Goal: Task Accomplishment & Management: Manage account settings

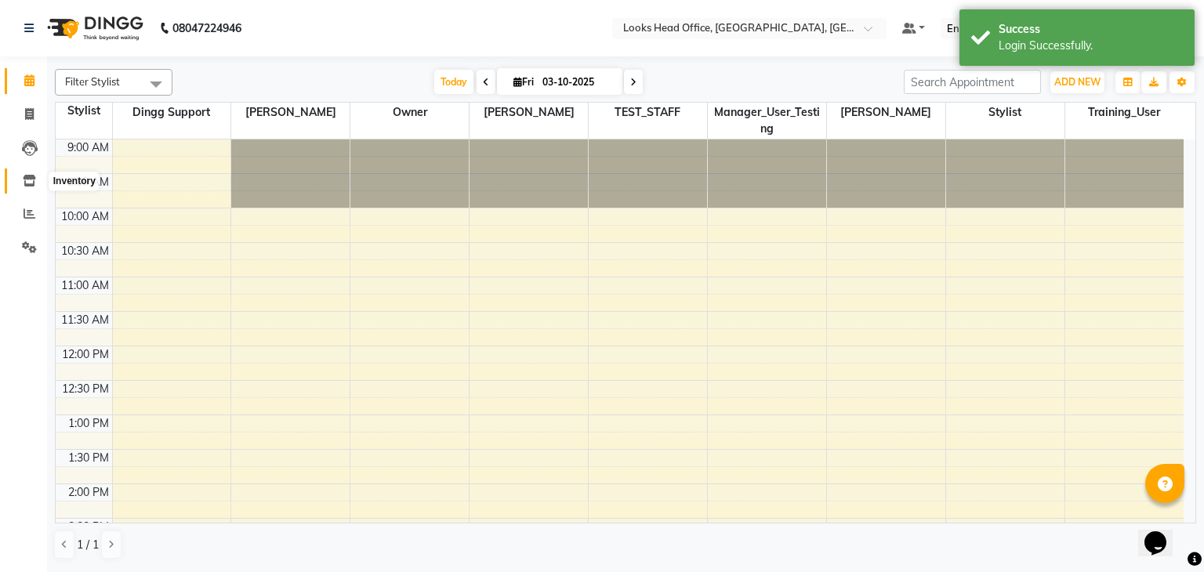
click at [31, 183] on icon at bounding box center [29, 181] width 13 height 12
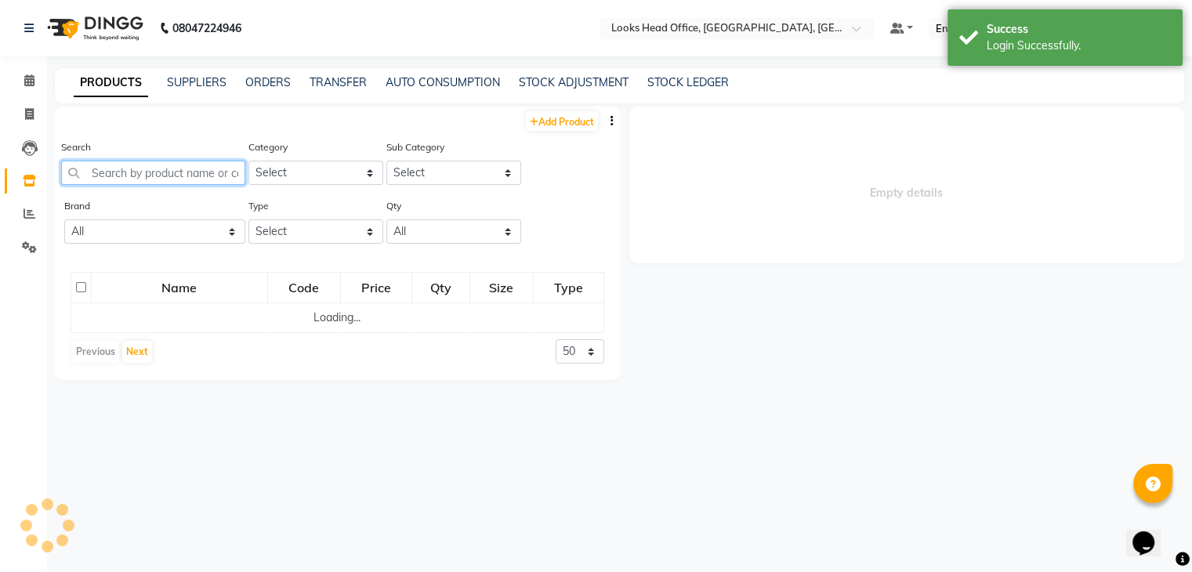
click at [190, 174] on input "text" at bounding box center [153, 173] width 184 height 24
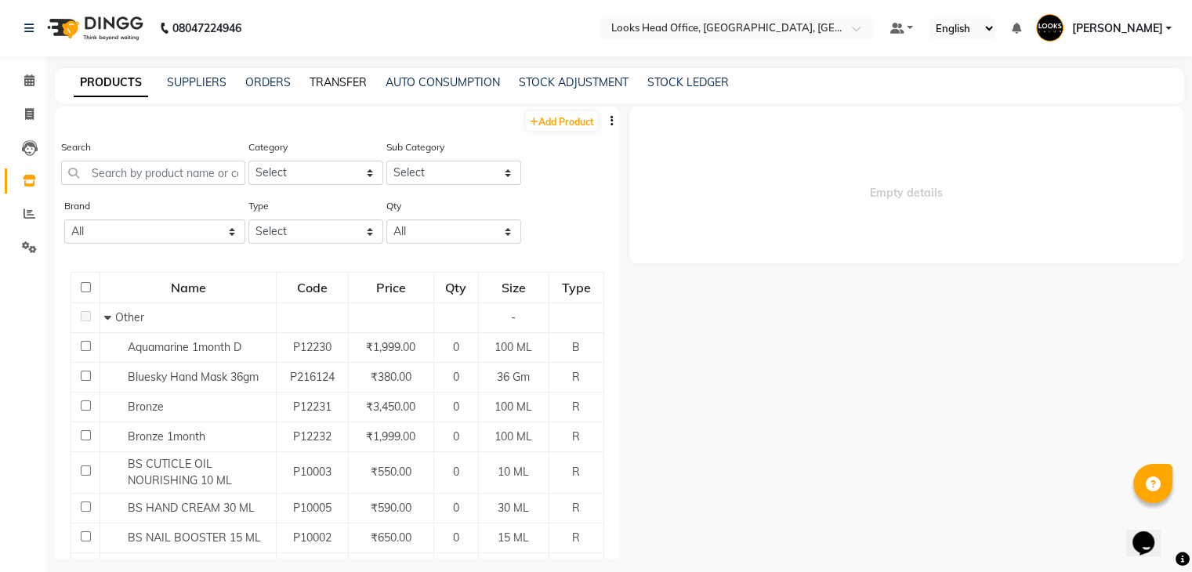
click at [346, 84] on link "TRANSFER" at bounding box center [338, 82] width 57 height 14
select select "sender"
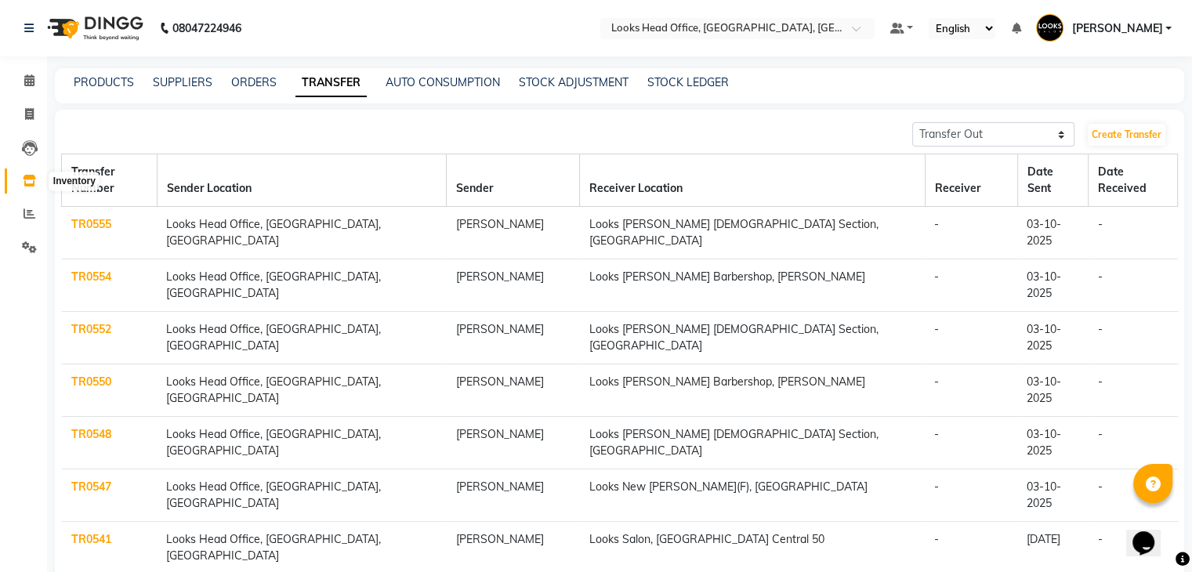
click at [25, 179] on icon at bounding box center [29, 181] width 13 height 12
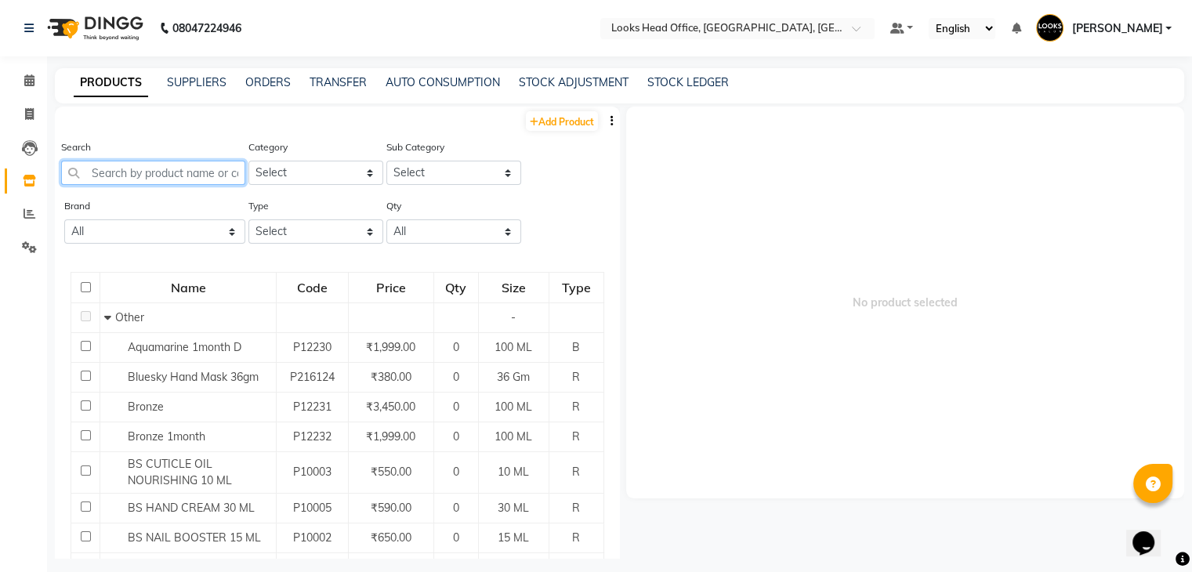
click at [121, 177] on input "text" at bounding box center [153, 173] width 184 height 24
type input "a"
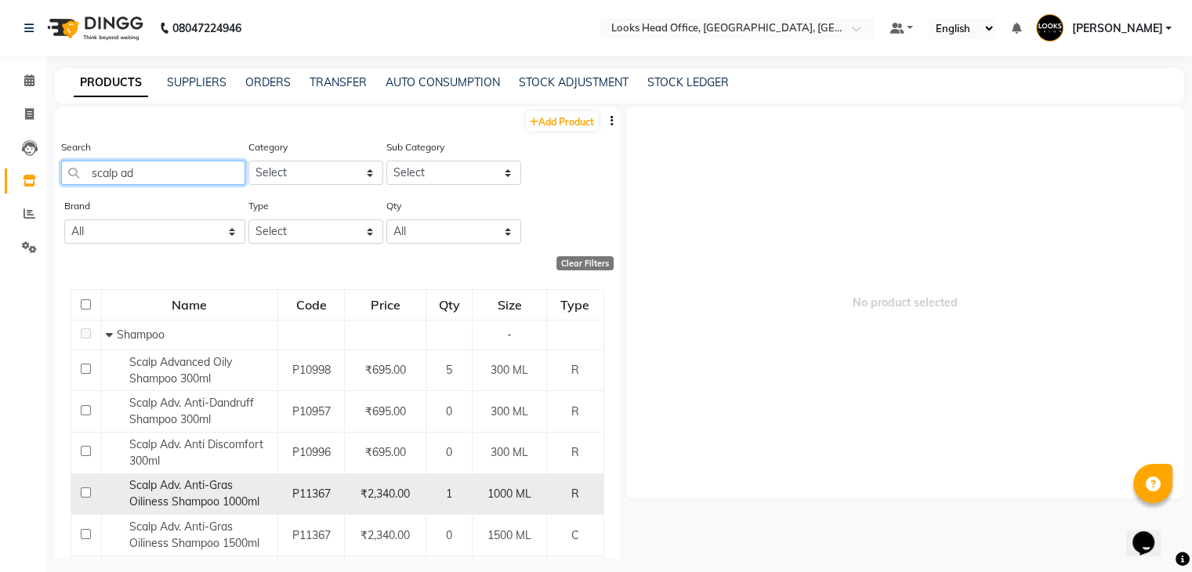
type input "scalp ad"
click at [85, 489] on input "checkbox" at bounding box center [86, 493] width 10 height 10
checkbox input "true"
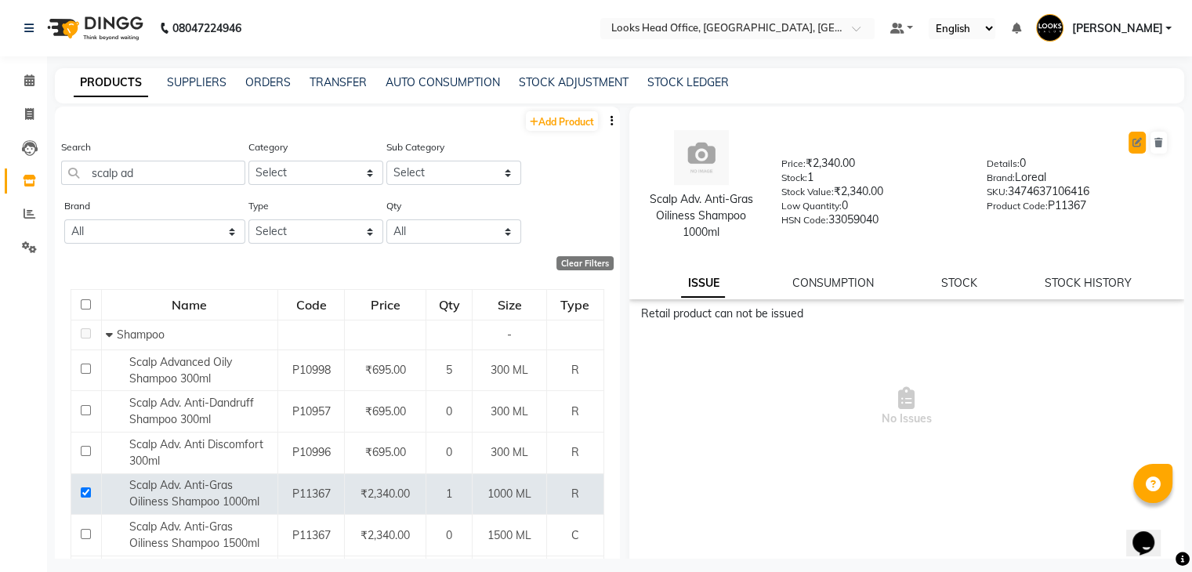
click at [1129, 135] on button at bounding box center [1137, 143] width 17 height 22
select select "R"
select select "true"
select select "1617"
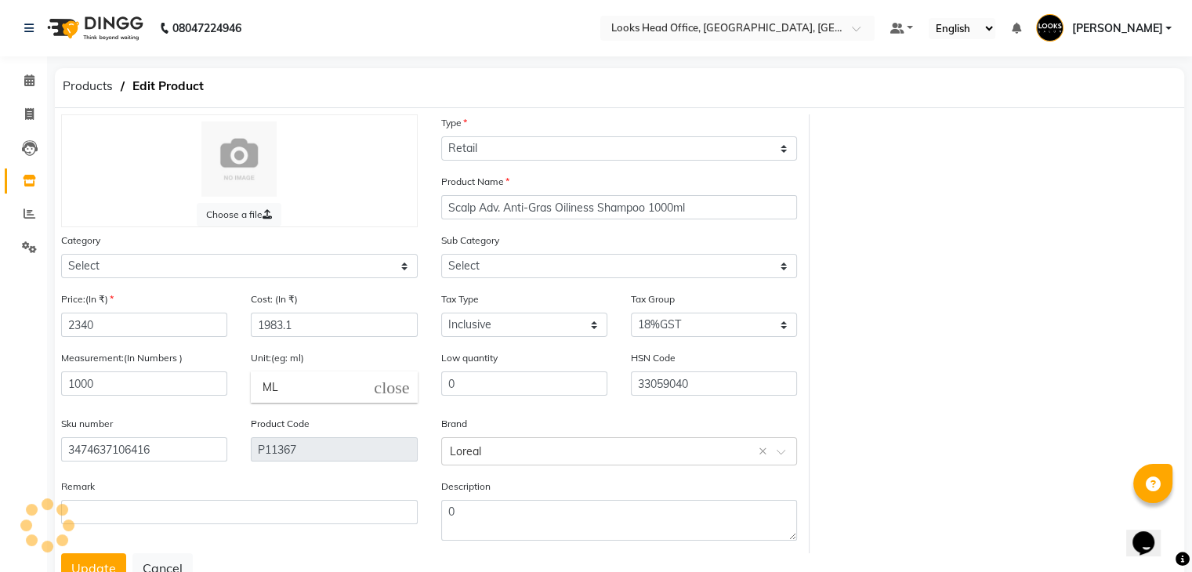
select select "534211450"
select select "5342114505"
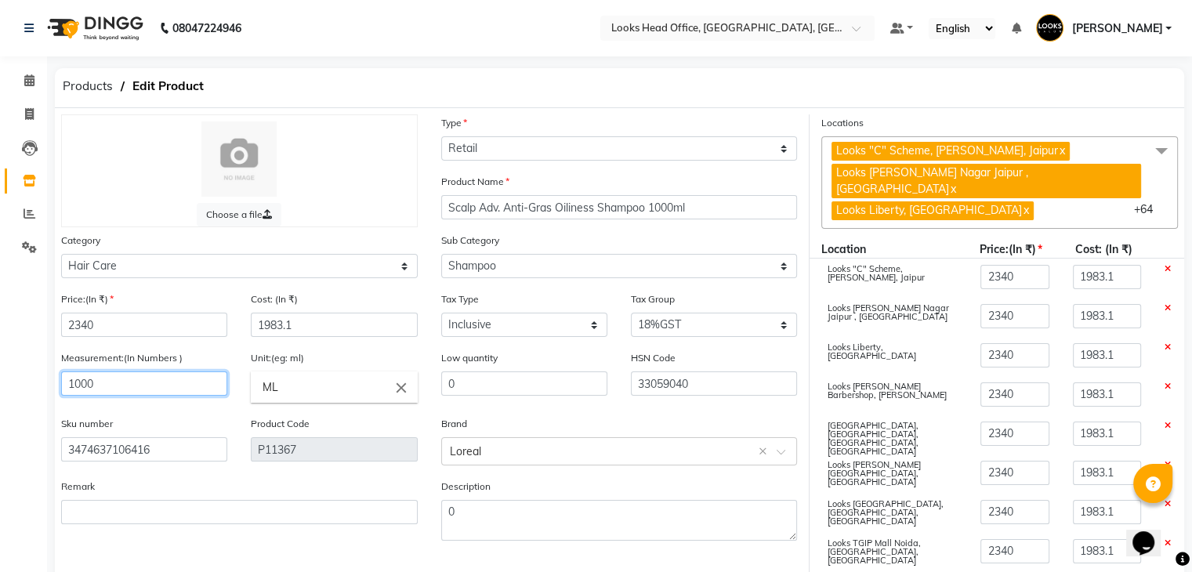
click at [134, 388] on input "1000" at bounding box center [144, 384] width 166 height 24
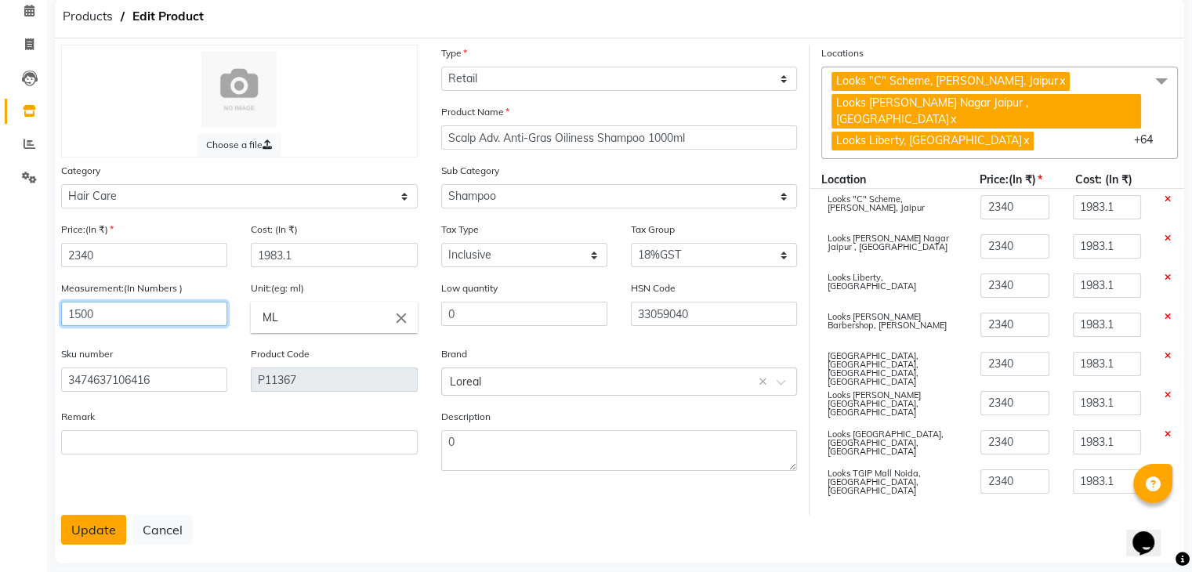
type input "1500"
click at [89, 515] on button "Update" at bounding box center [93, 530] width 65 height 30
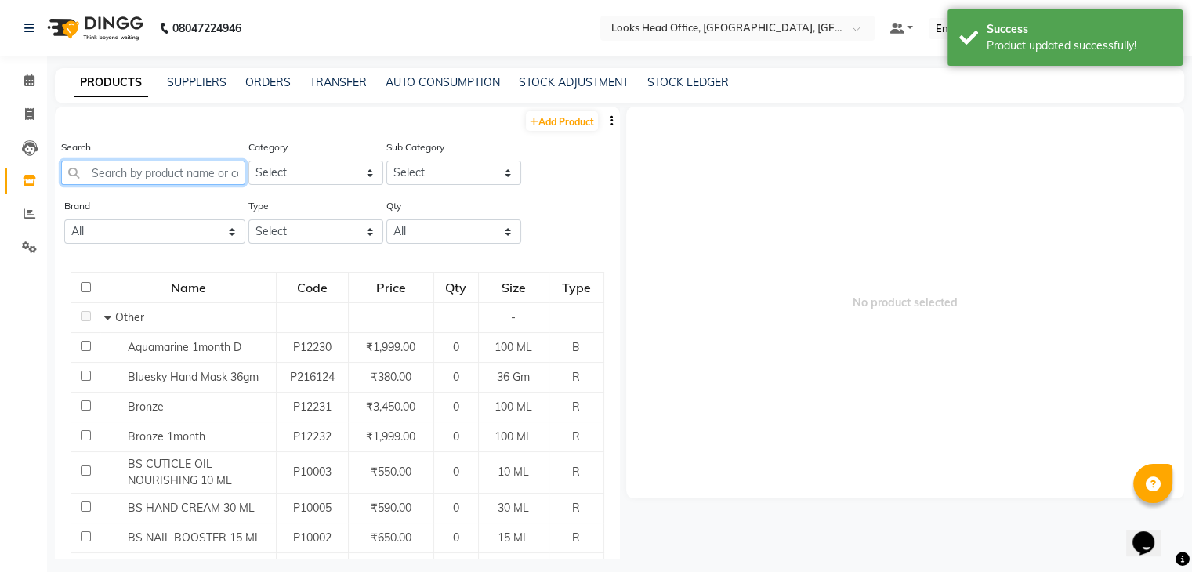
click at [114, 169] on input "text" at bounding box center [153, 173] width 184 height 24
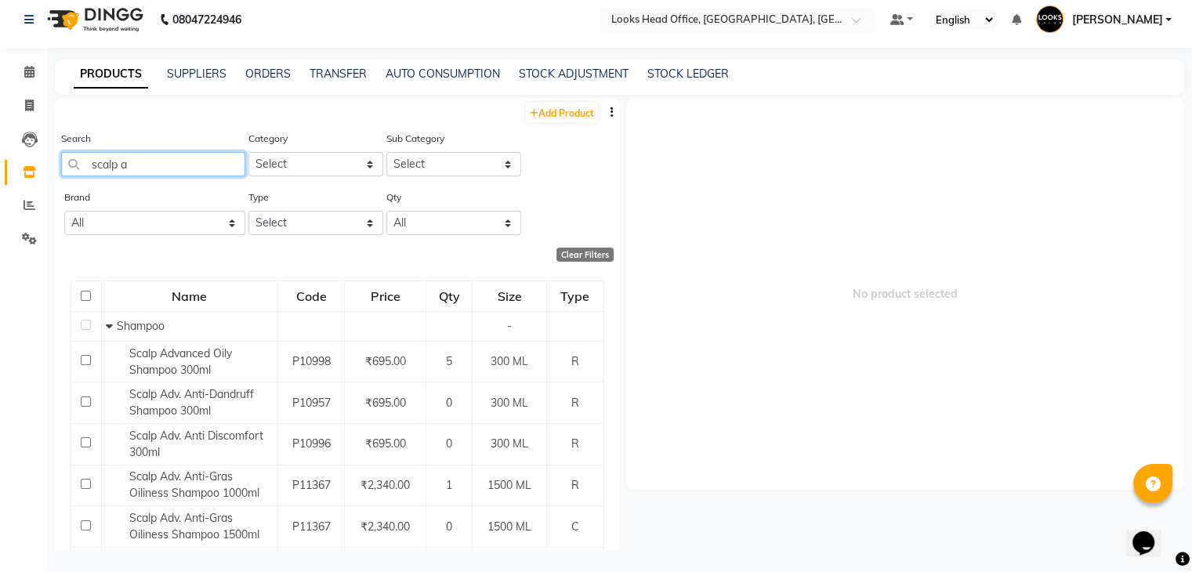
scroll to position [10, 0]
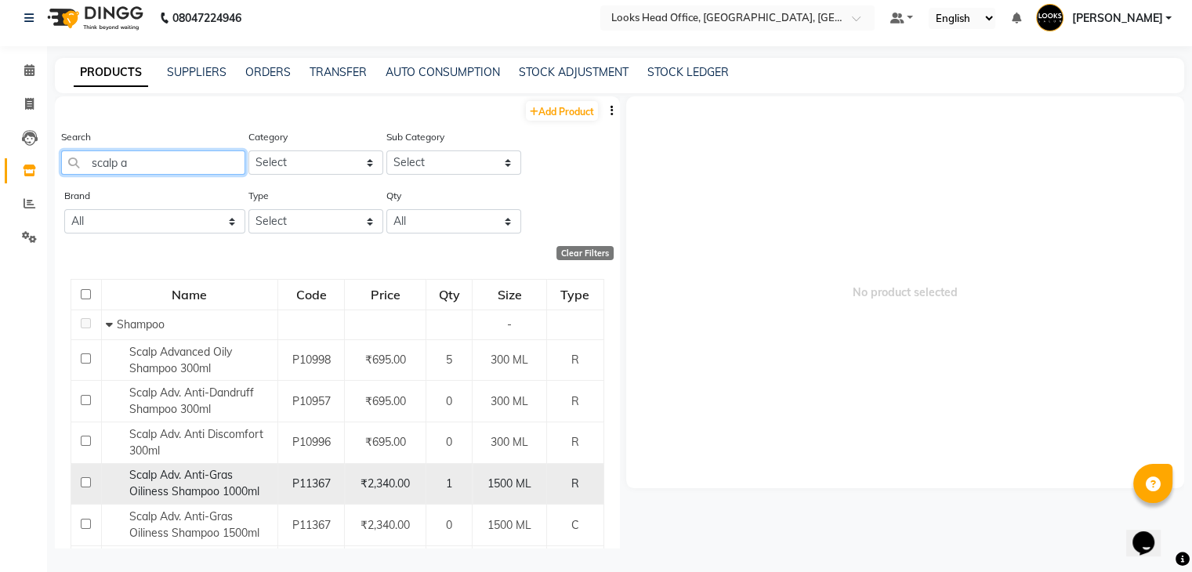
type input "scalp a"
click at [82, 479] on input "checkbox" at bounding box center [86, 482] width 10 height 10
checkbox input "true"
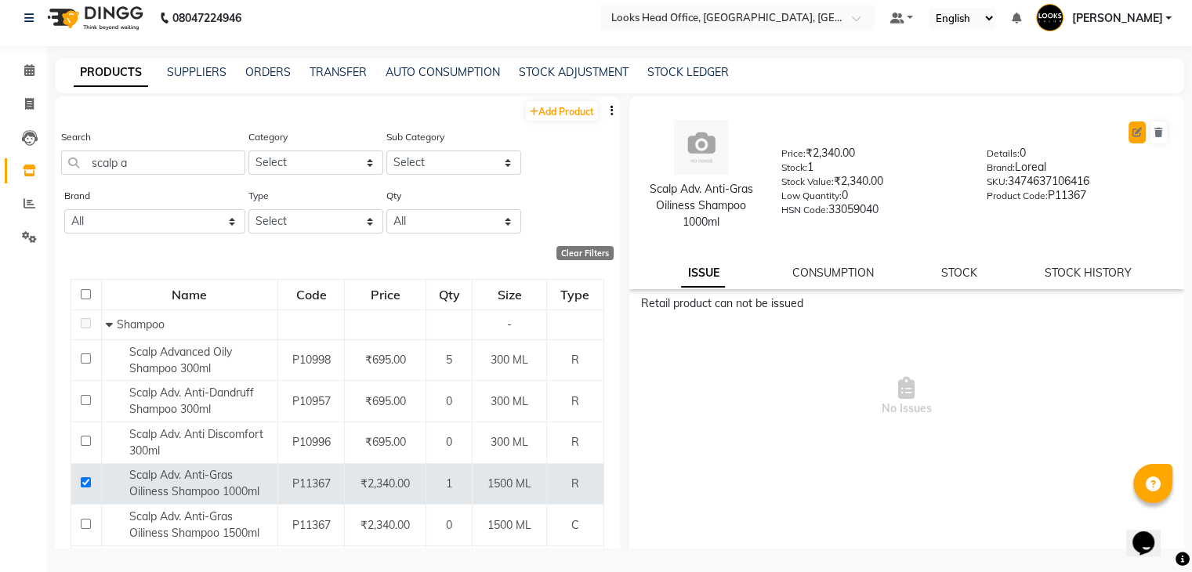
click at [1129, 125] on button at bounding box center [1137, 132] width 17 height 22
select select "true"
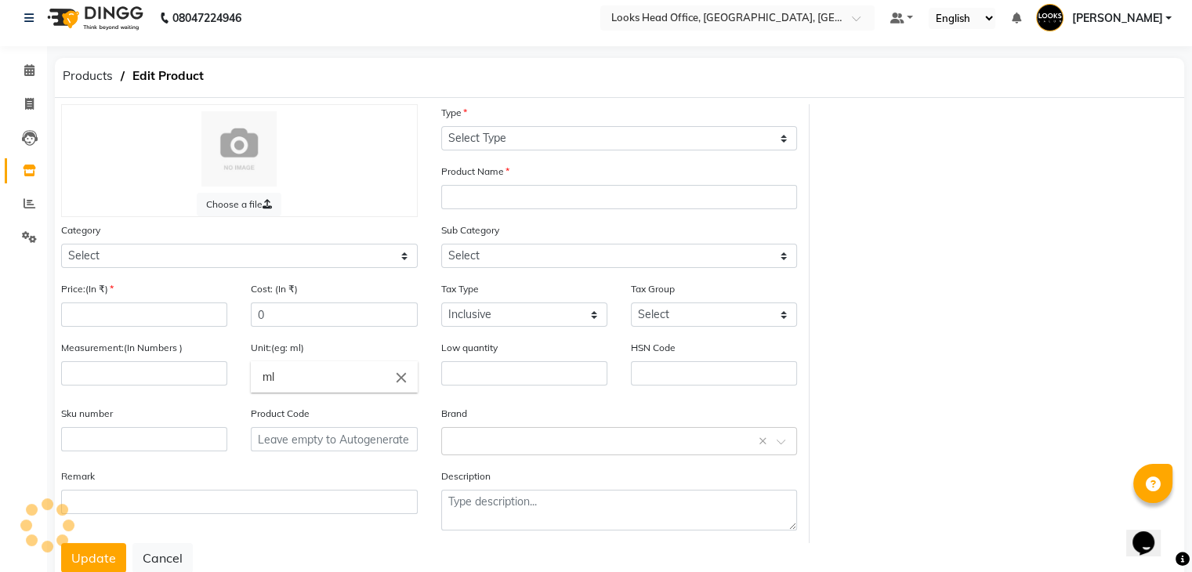
select select "R"
type input "Scalp Adv. Anti-Gras Oiliness Shampoo 1000ml"
select select
type input "2340"
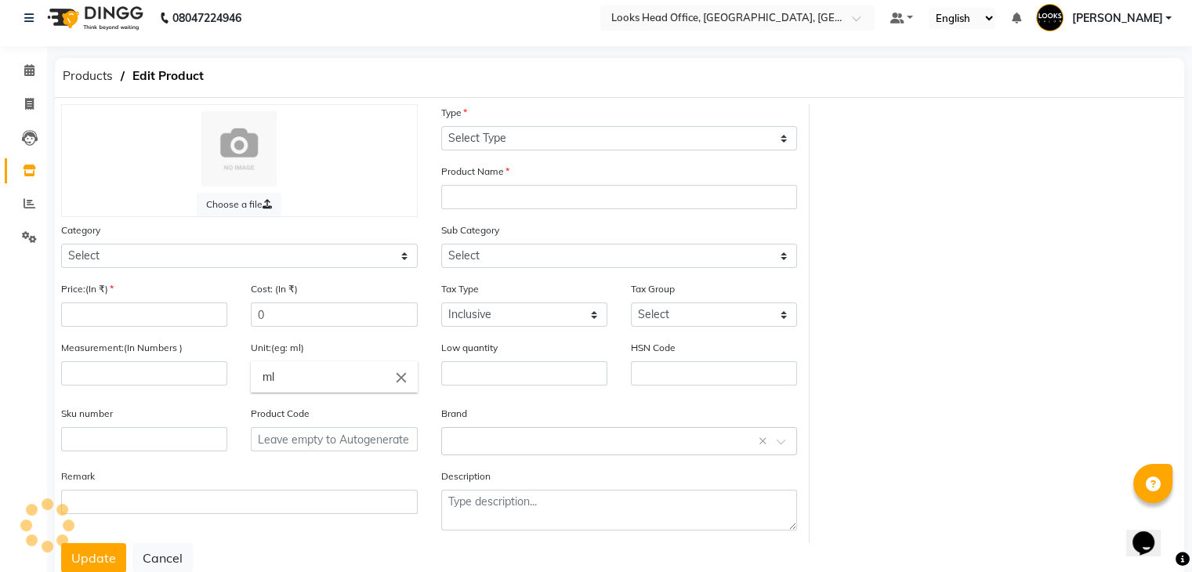
type input "1983.1"
type input "1500"
type input "ML"
type input "0"
type input "33059040"
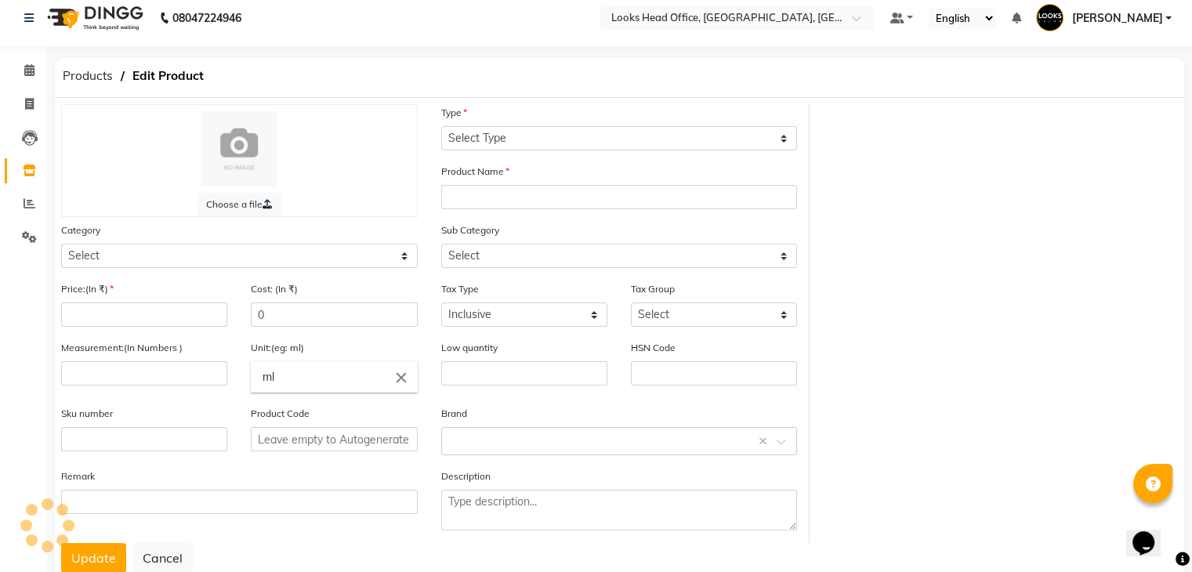
type input "3474637106416"
type input "P11367"
type textarea "0"
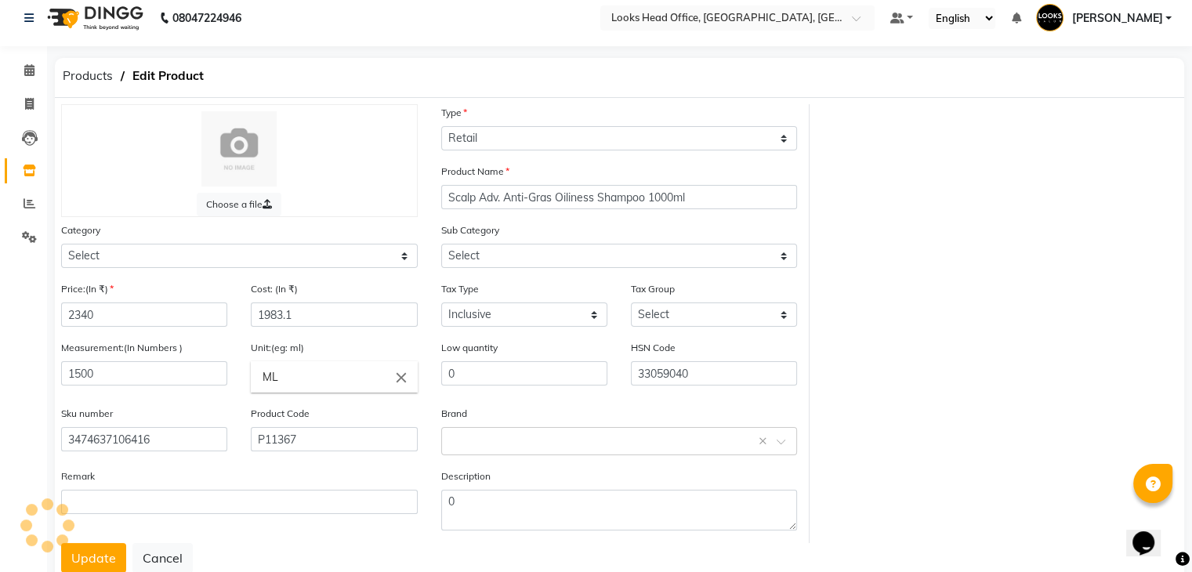
select select "534211450"
select select "5342114505"
select select "1617"
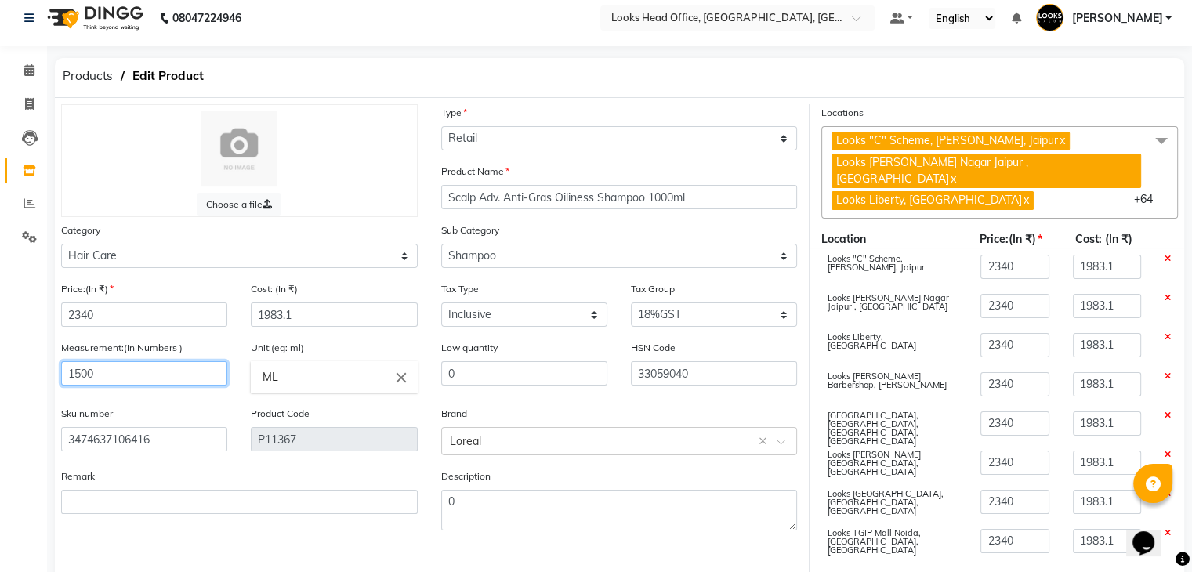
click at [132, 366] on input "1500" at bounding box center [144, 373] width 166 height 24
click at [31, 137] on icon at bounding box center [30, 138] width 16 height 16
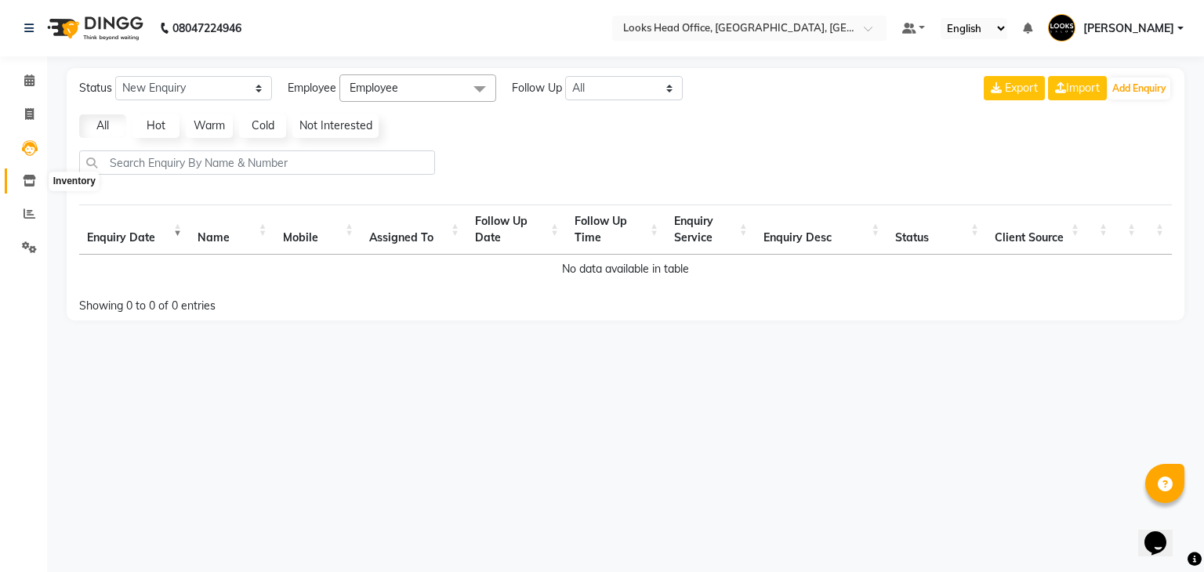
click at [28, 180] on icon at bounding box center [29, 181] width 13 height 12
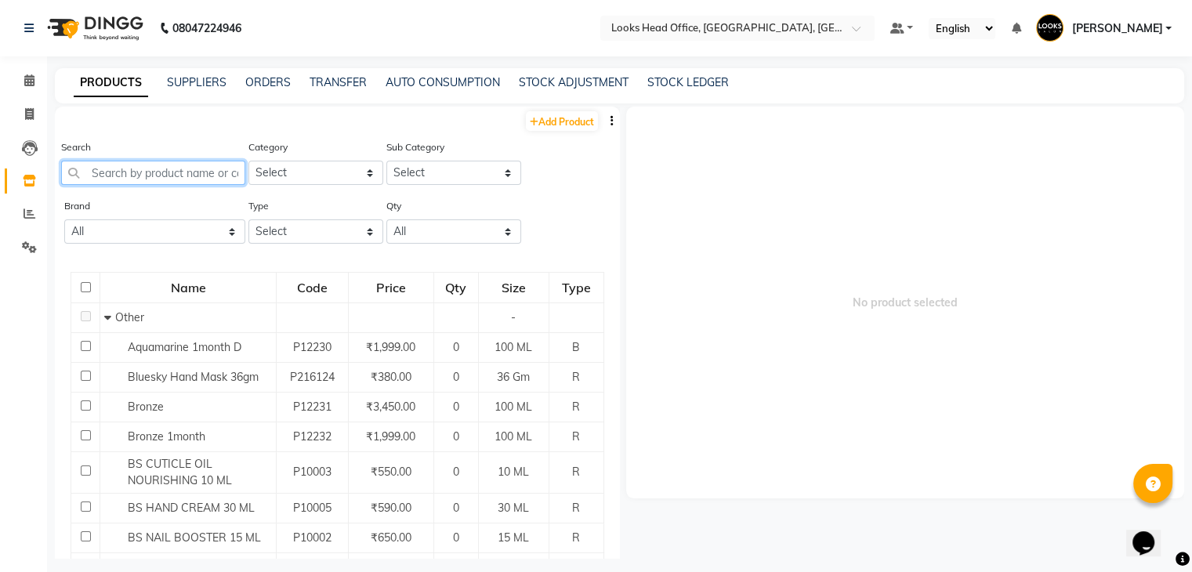
click at [140, 178] on input "text" at bounding box center [153, 173] width 184 height 24
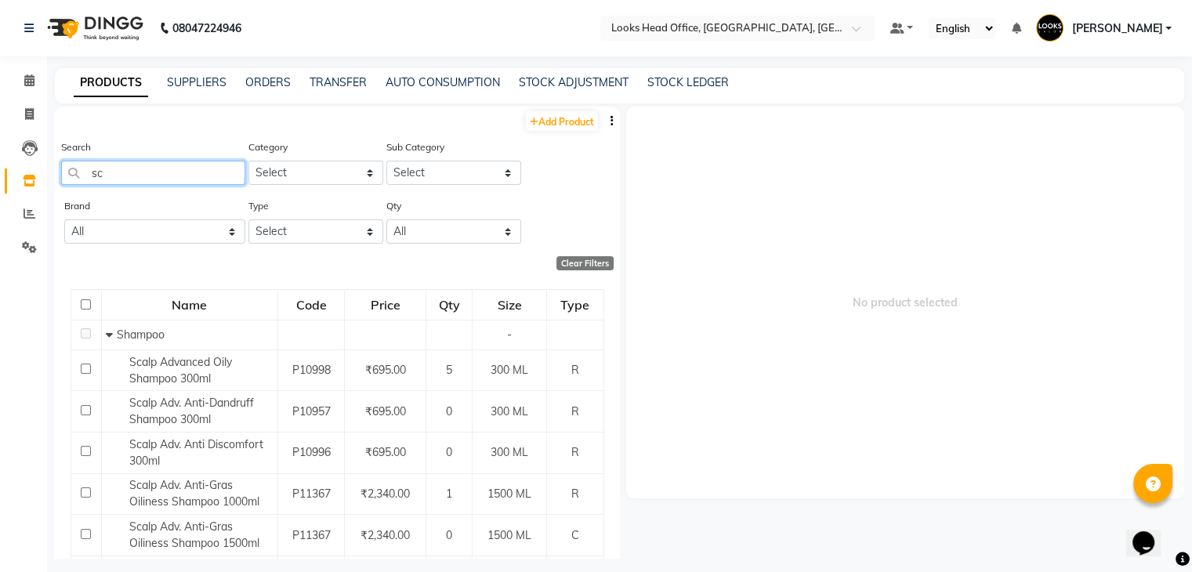
type input "s"
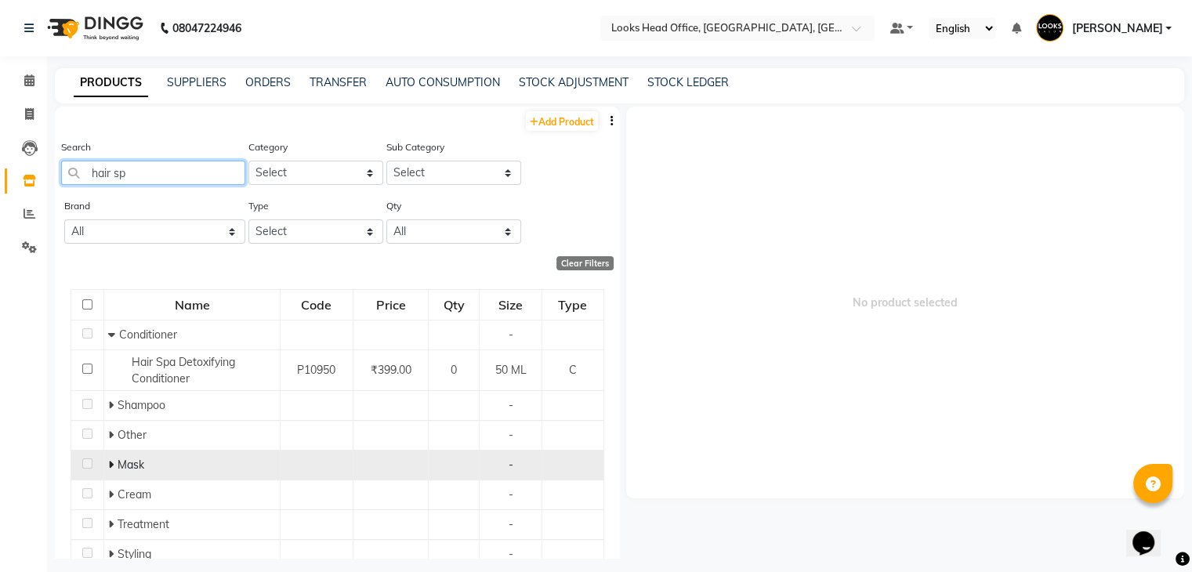
type input "hair sp"
click at [108, 470] on icon at bounding box center [110, 464] width 5 height 11
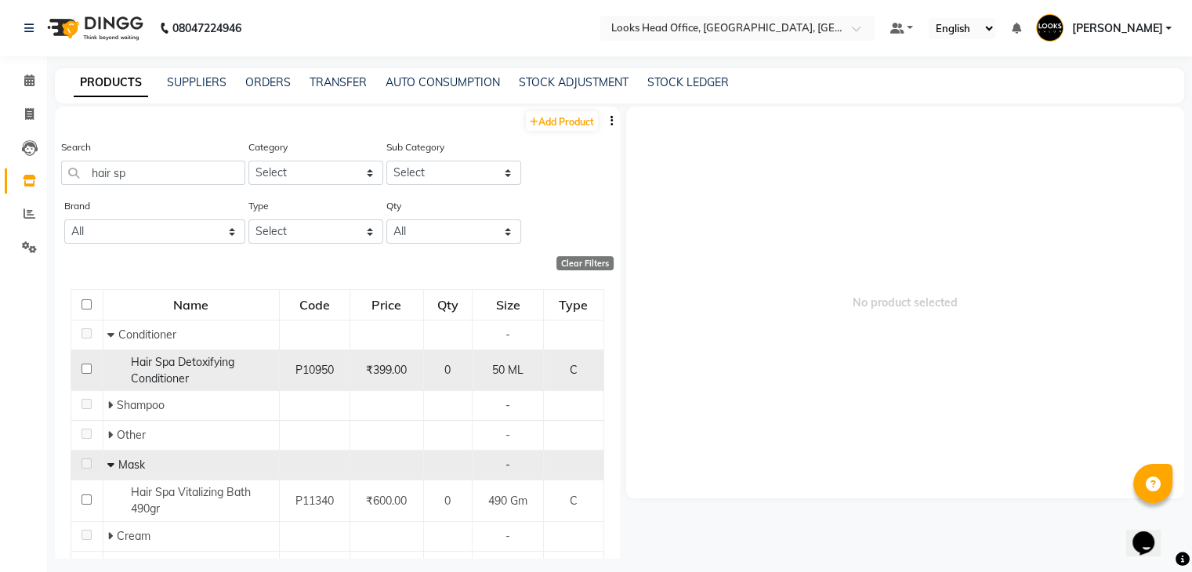
click at [89, 368] on input "checkbox" at bounding box center [87, 369] width 10 height 10
checkbox input "true"
select select
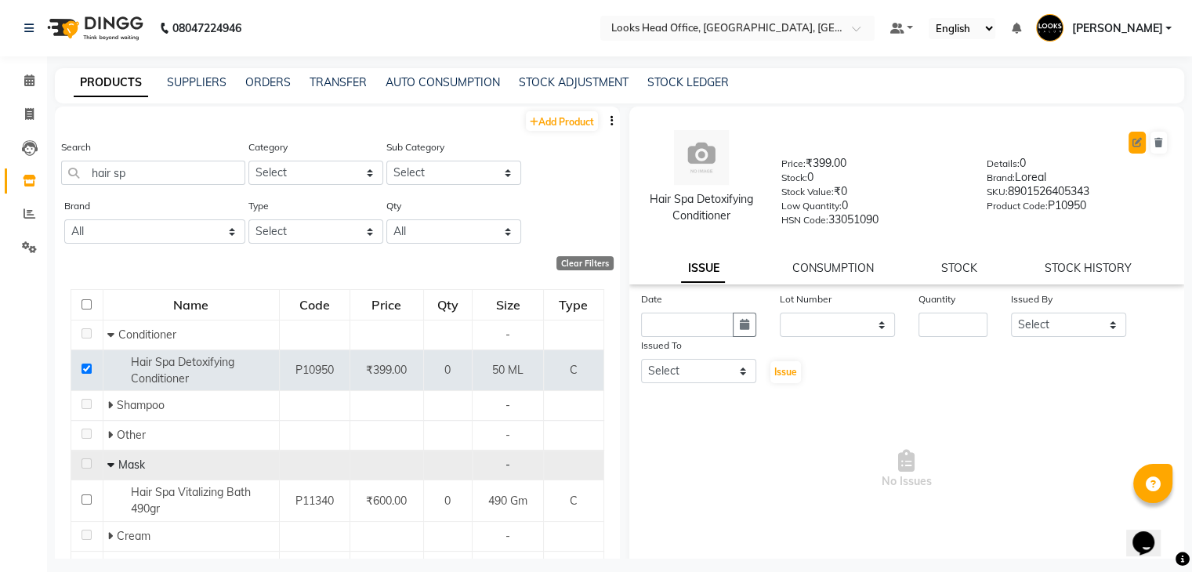
click at [1129, 133] on button at bounding box center [1137, 143] width 17 height 22
select select "true"
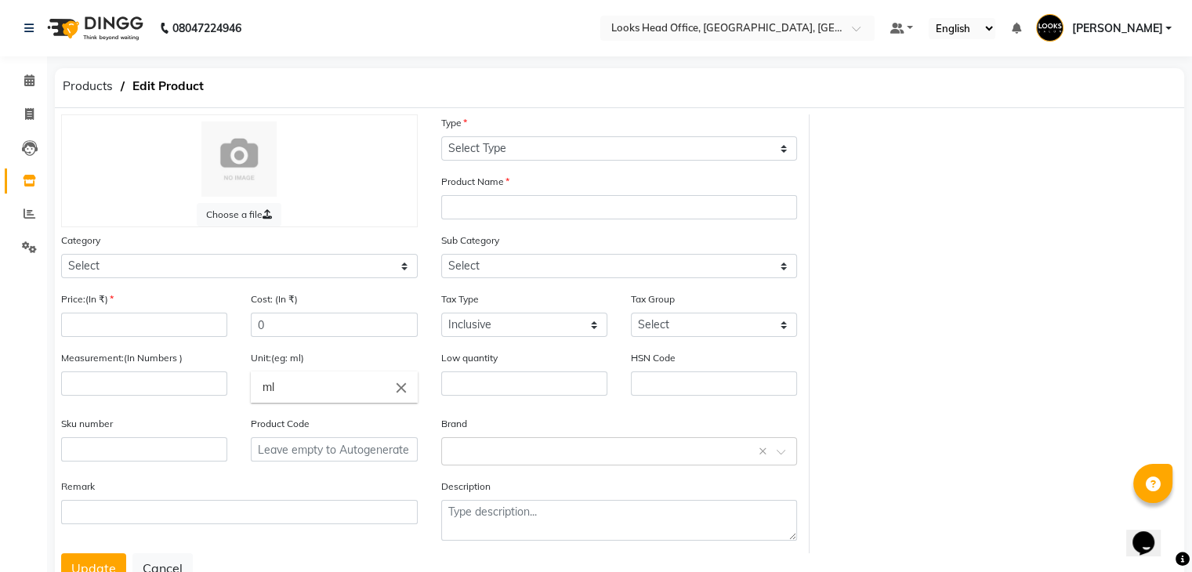
select select "C"
type input "Hair Spa Detoxifying Conditioner"
select select
type input "399"
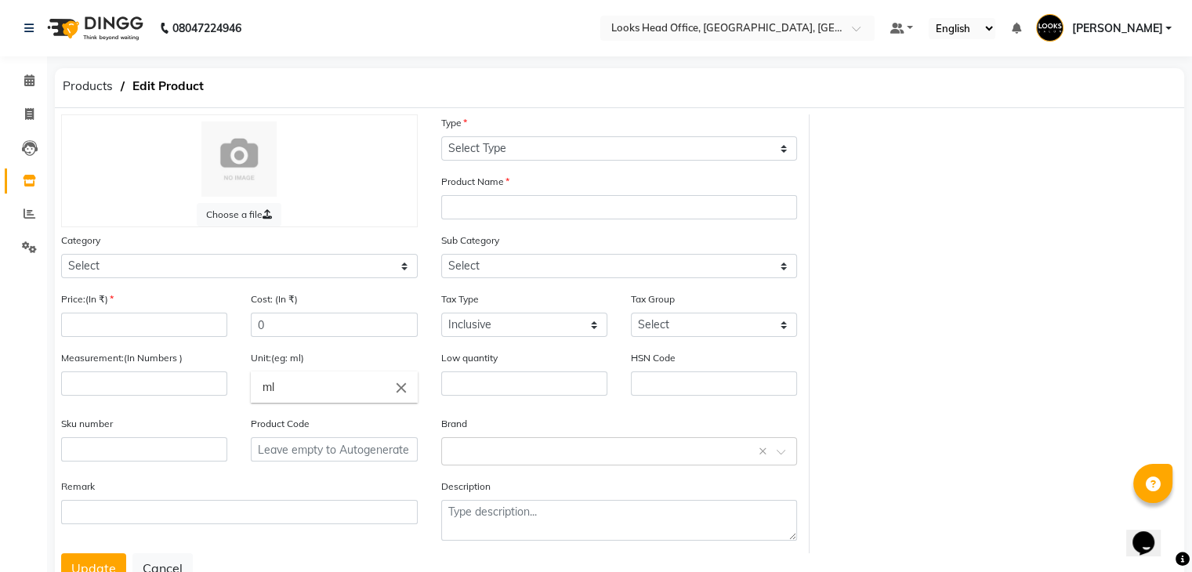
type input "50"
type input "ML"
type input "0"
type input "33051090"
type input "8901526405343"
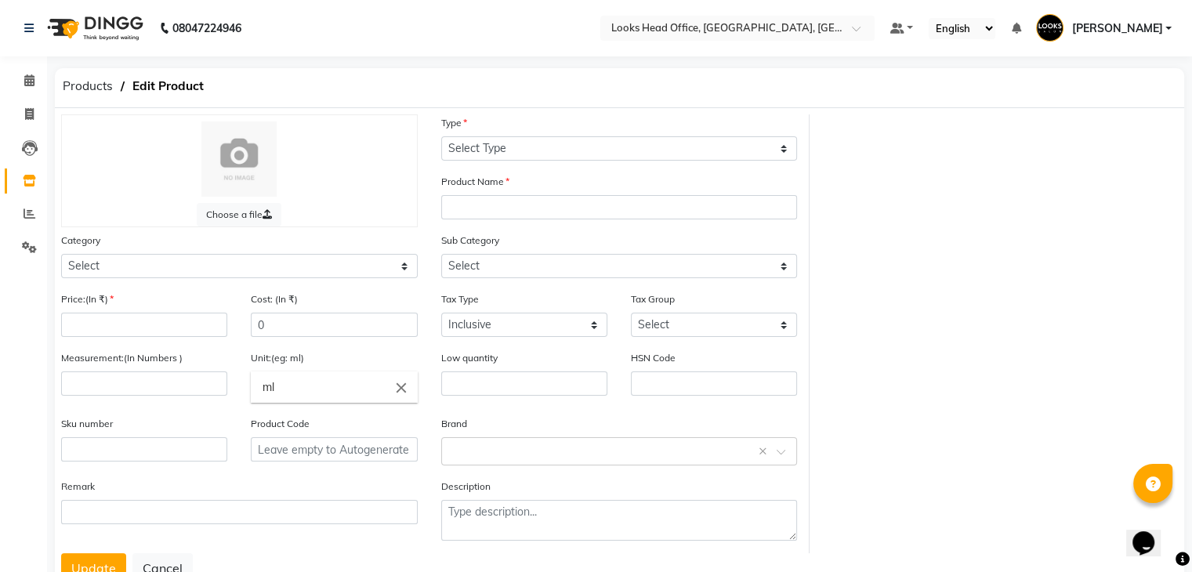
type input "P10950"
type textarea "0"
select select "534211450"
select select "5342114504"
select select "1617"
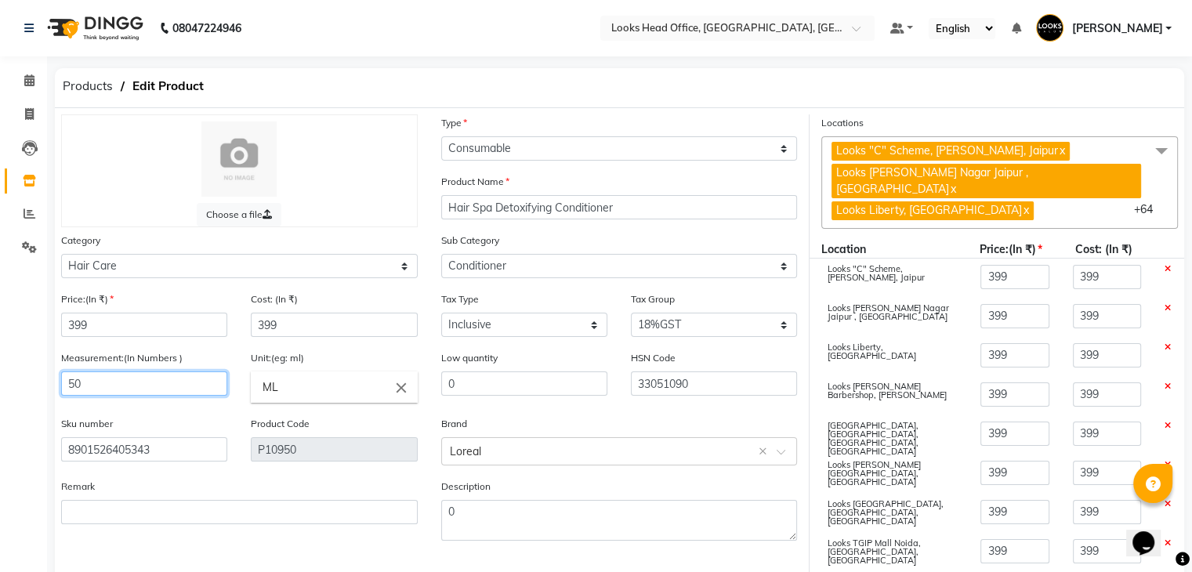
click at [150, 393] on input "50" at bounding box center [144, 384] width 166 height 24
type input "5"
type input "490"
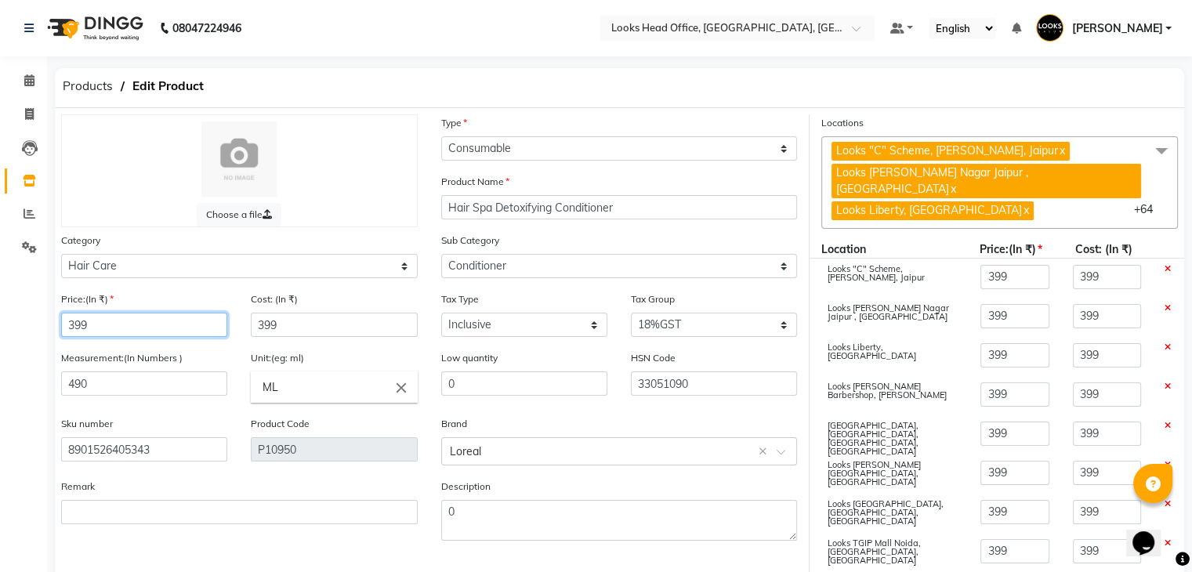
click at [129, 333] on input "399" at bounding box center [144, 325] width 166 height 24
type input "39"
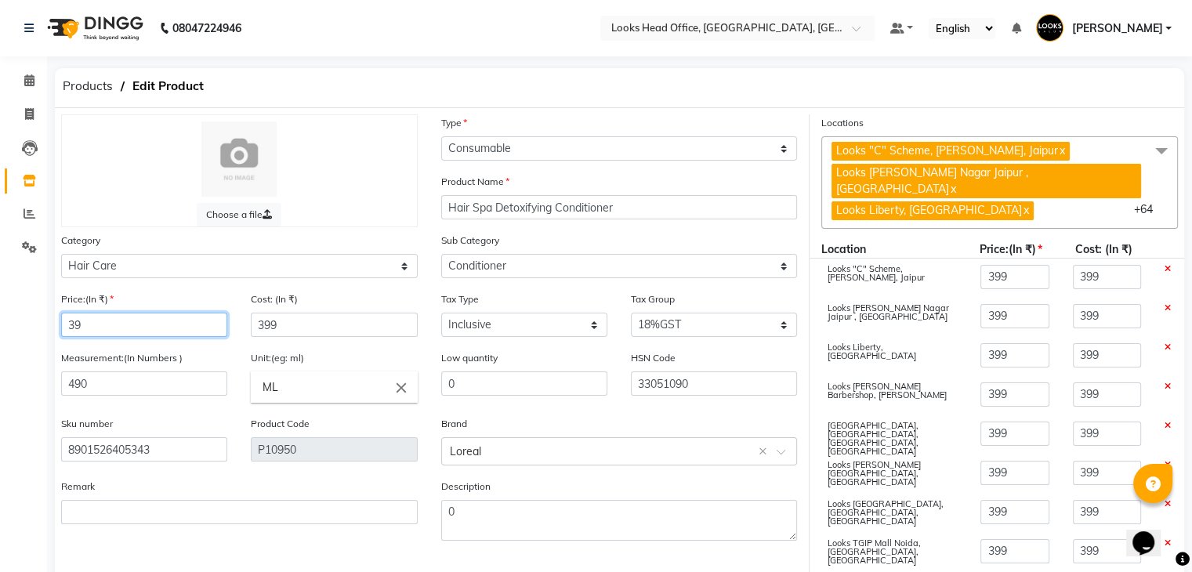
type input "39"
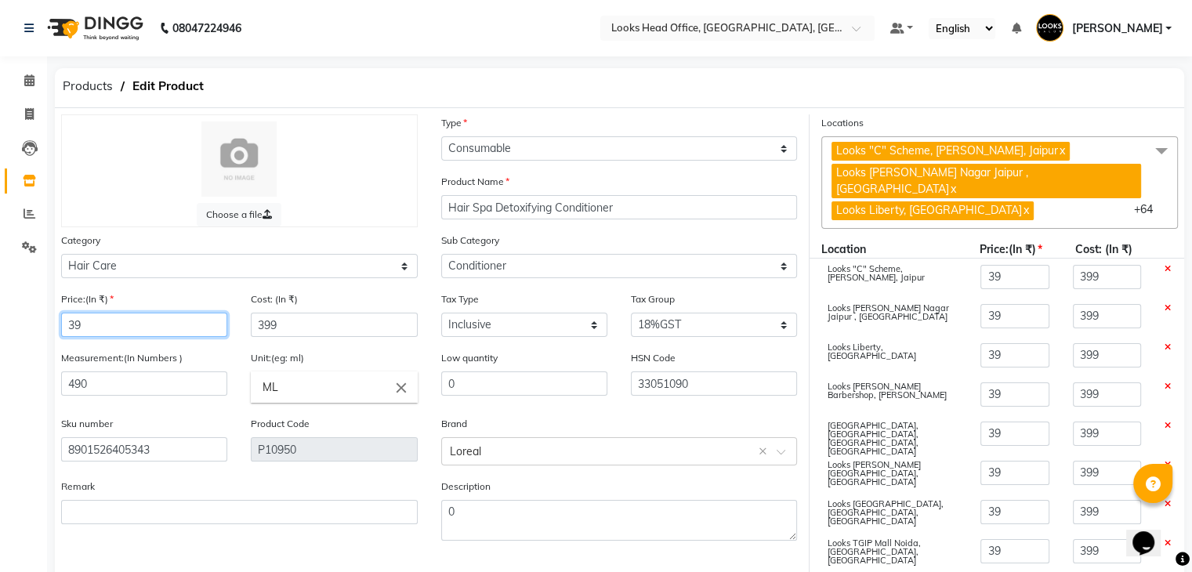
type input "3"
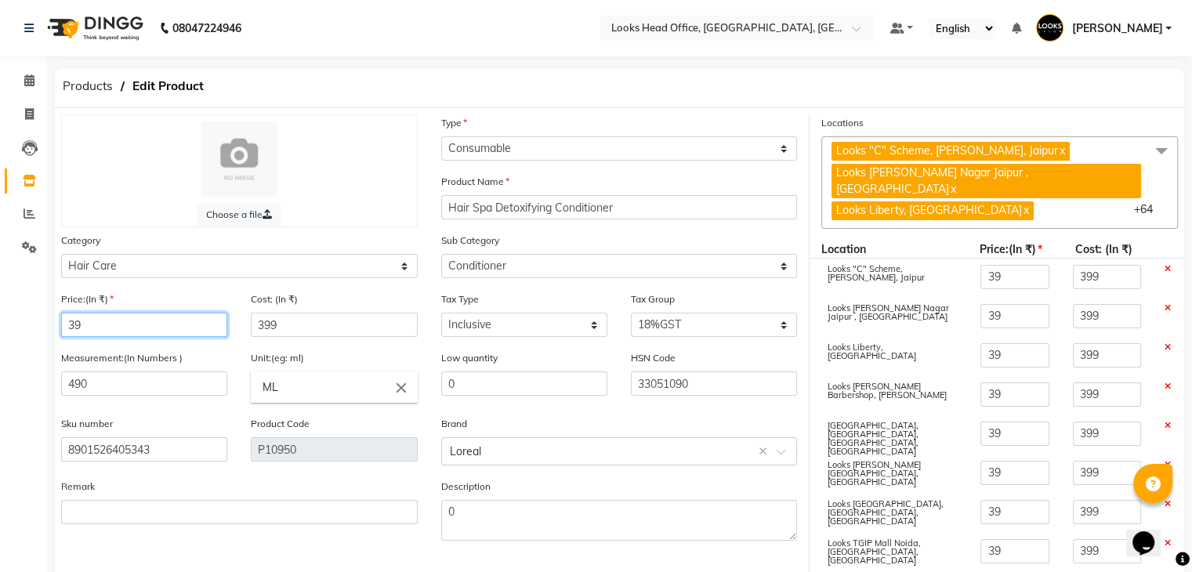
type input "3"
type input "6"
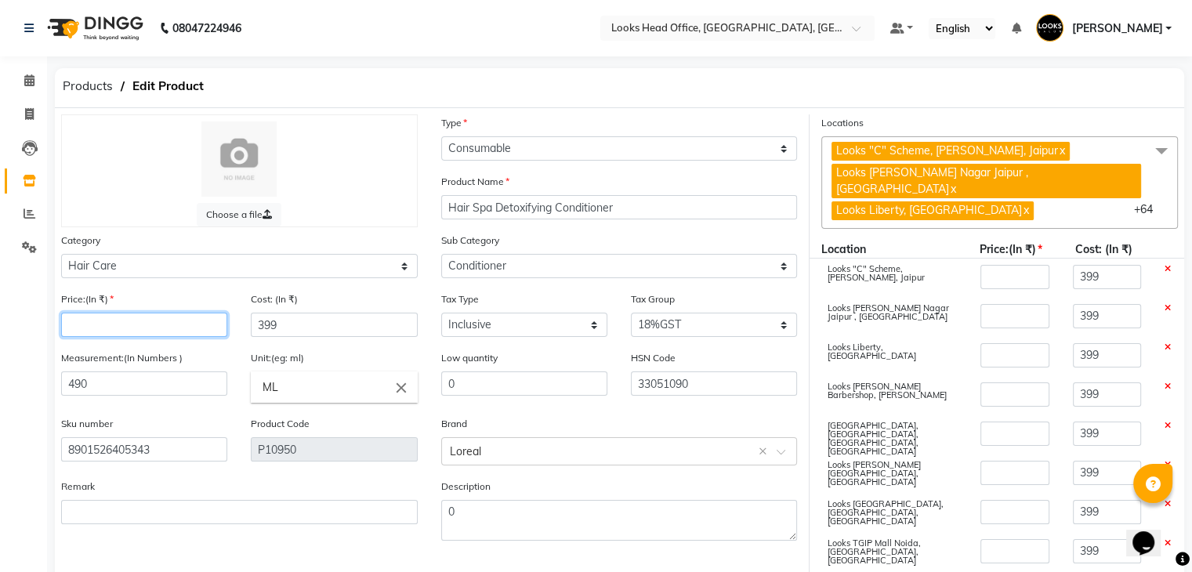
type input "6"
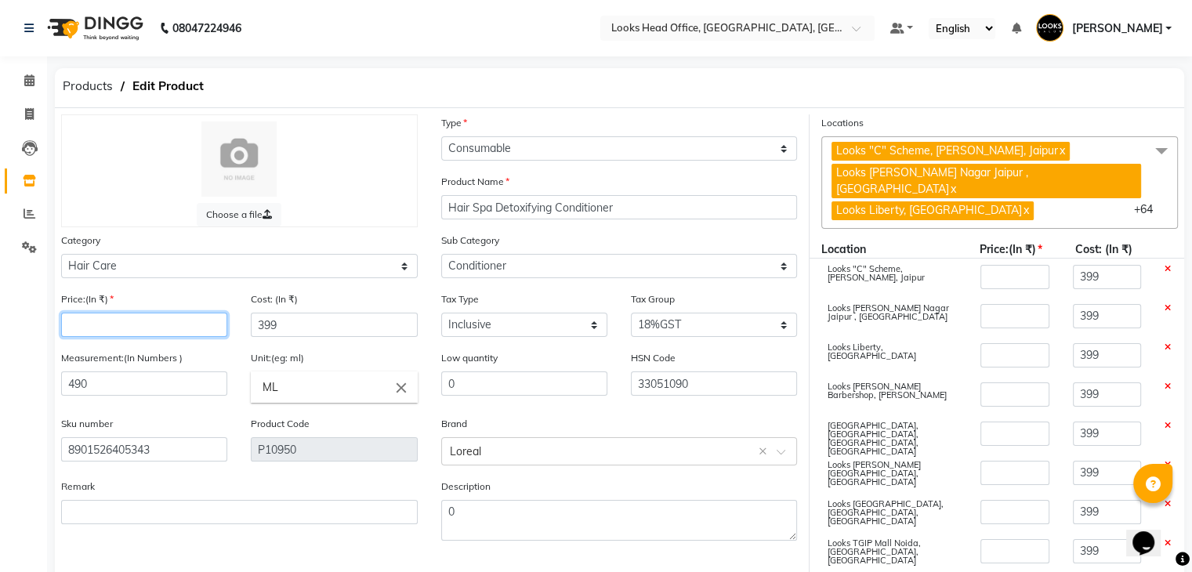
type input "6"
type input "60"
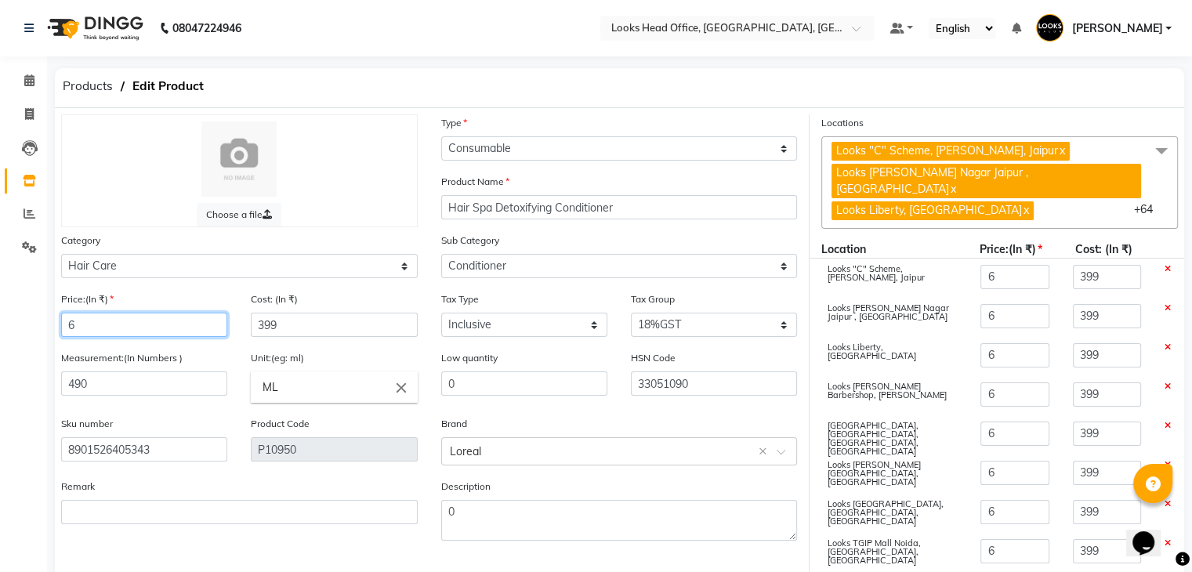
type input "60"
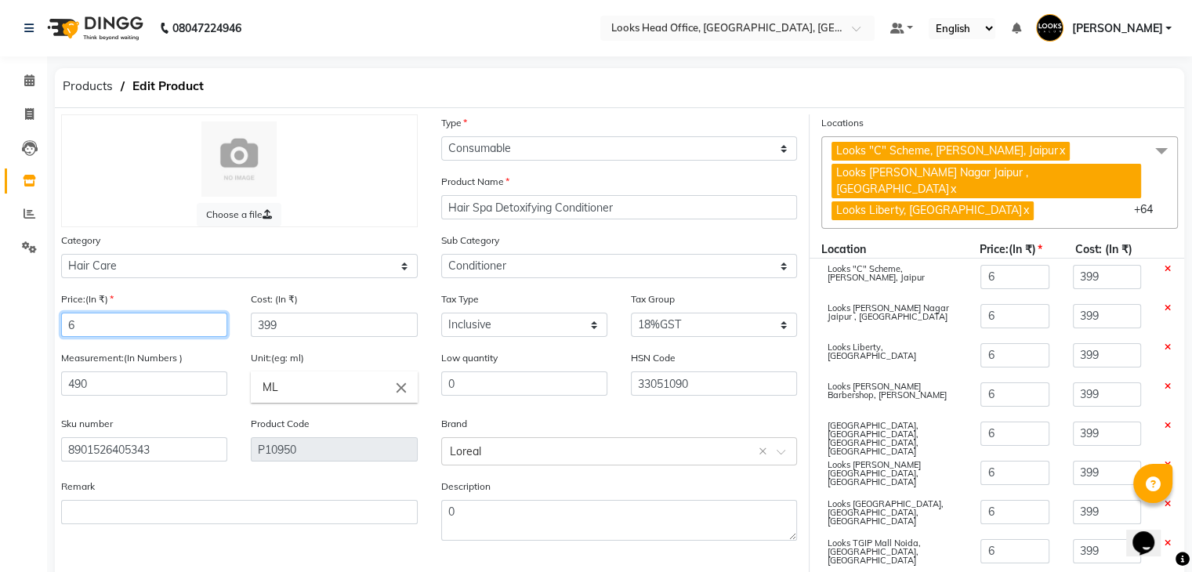
type input "60"
type input "600"
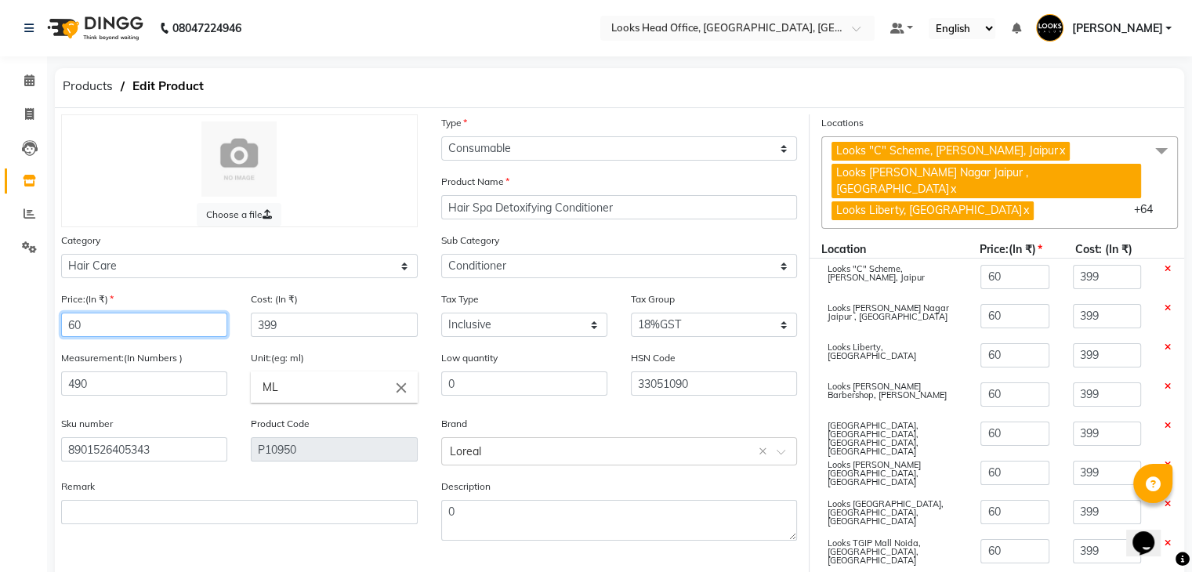
type input "600"
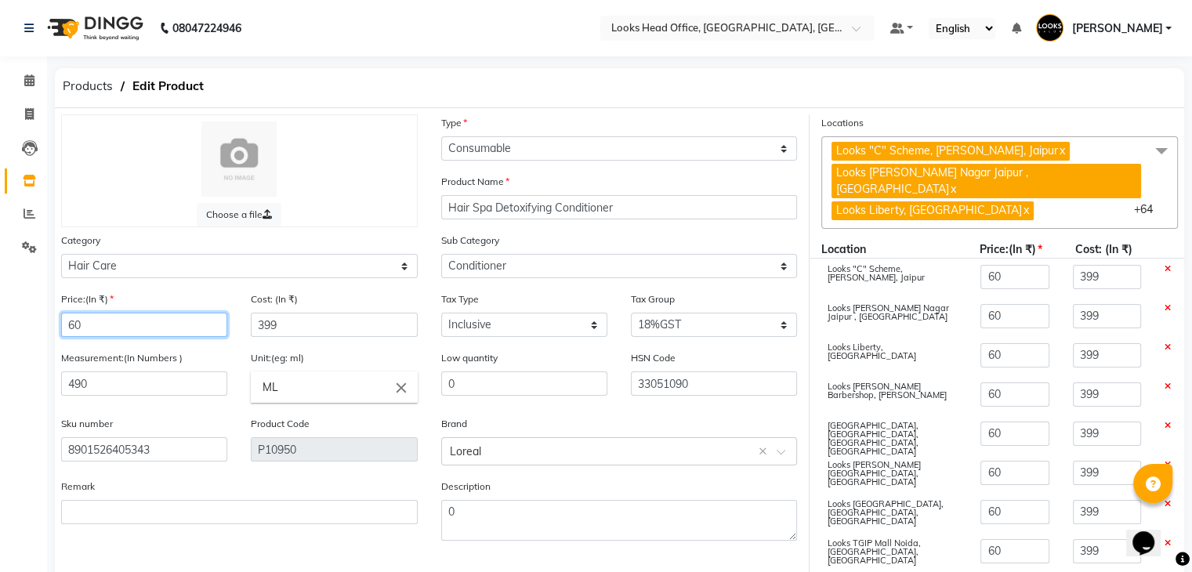
type input "600"
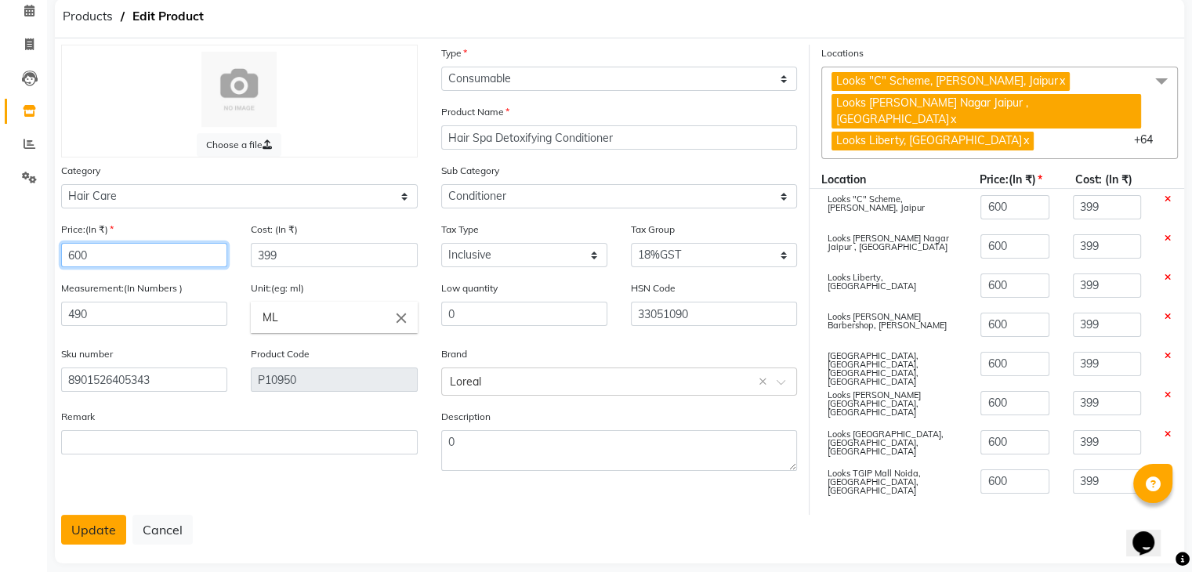
type input "600"
click at [86, 517] on button "Update" at bounding box center [93, 530] width 65 height 30
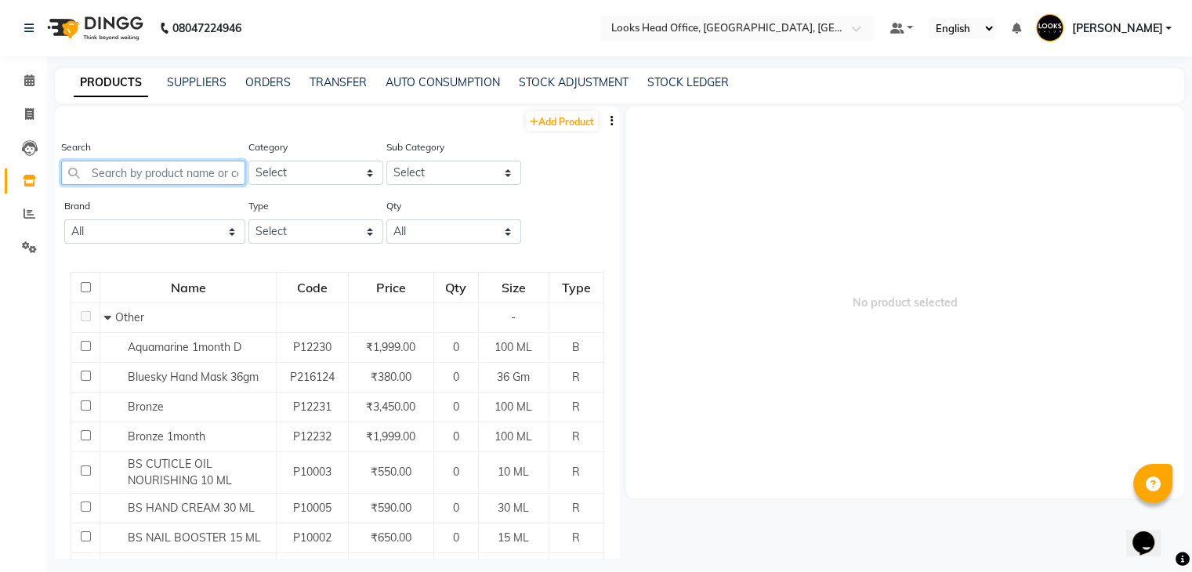
click at [122, 180] on input "text" at bounding box center [153, 173] width 184 height 24
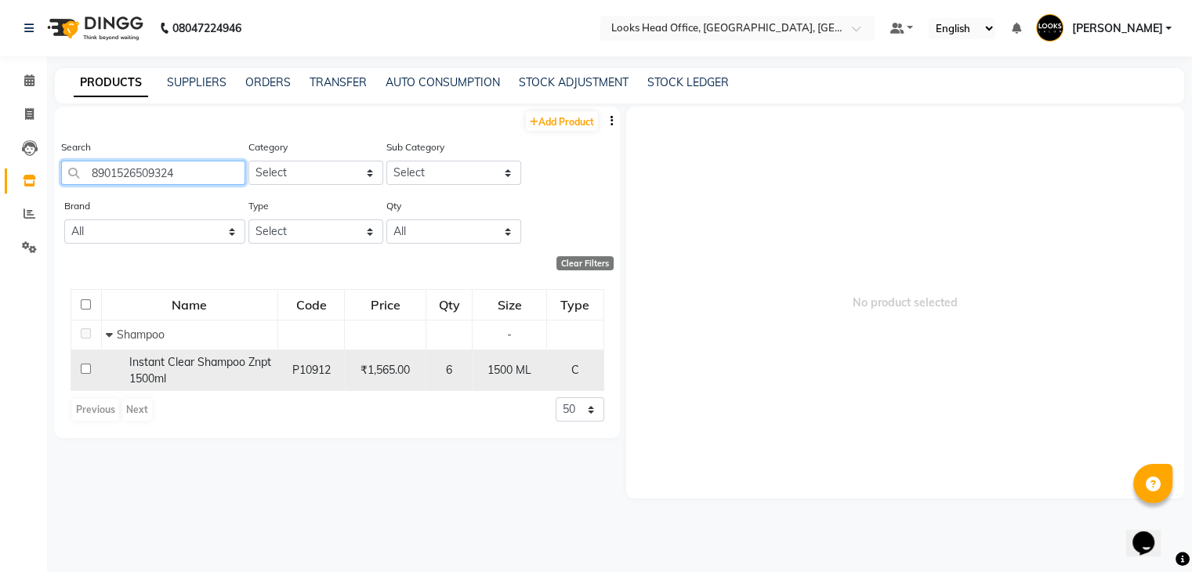
type input "8901526509324"
click at [85, 373] on input "checkbox" at bounding box center [86, 369] width 10 height 10
checkbox input "true"
select select
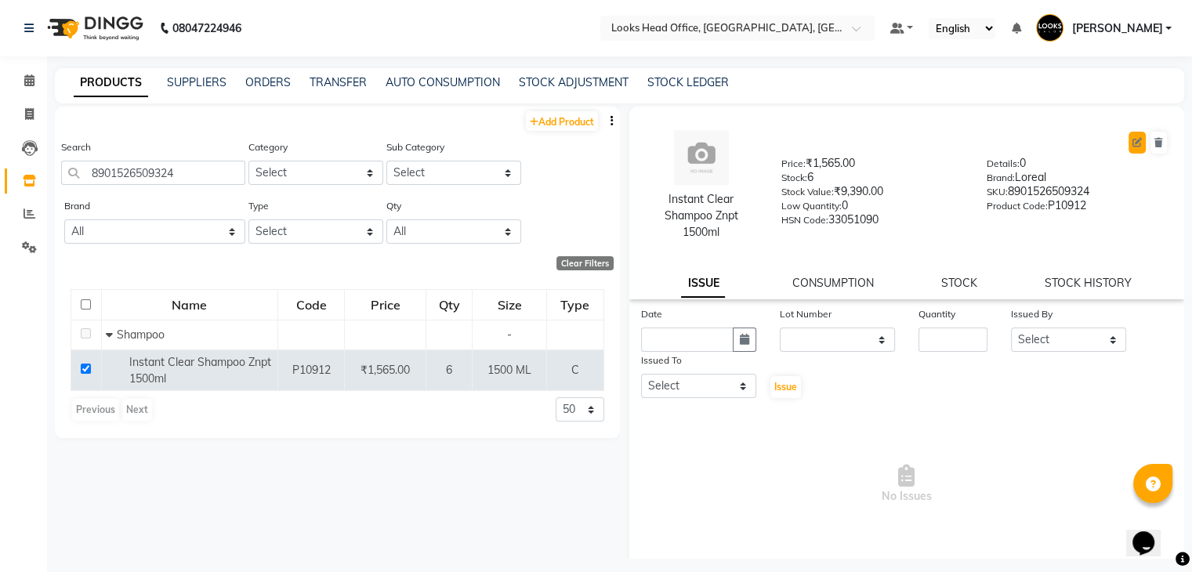
click at [1129, 136] on button at bounding box center [1137, 143] width 17 height 22
select select "true"
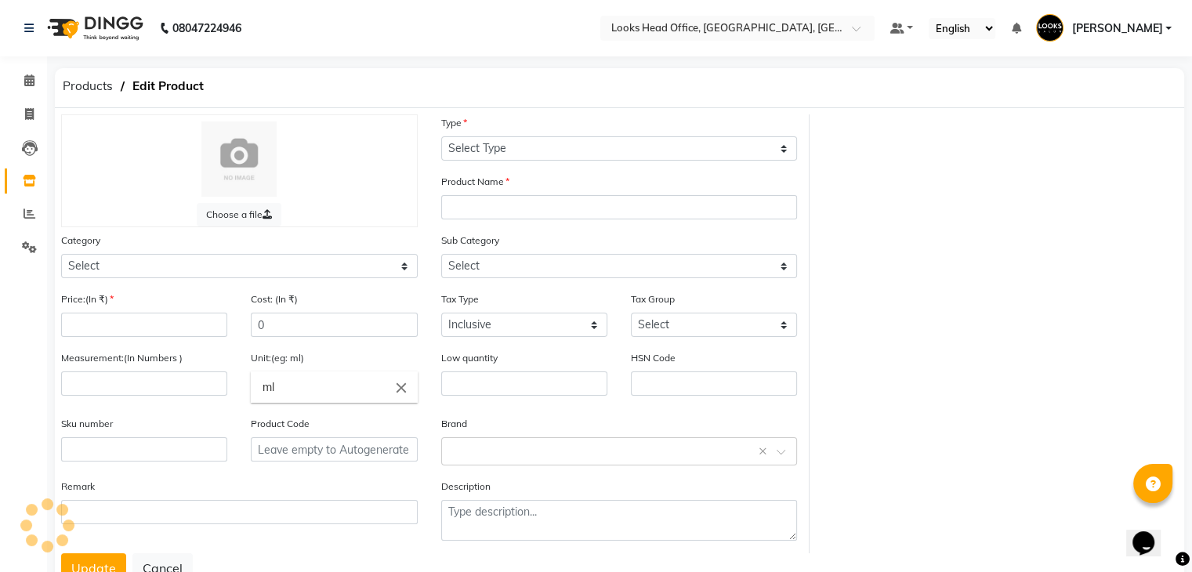
select select "C"
type input "Instant Clear Shampoo Znpt 1500ml"
select select
type input "1565"
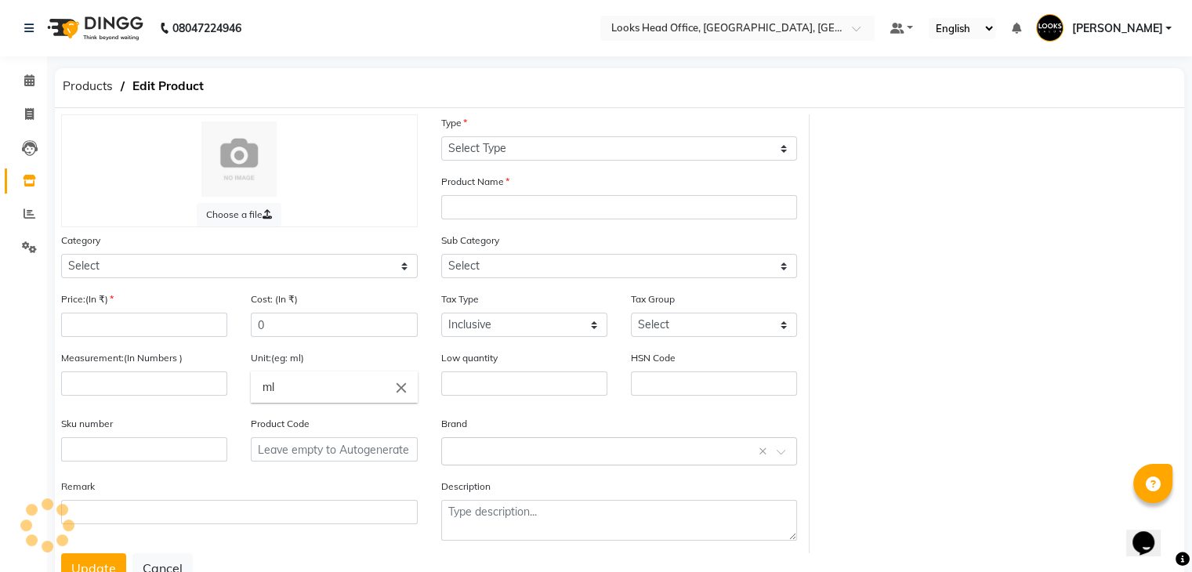
type input "1565"
type input "1500"
type input "ML"
type input "0"
type input "33051090"
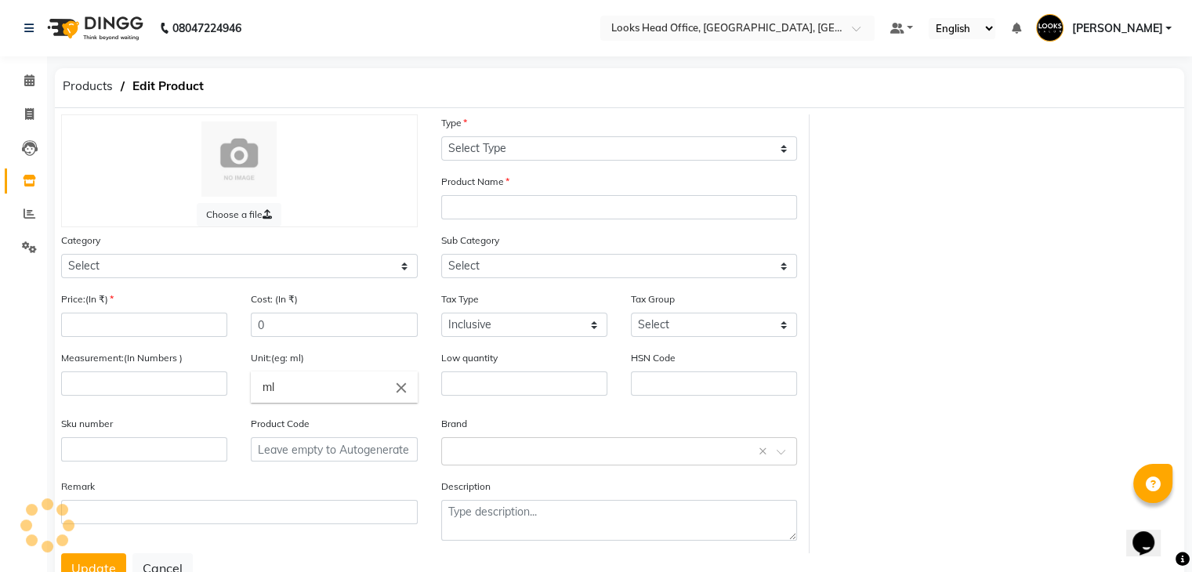
type input "8901526509324"
type input "P10912"
type textarea "0"
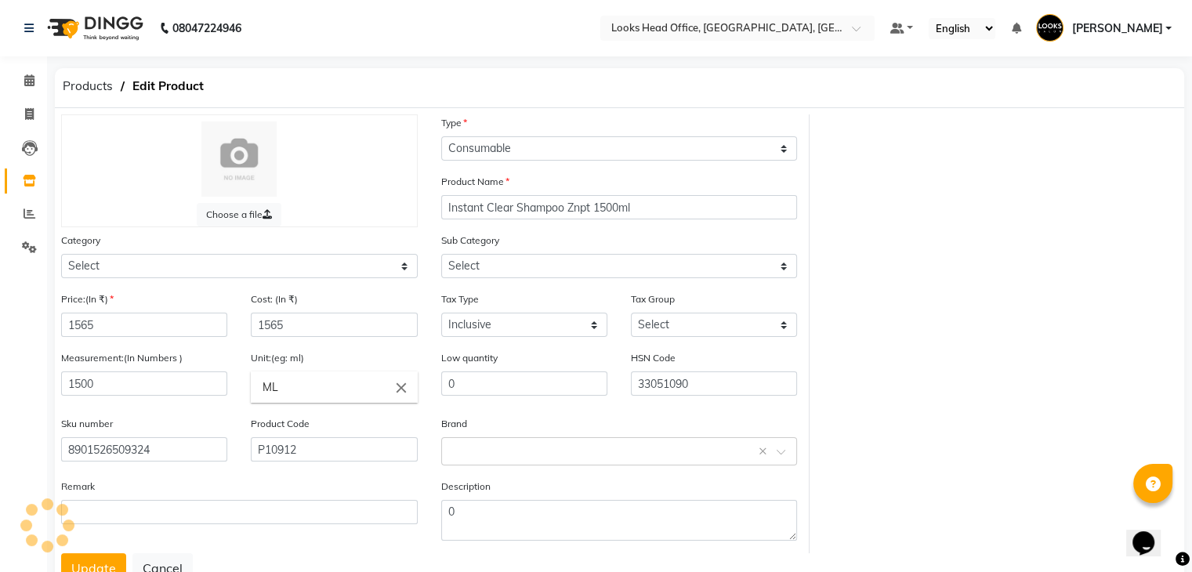
select select "5342114505"
select select "5668"
select select "534211450"
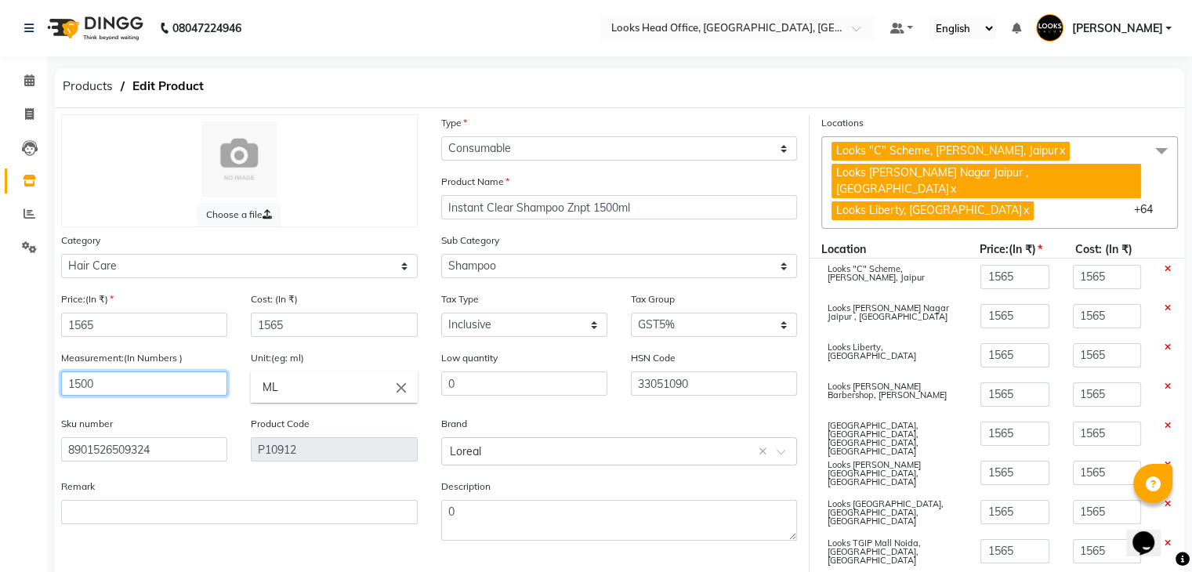
click at [136, 383] on input "1500" at bounding box center [144, 384] width 166 height 24
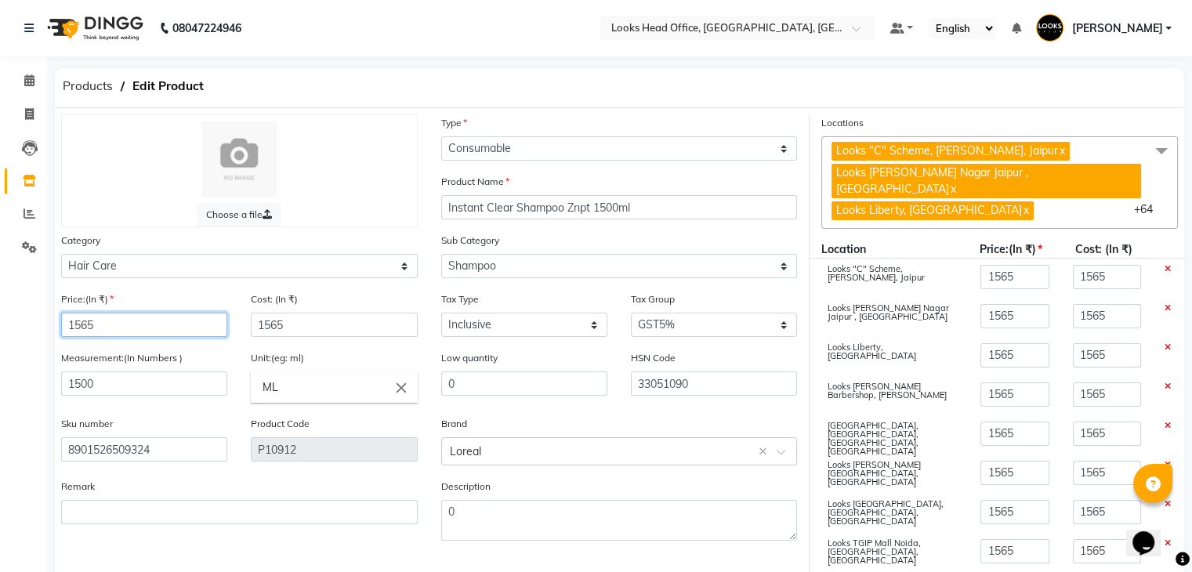
click at [144, 328] on input "1565" at bounding box center [144, 325] width 166 height 24
type input "156"
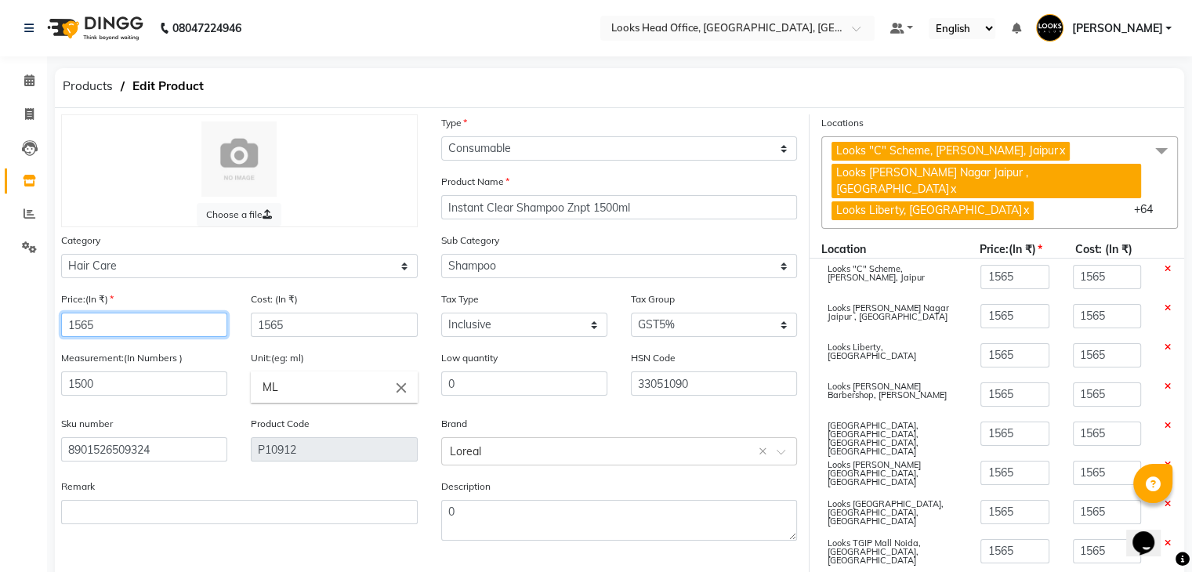
type input "156"
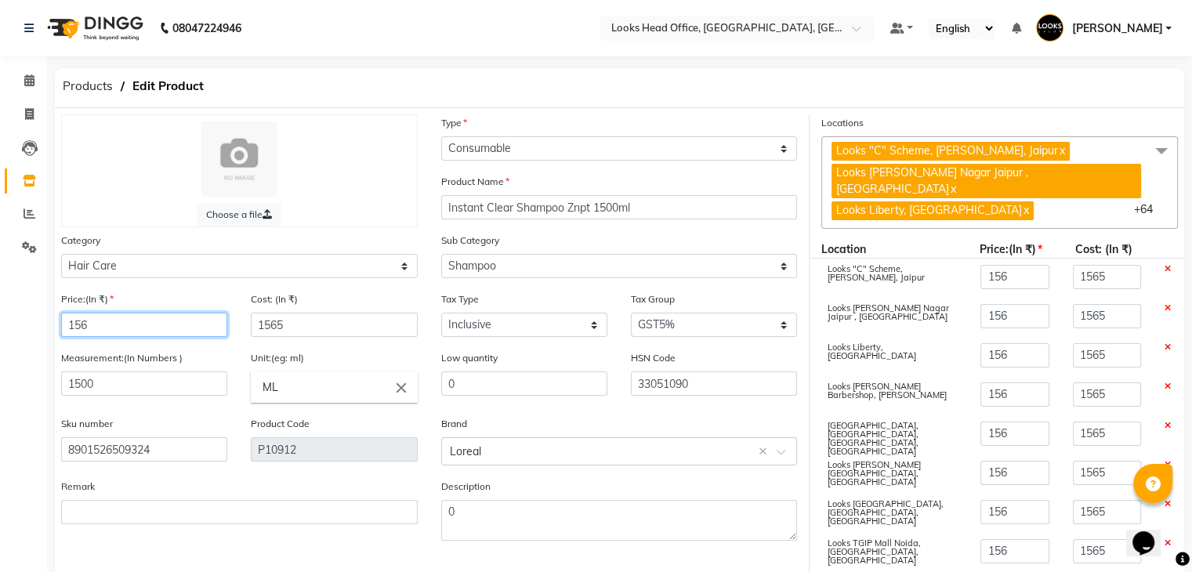
type input "15"
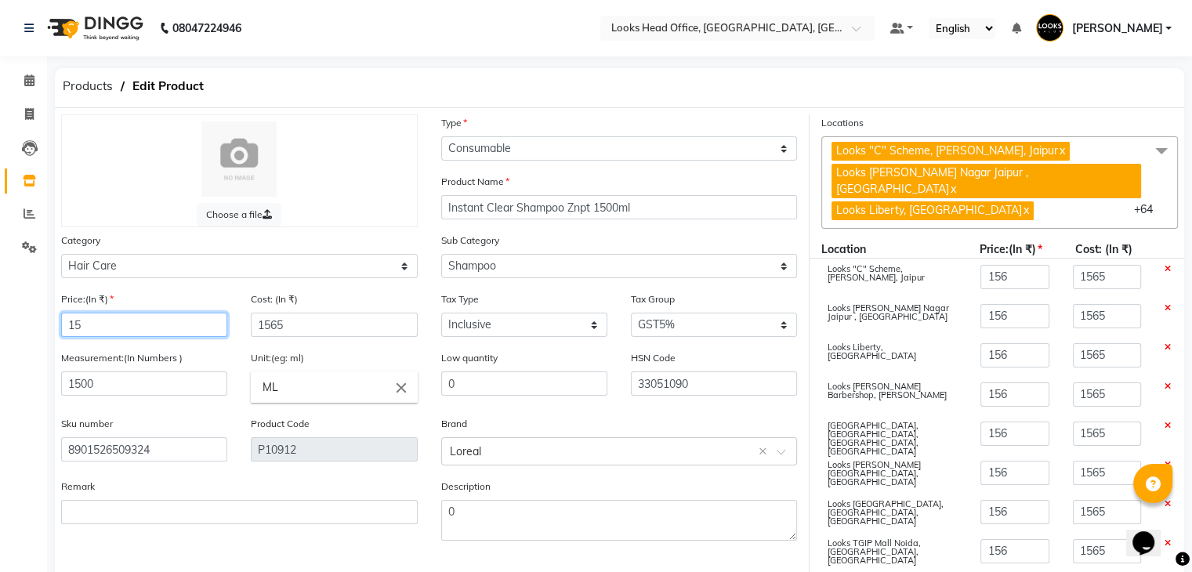
type input "15"
type input "1"
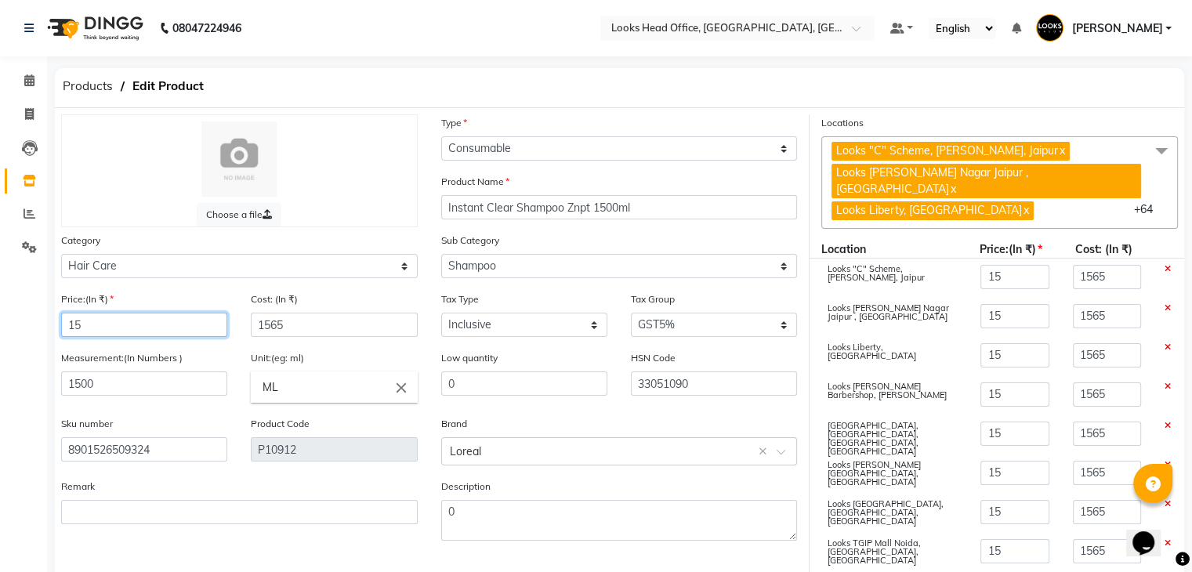
type input "1"
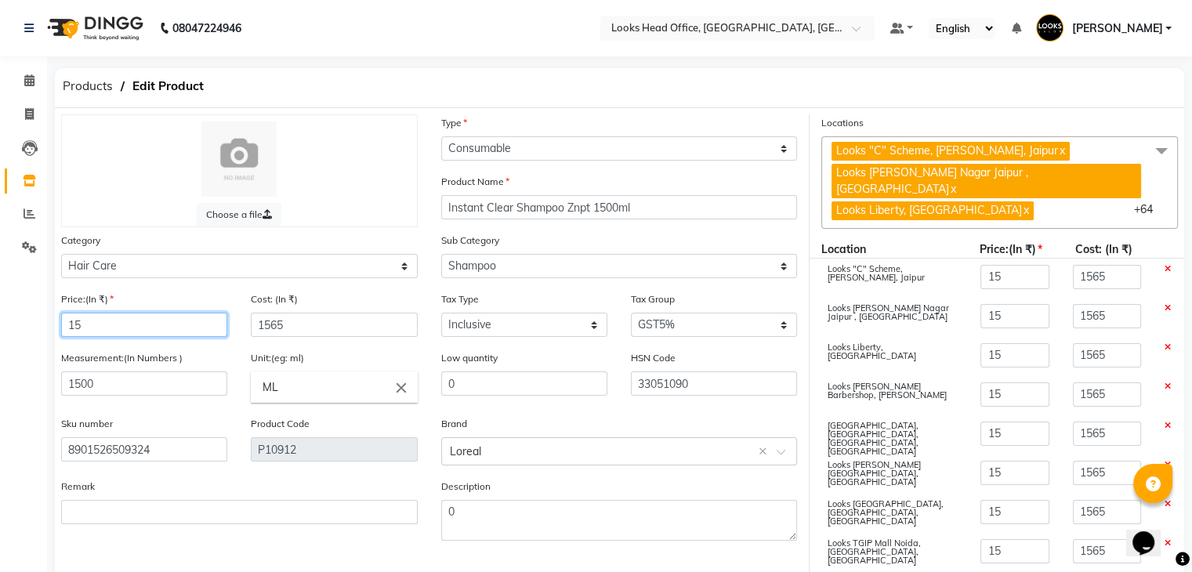
type input "1"
type input "3"
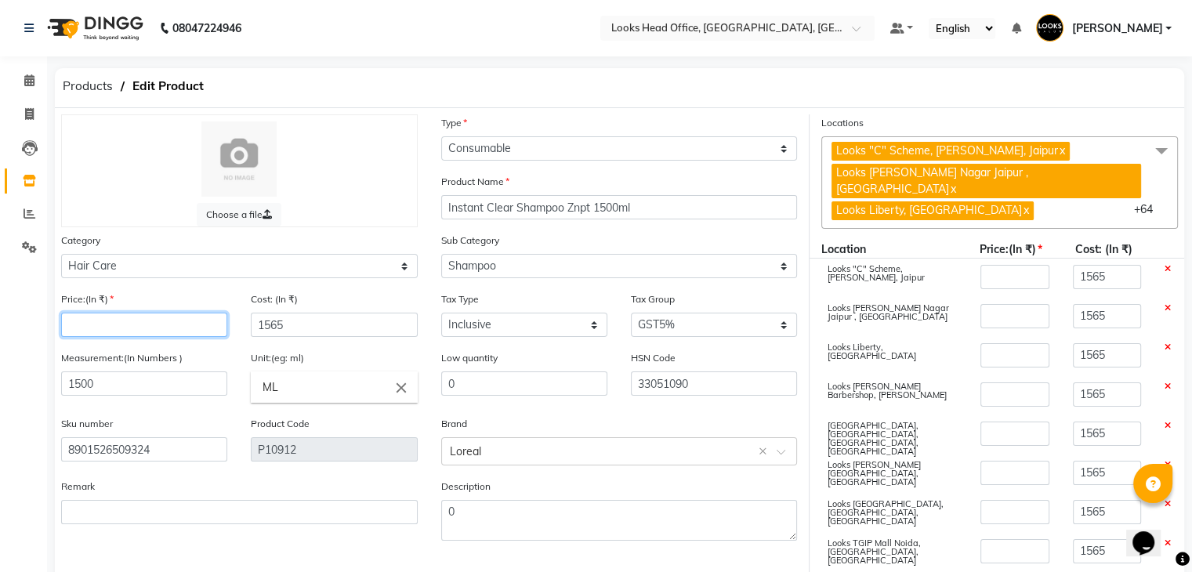
type input "3"
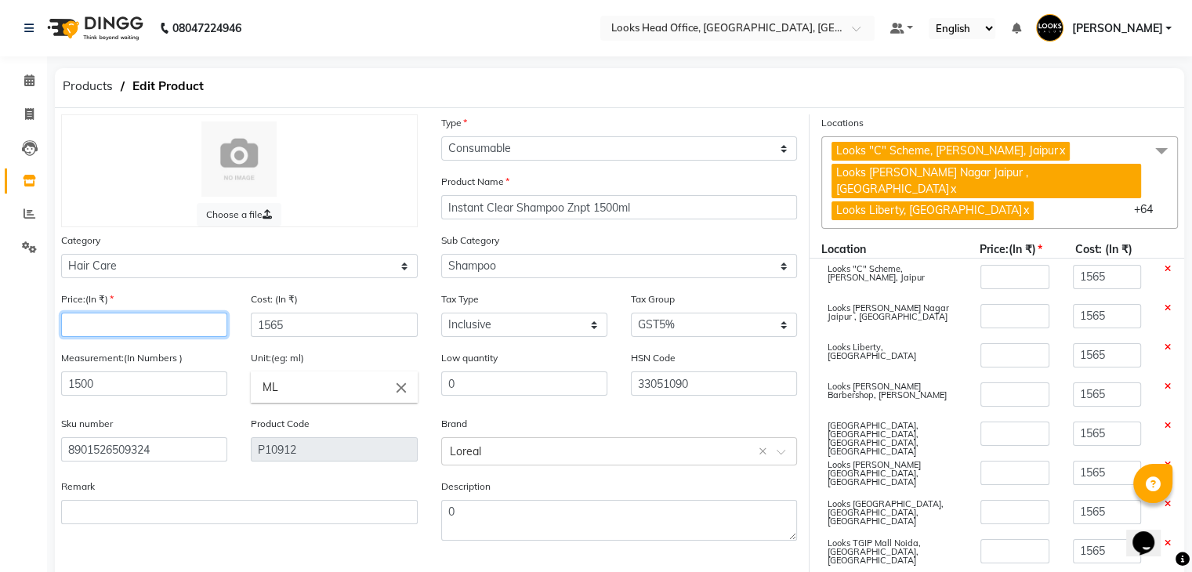
type input "3"
type input "30"
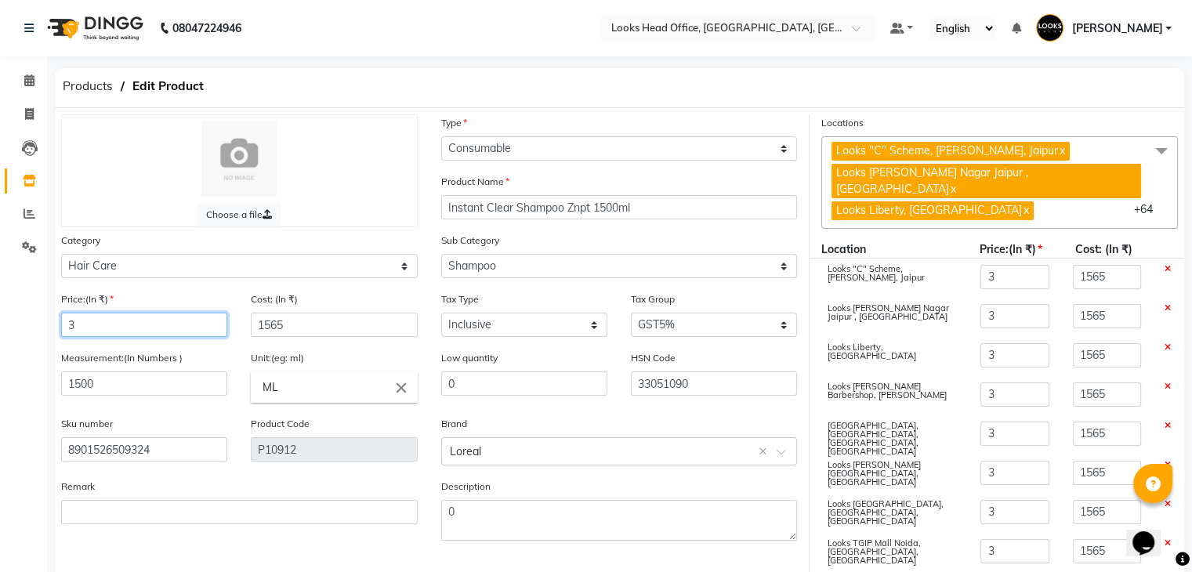
type input "30"
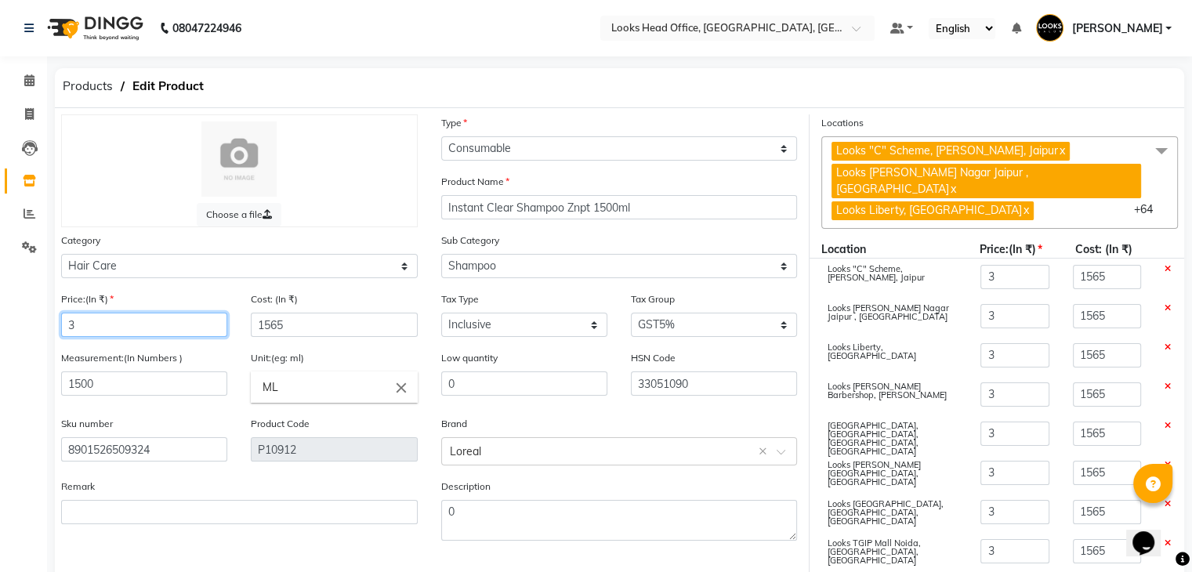
type input "30"
type input "300"
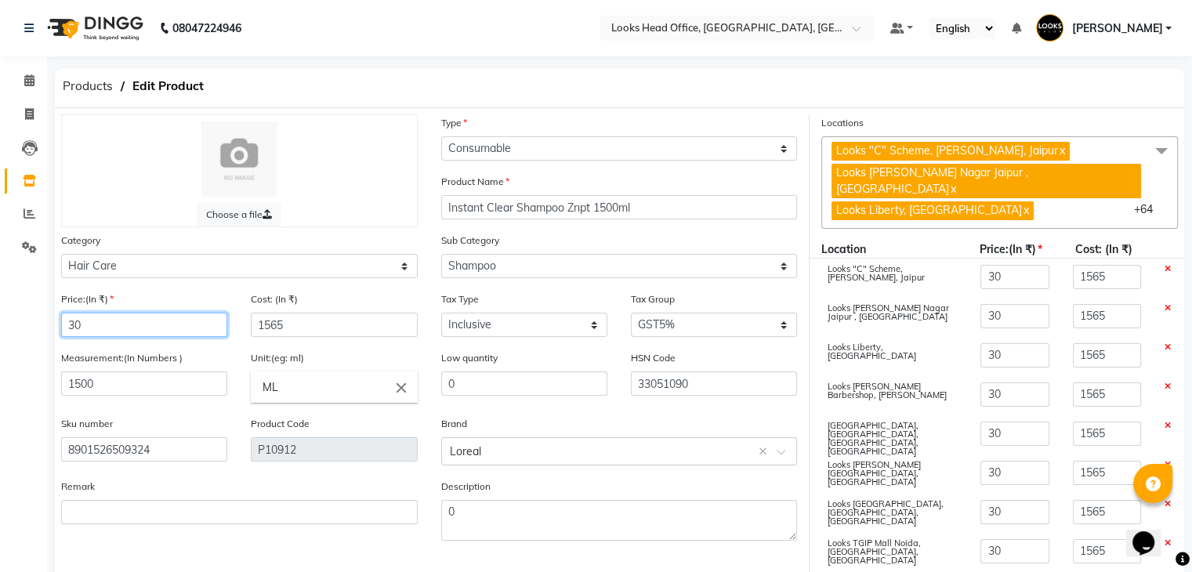
type input "300"
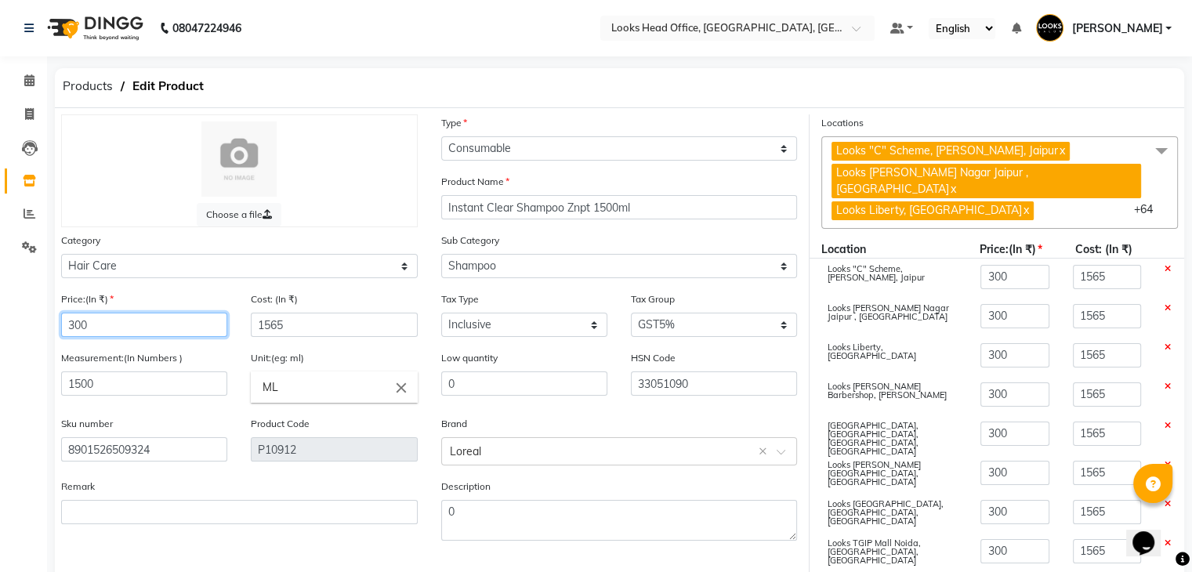
type input "3000"
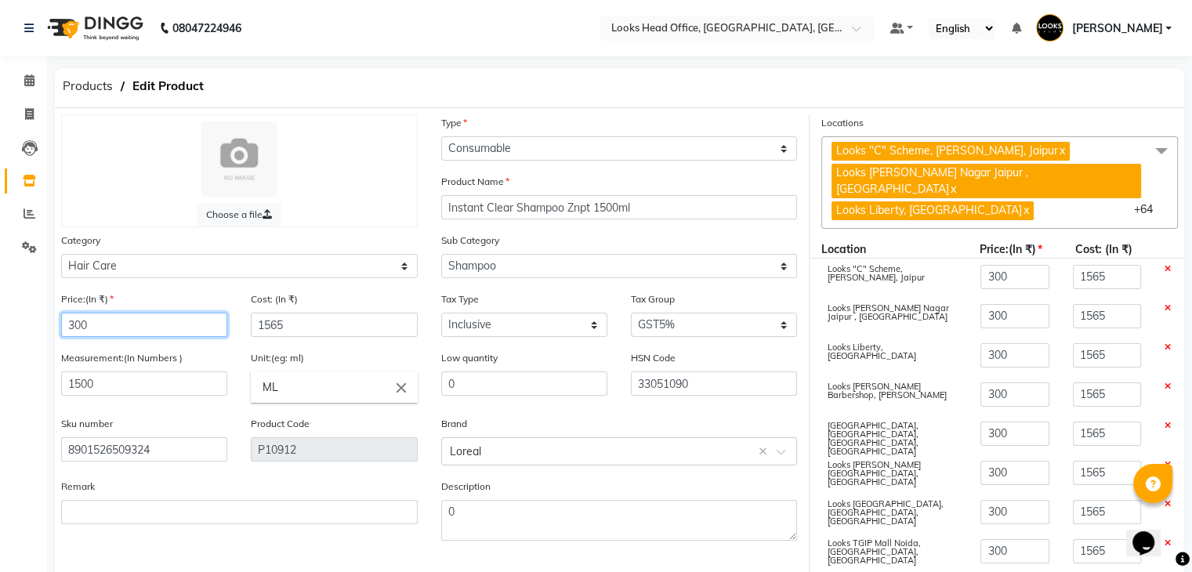
type input "3000"
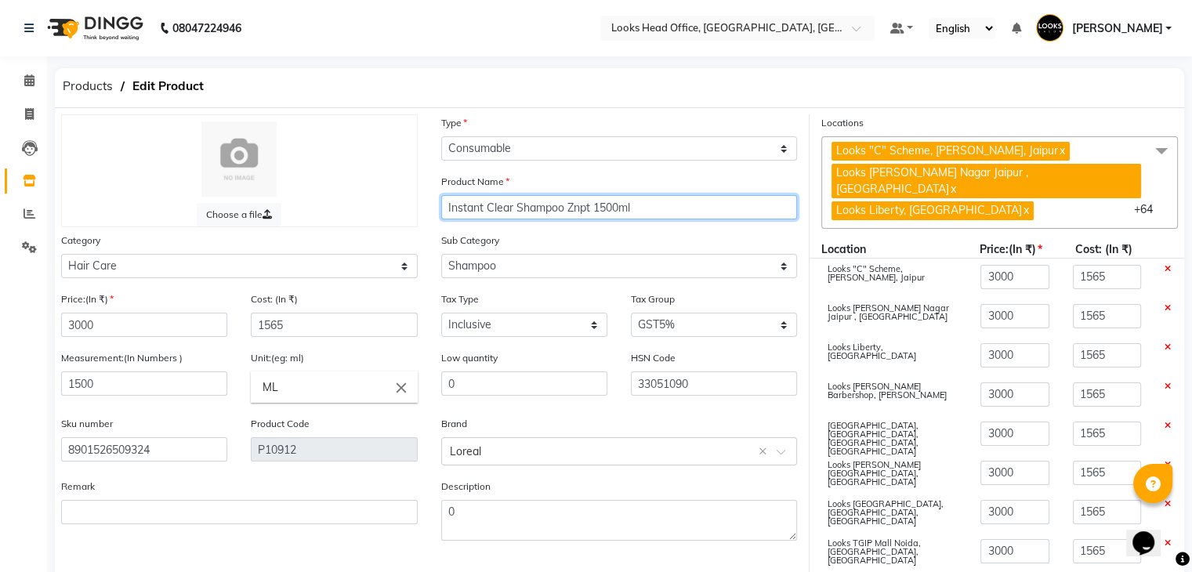
click at [589, 209] on input "Instant Clear Shampoo Znpt 1500ml" at bounding box center [619, 207] width 357 height 24
click at [589, 209] on input "1500ml" at bounding box center [619, 207] width 357 height 24
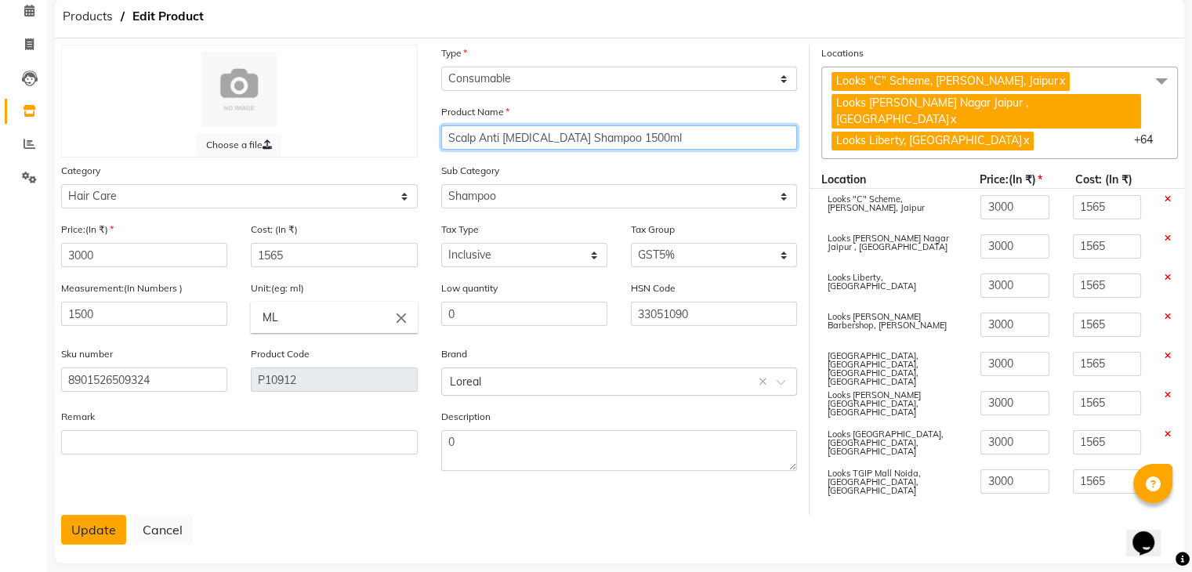
type input "Scalp Anti [MEDICAL_DATA] Shampoo 1500ml"
click at [109, 515] on button "Update" at bounding box center [93, 530] width 65 height 30
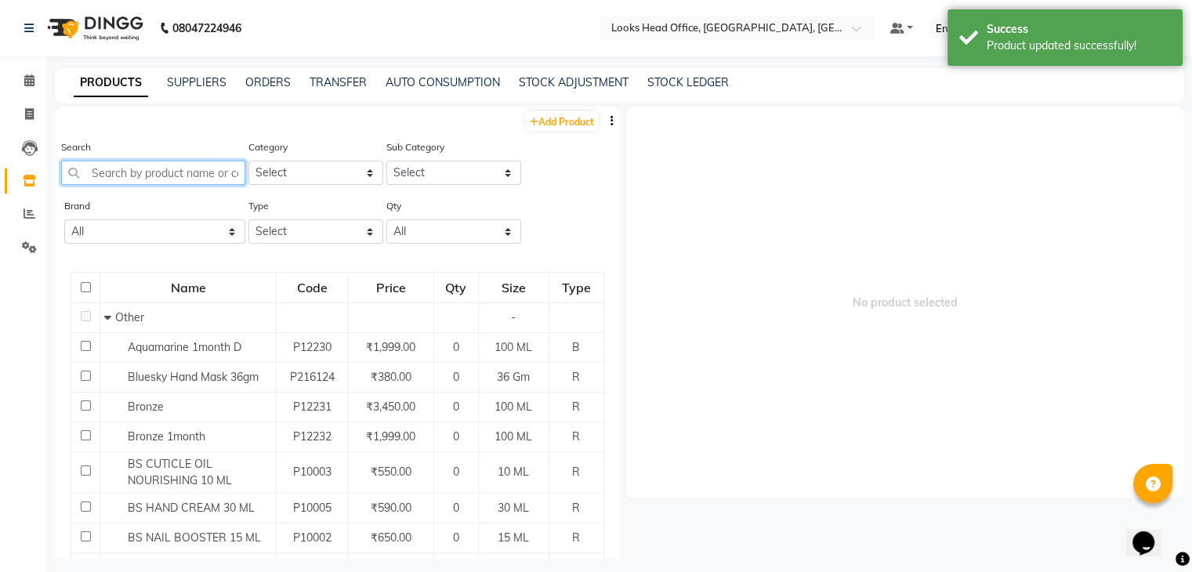
click at [125, 169] on input "text" at bounding box center [153, 173] width 184 height 24
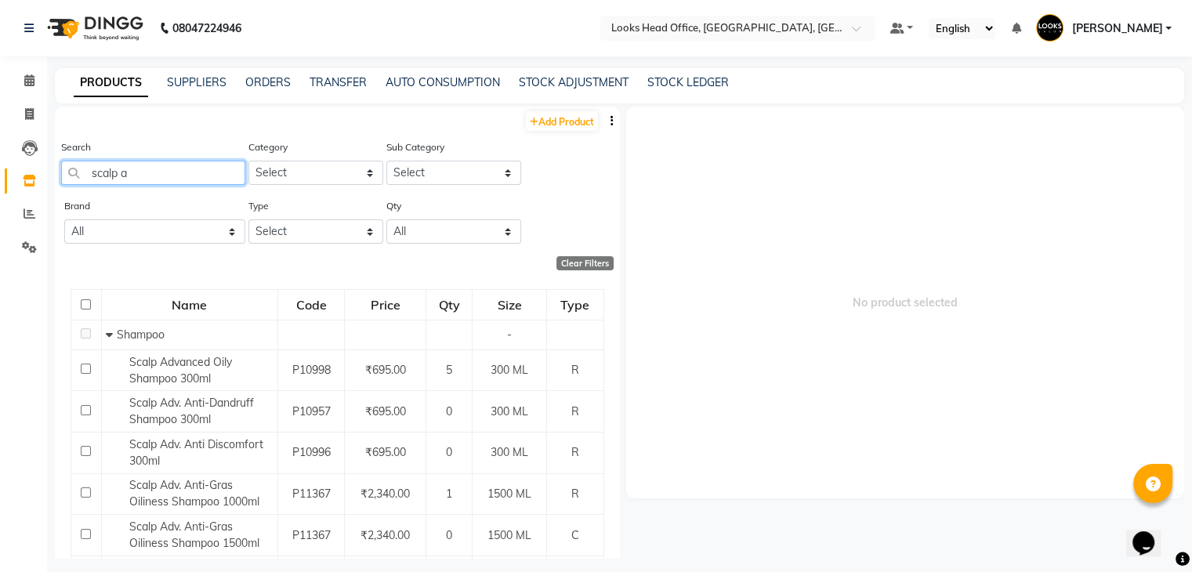
scroll to position [361, 0]
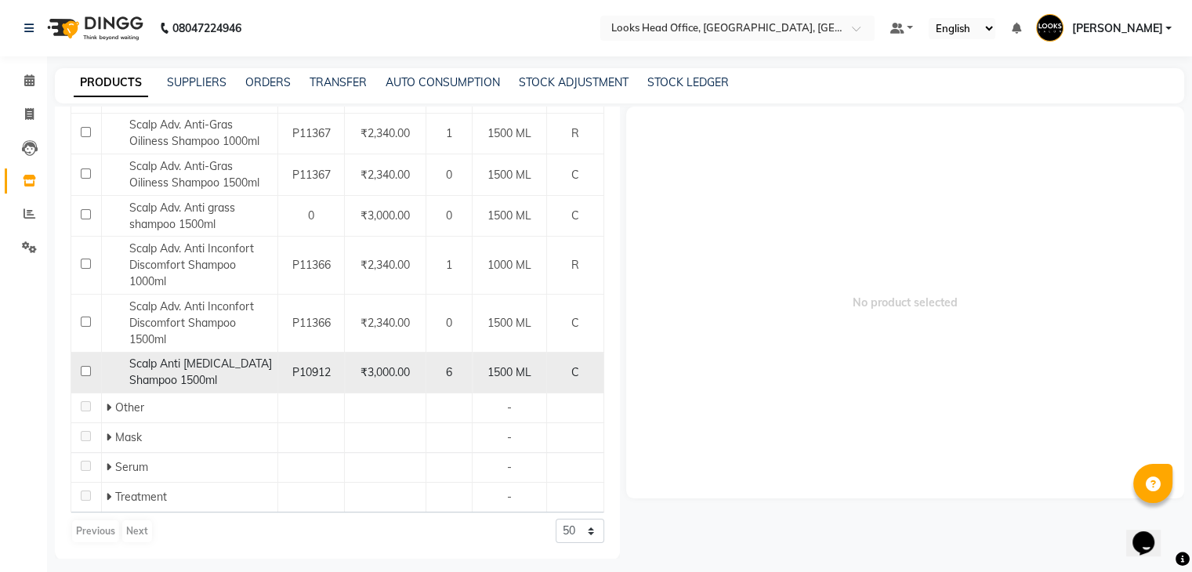
click at [83, 370] on input "checkbox" at bounding box center [86, 371] width 10 height 10
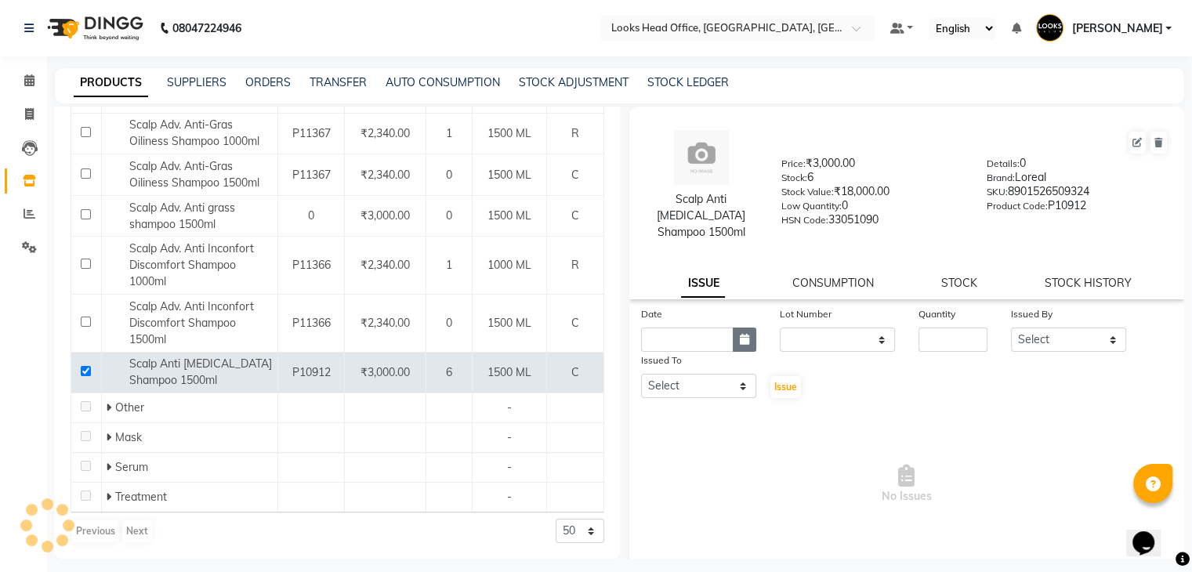
click at [746, 328] on button "button" at bounding box center [745, 340] width 24 height 24
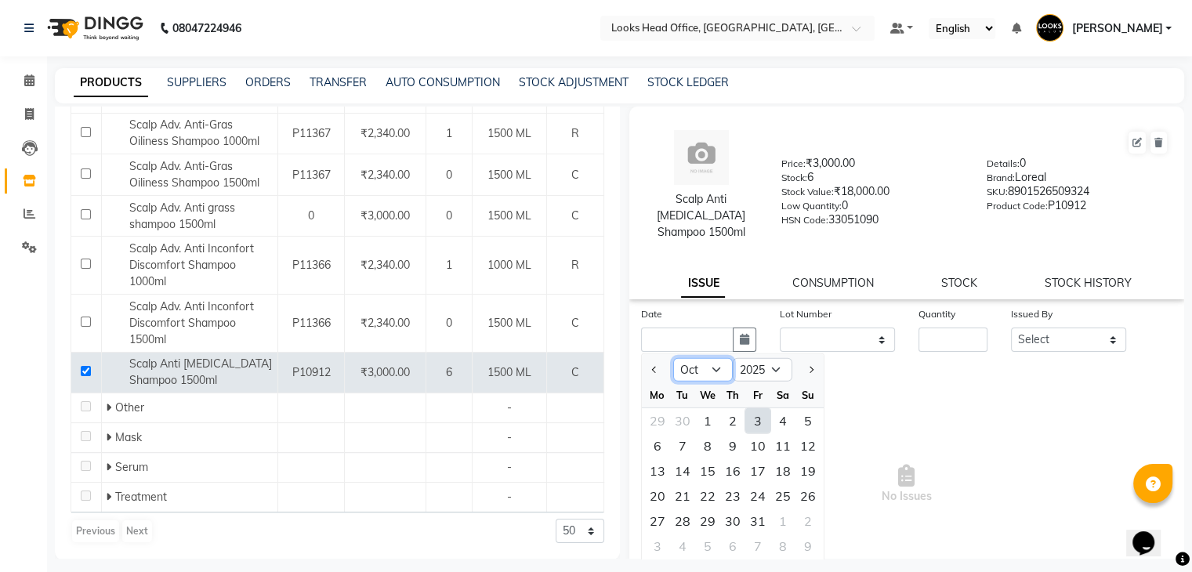
click at [715, 358] on select "Jan Feb Mar Apr May Jun [DATE] Aug Sep Oct Nov Dec" at bounding box center [703, 370] width 60 height 24
click at [673, 358] on select "Jan Feb Mar Apr May Jun [DATE] Aug Sep Oct Nov Dec" at bounding box center [703, 370] width 60 height 24
click at [675, 509] on div "30" at bounding box center [682, 521] width 25 height 25
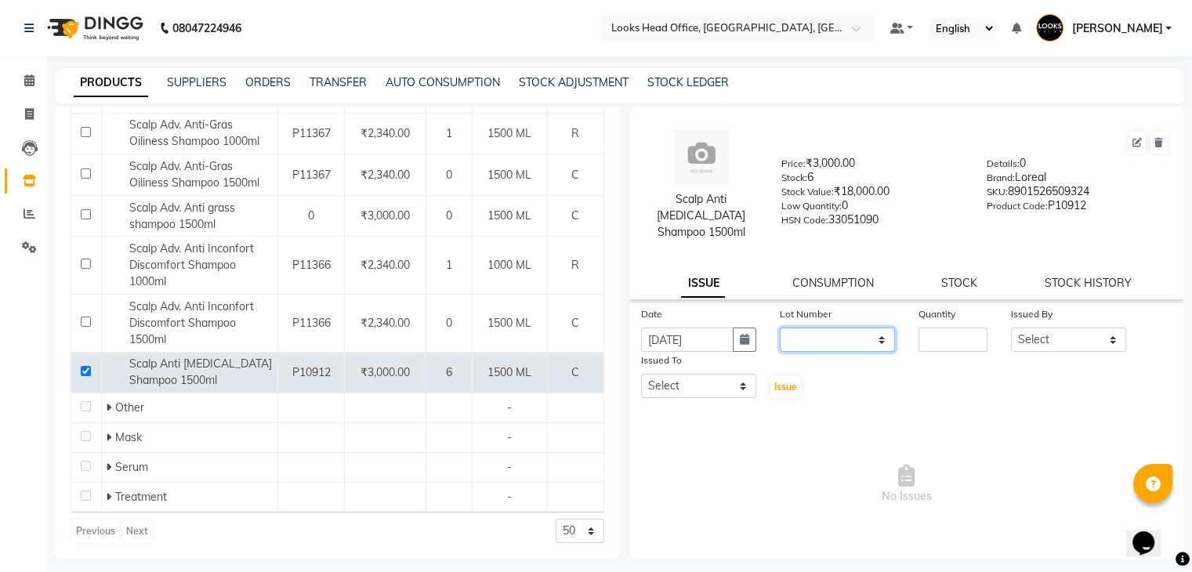
click at [869, 336] on select "None" at bounding box center [837, 340] width 115 height 24
click at [780, 328] on select "None" at bounding box center [837, 340] width 115 height 24
click at [944, 339] on input "number" at bounding box center [953, 340] width 69 height 24
click at [1041, 339] on select "Select Accounts Reports [PERSON_NAME] [PERSON_NAME] [PERSON_NAME] Dingg Support…" at bounding box center [1068, 340] width 115 height 24
click at [1011, 328] on select "Select Accounts Reports [PERSON_NAME] [PERSON_NAME] [PERSON_NAME] Dingg Support…" at bounding box center [1068, 340] width 115 height 24
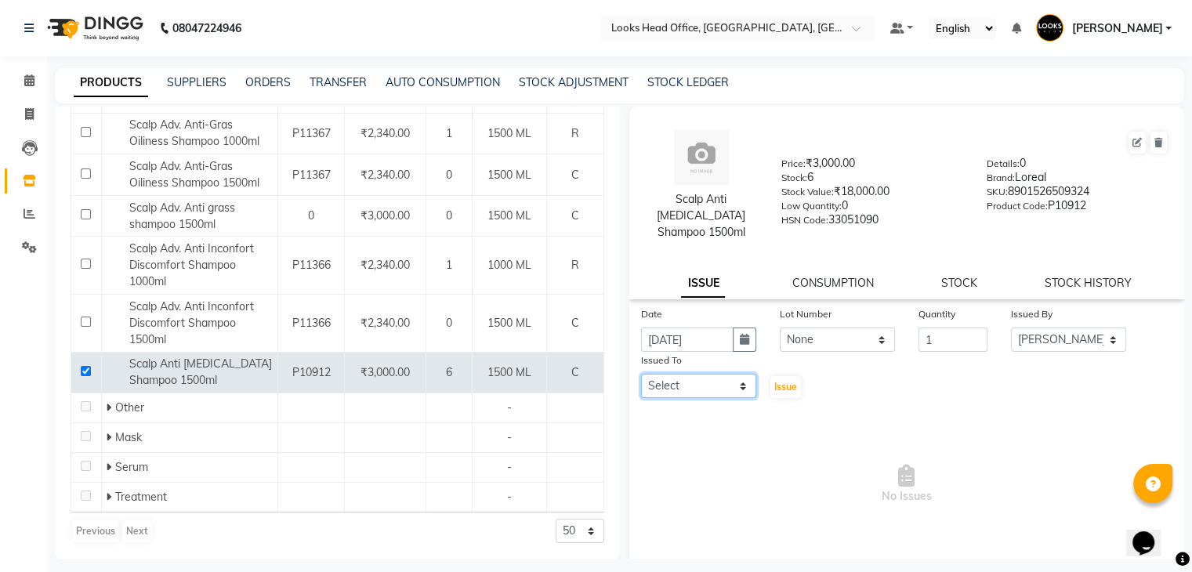
click at [741, 374] on select "Select Accounts Reports [PERSON_NAME] [PERSON_NAME] [PERSON_NAME] Dingg Support…" at bounding box center [698, 386] width 115 height 24
click at [641, 374] on select "Select Accounts Reports [PERSON_NAME] [PERSON_NAME] [PERSON_NAME] Dingg Support…" at bounding box center [698, 386] width 115 height 24
click at [784, 381] on span "Issue" at bounding box center [785, 387] width 23 height 12
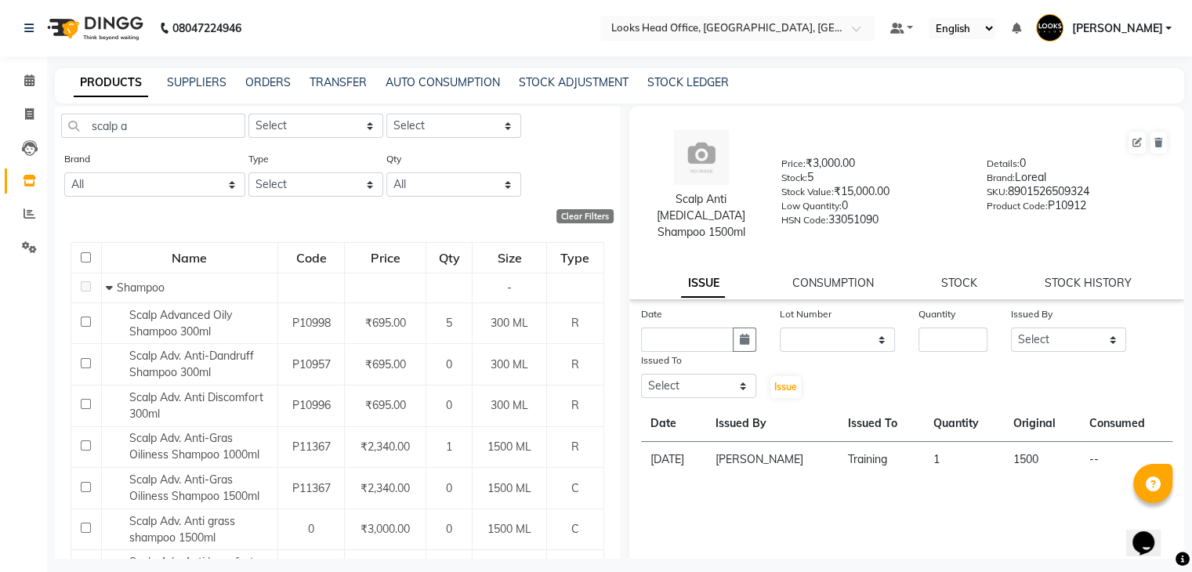
scroll to position [0, 0]
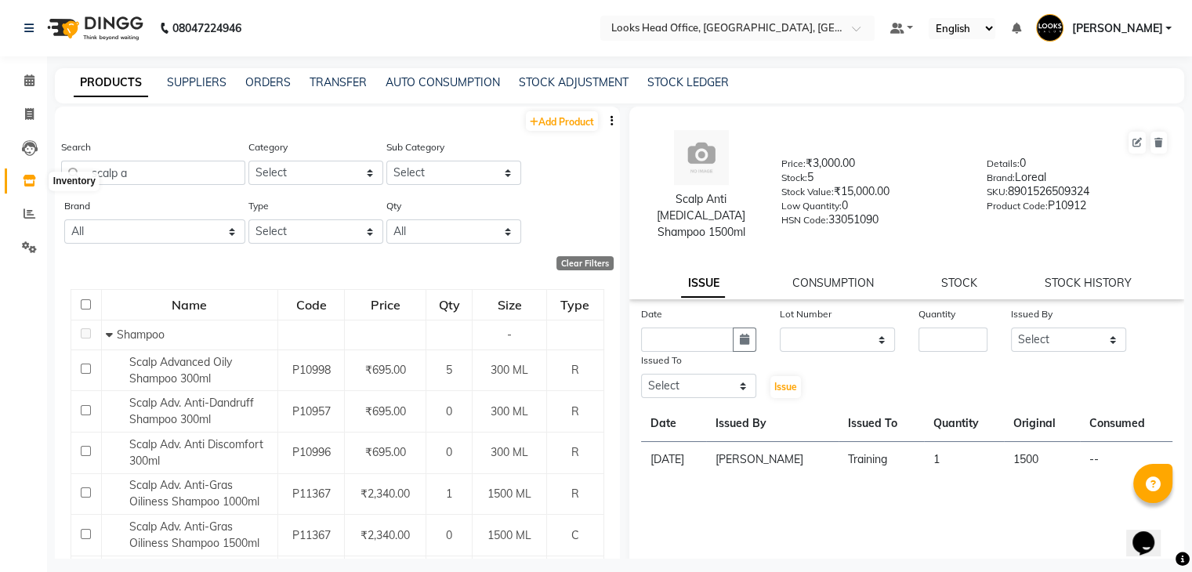
click at [31, 181] on icon at bounding box center [29, 181] width 13 height 12
click at [134, 176] on input "scalp a" at bounding box center [153, 173] width 184 height 24
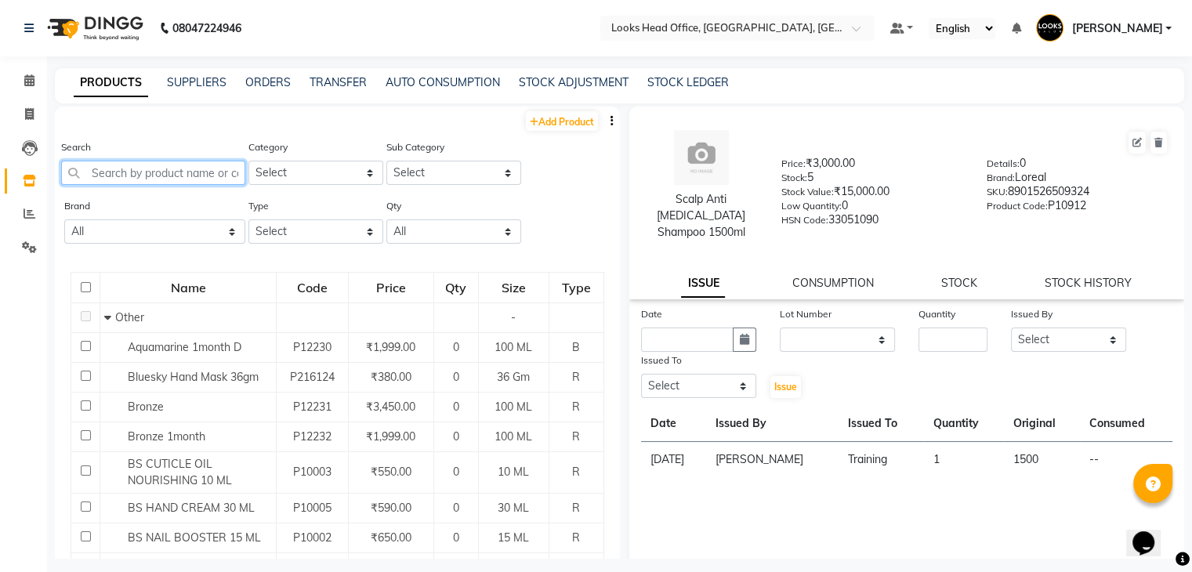
click at [134, 176] on input "text" at bounding box center [153, 173] width 184 height 24
click at [186, 238] on select "All 1821 Aeronot Amazon Series American Crew American Crew Retail Aminu Body Oi…" at bounding box center [154, 231] width 181 height 24
click at [332, 238] on select "Select Both Retail Consumable" at bounding box center [315, 231] width 135 height 24
click at [469, 237] on select "All Low Out Of Stock" at bounding box center [453, 231] width 135 height 24
click at [446, 178] on select "Select" at bounding box center [453, 173] width 135 height 24
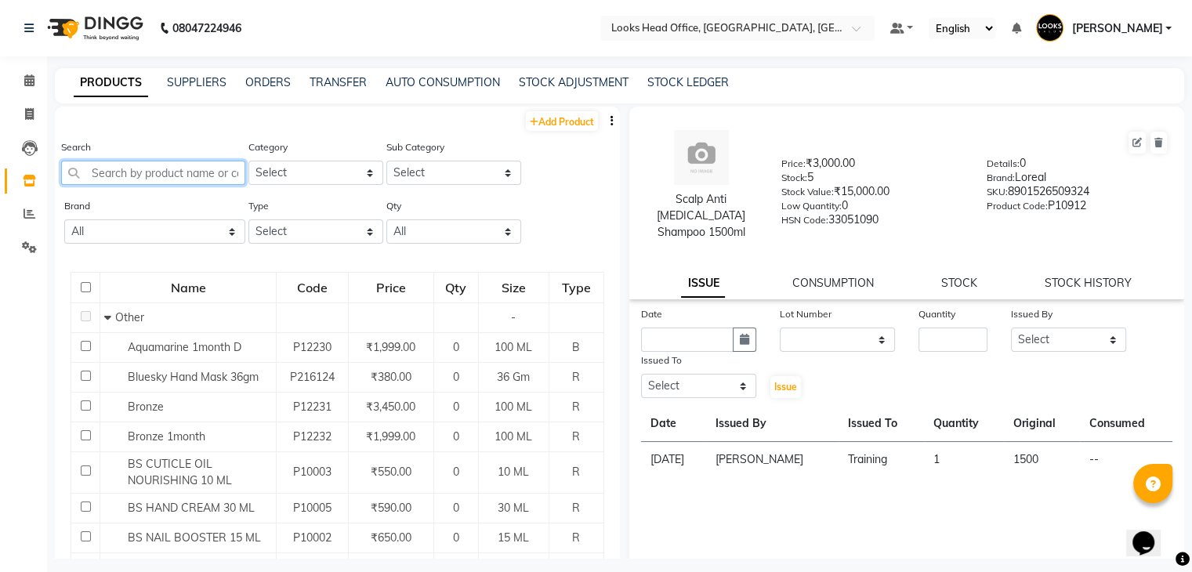
click at [188, 167] on input "text" at bounding box center [153, 173] width 184 height 24
click at [306, 173] on select "Select Skin Personal Care Hair Threading Loreal Bio Top Cons. Bio Top Retail Co…" at bounding box center [315, 173] width 135 height 24
click at [421, 162] on select "Select" at bounding box center [453, 173] width 135 height 24
click at [155, 178] on input "text" at bounding box center [153, 173] width 184 height 24
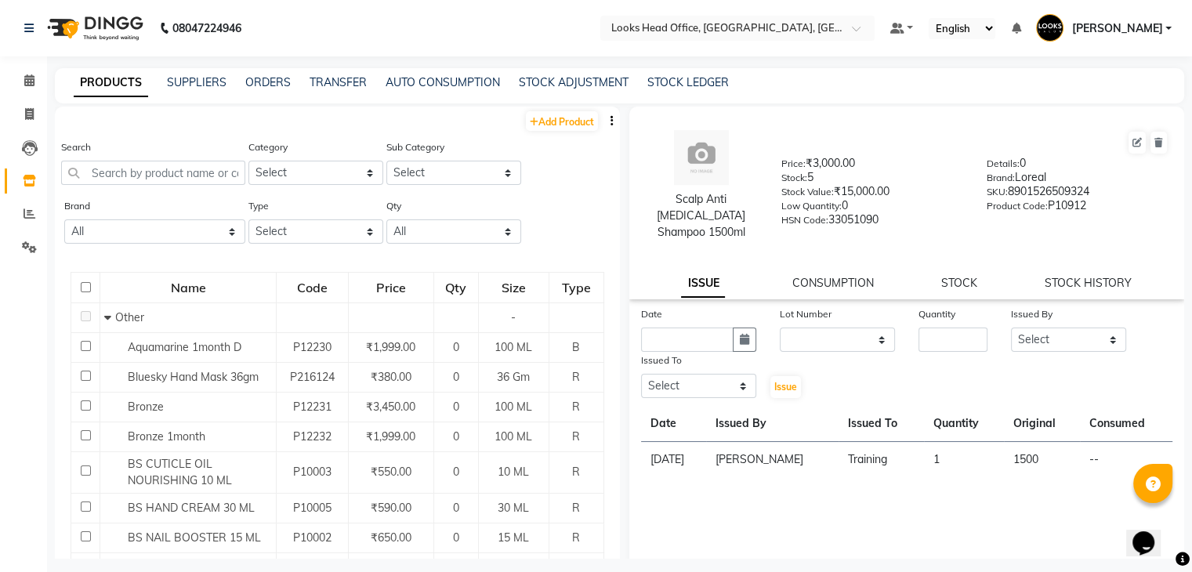
click at [786, 514] on div "Date Lot Number None Quantity Issued By Select Accounts Reports [PERSON_NAME] […" at bounding box center [907, 463] width 556 height 314
click at [141, 170] on input "text" at bounding box center [153, 173] width 184 height 24
paste input "43917011370"
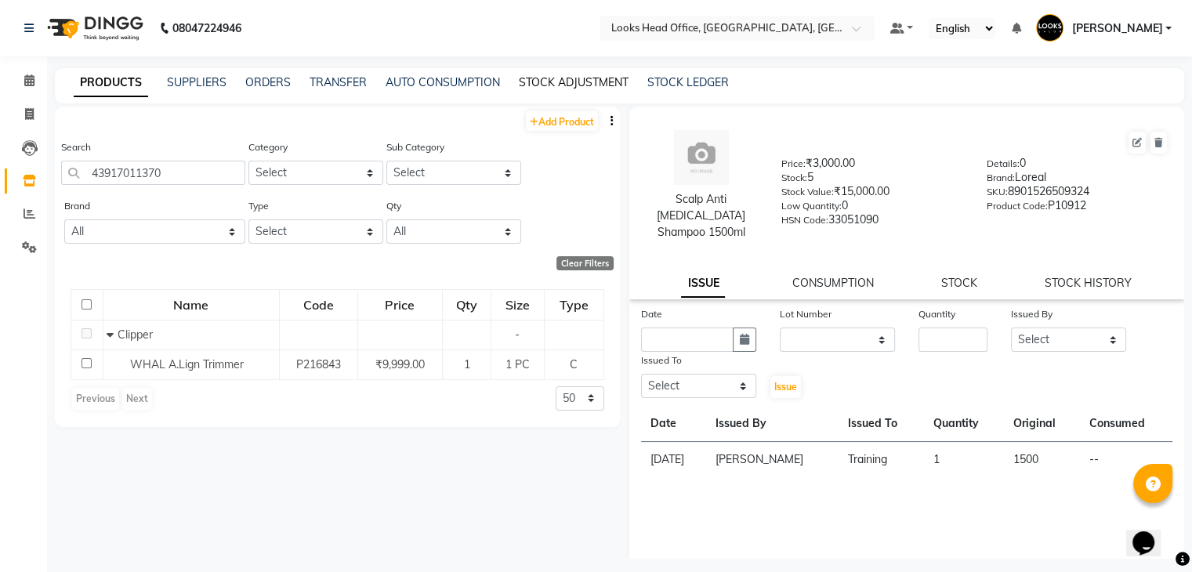
click at [567, 80] on link "STOCK ADJUSTMENT" at bounding box center [574, 82] width 110 height 14
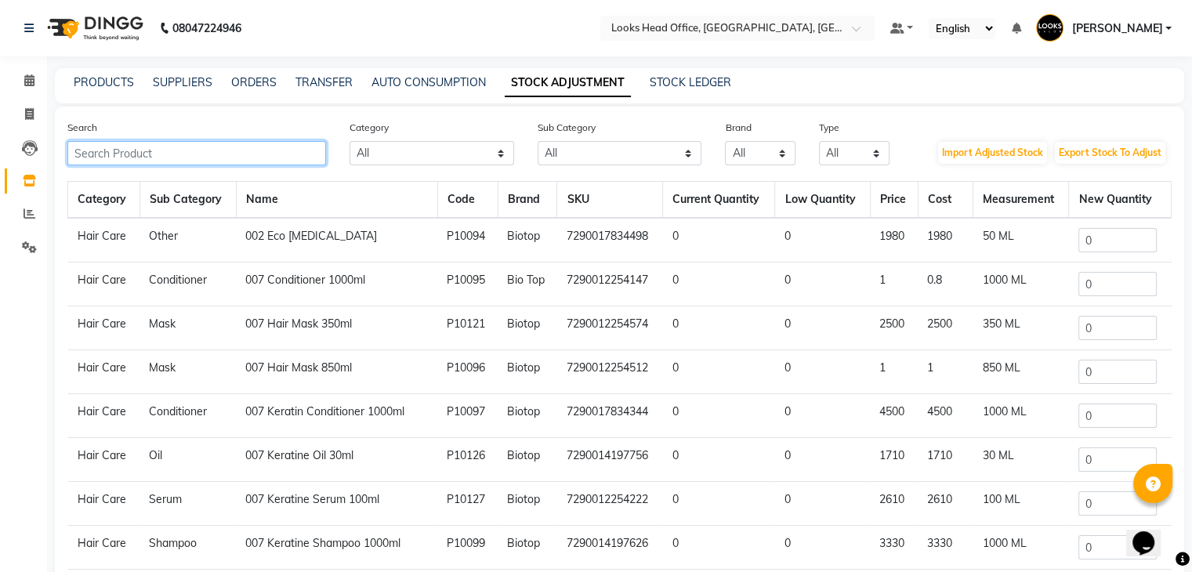
click at [188, 158] on input "text" at bounding box center [196, 153] width 259 height 24
paste input "43917011370"
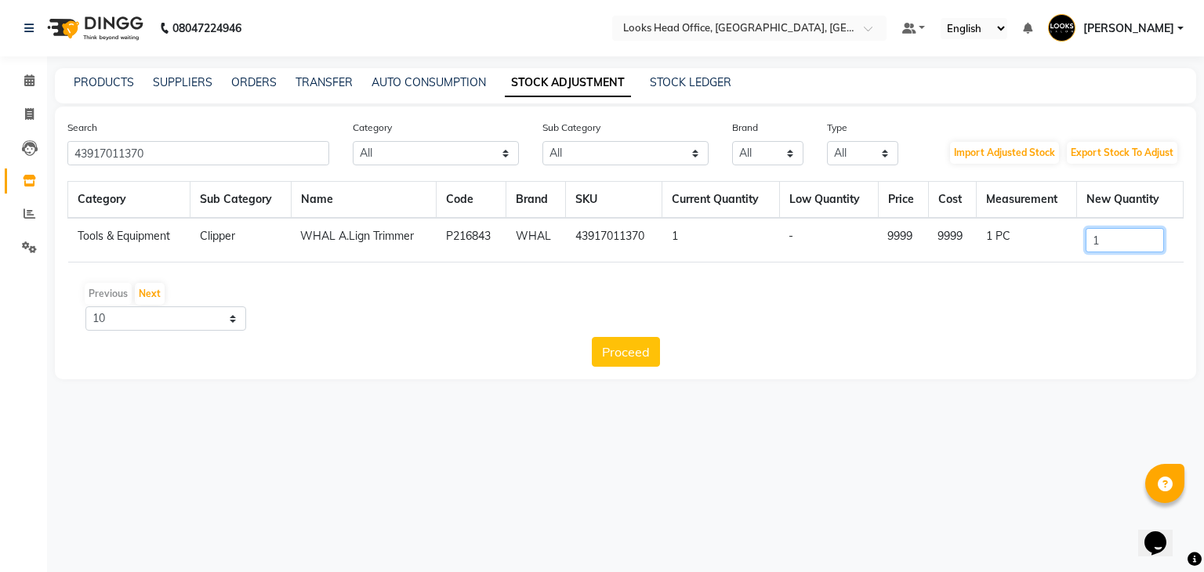
click at [1112, 236] on input "1" at bounding box center [1125, 240] width 78 height 24
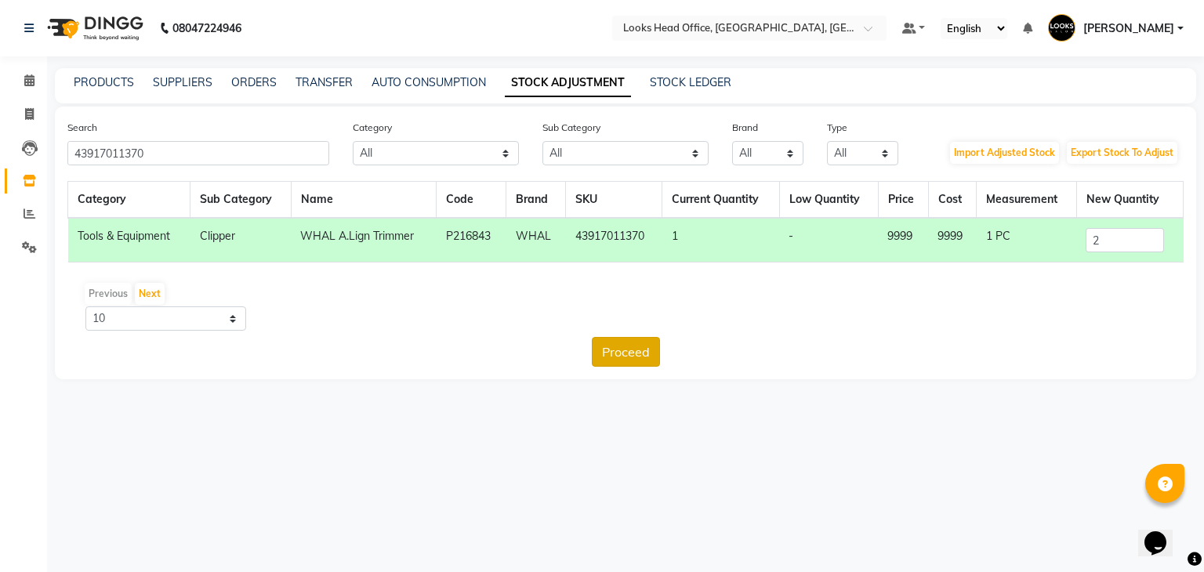
click at [636, 355] on button "Proceed" at bounding box center [626, 352] width 68 height 30
click at [655, 350] on button "Submit" at bounding box center [660, 352] width 62 height 30
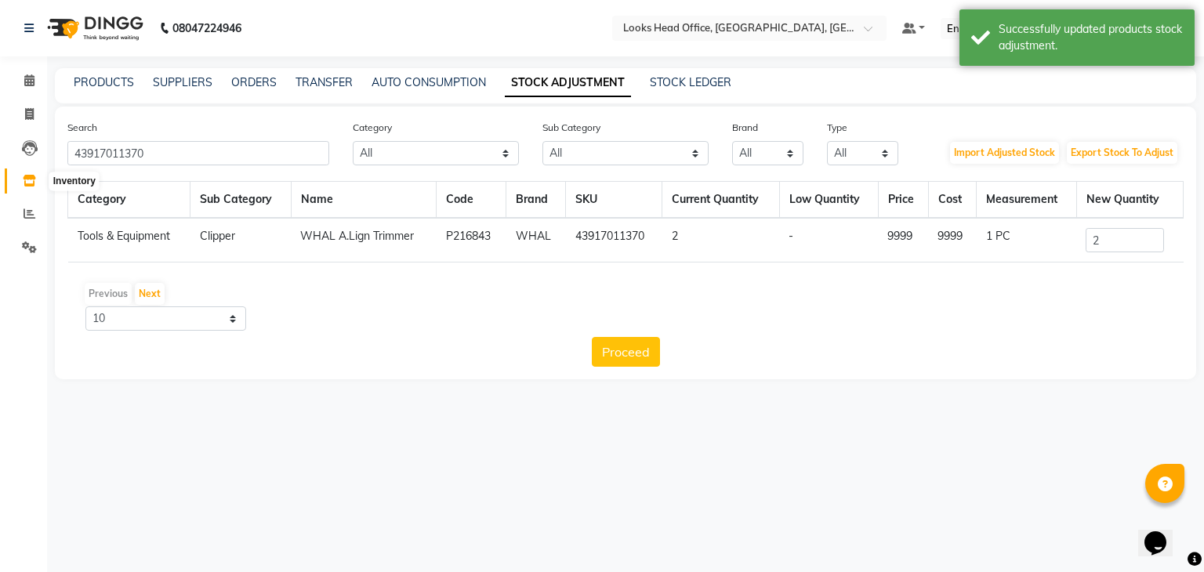
click at [32, 180] on icon at bounding box center [29, 181] width 13 height 12
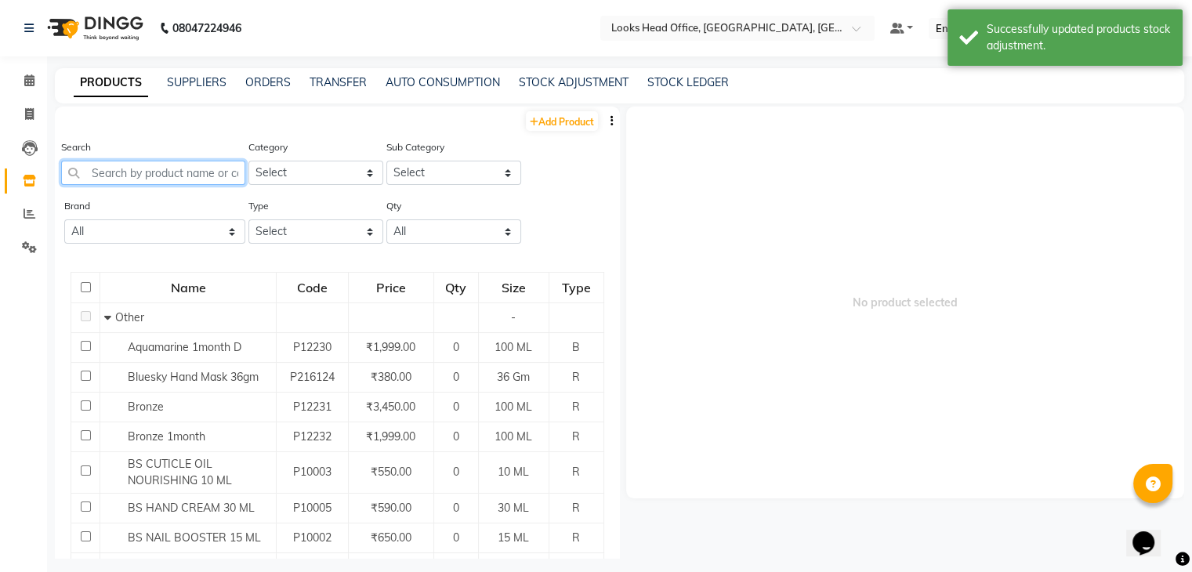
click at [106, 168] on input "text" at bounding box center [153, 173] width 184 height 24
paste input "43917011370"
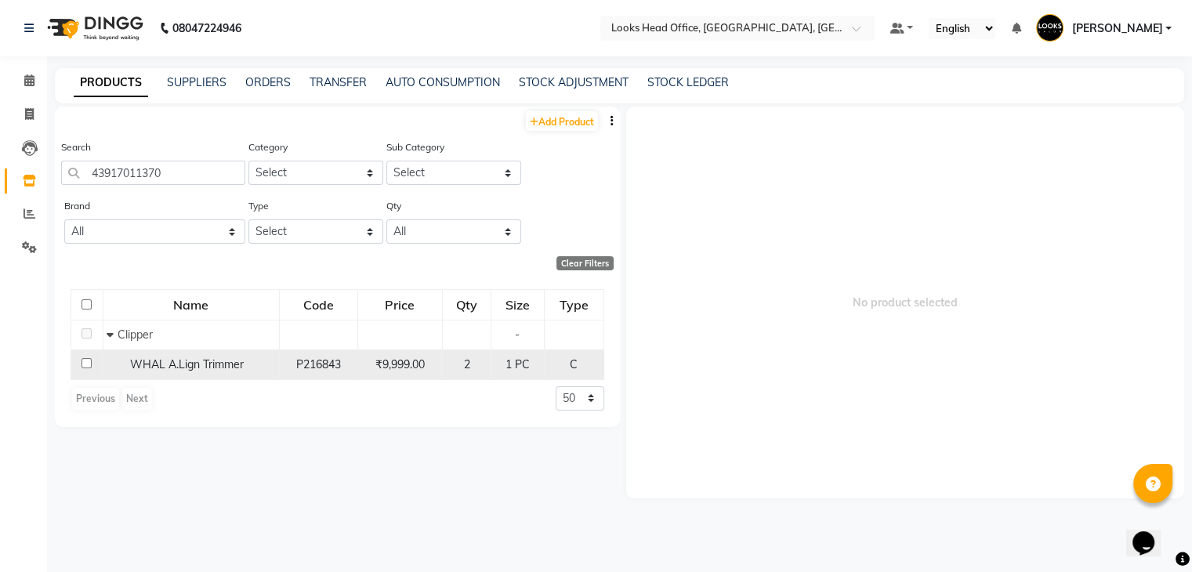
click at [83, 365] on input "checkbox" at bounding box center [87, 363] width 10 height 10
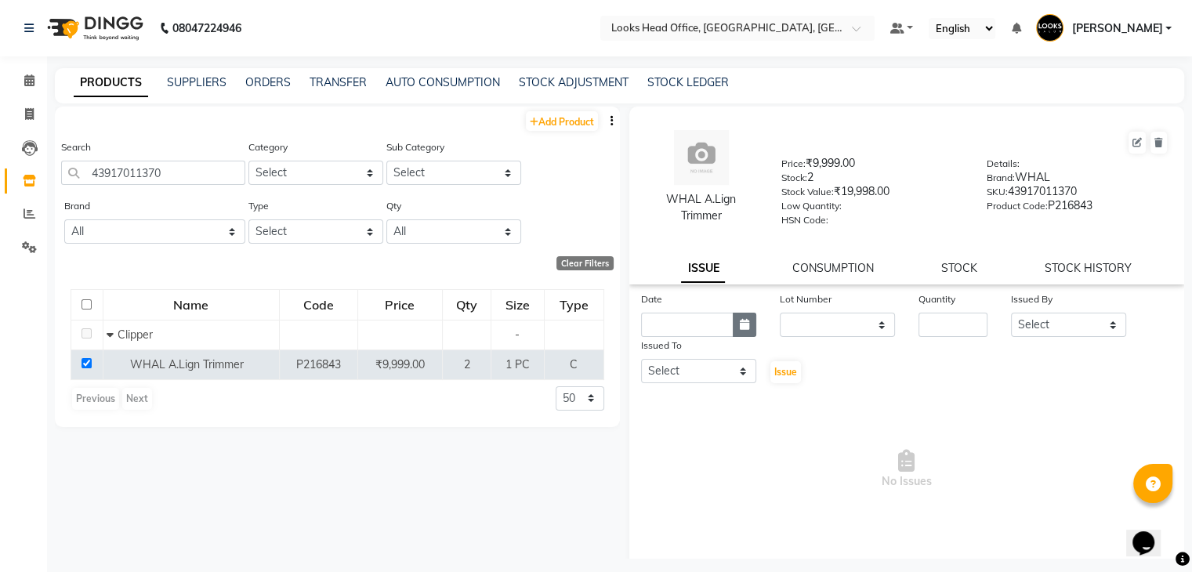
click at [736, 336] on button "button" at bounding box center [745, 325] width 24 height 24
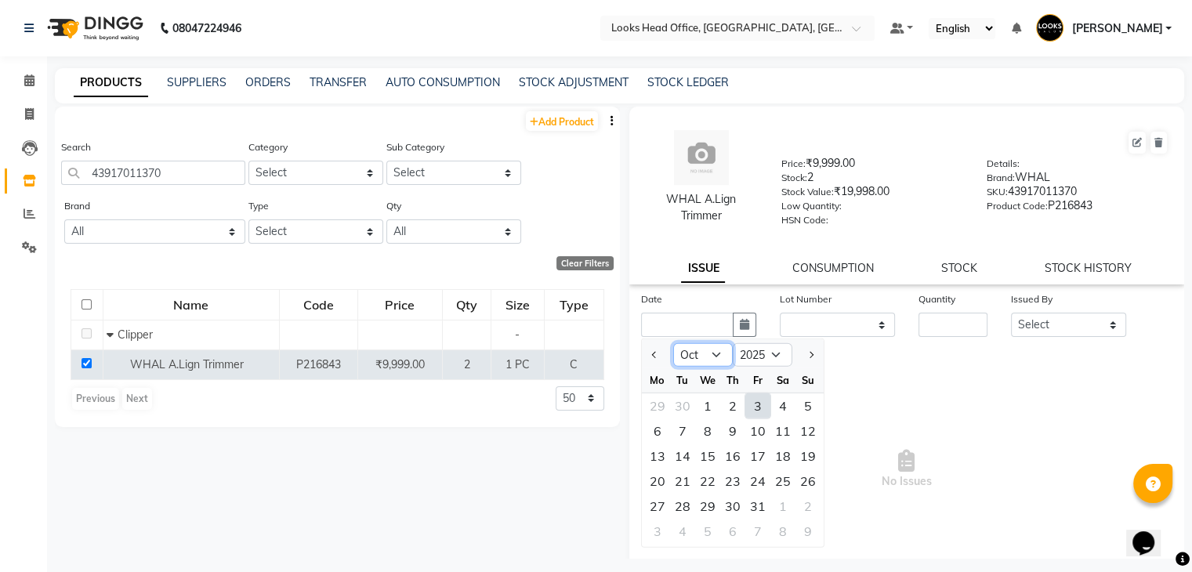
click at [712, 364] on select "Jan Feb Mar Apr May Jun [DATE] Aug Sep Oct Nov Dec" at bounding box center [703, 355] width 60 height 24
click at [673, 349] on select "Jan Feb Mar Apr May Jun [DATE] Aug Sep Oct Nov Dec" at bounding box center [703, 355] width 60 height 24
click at [680, 502] on div "30" at bounding box center [682, 506] width 25 height 25
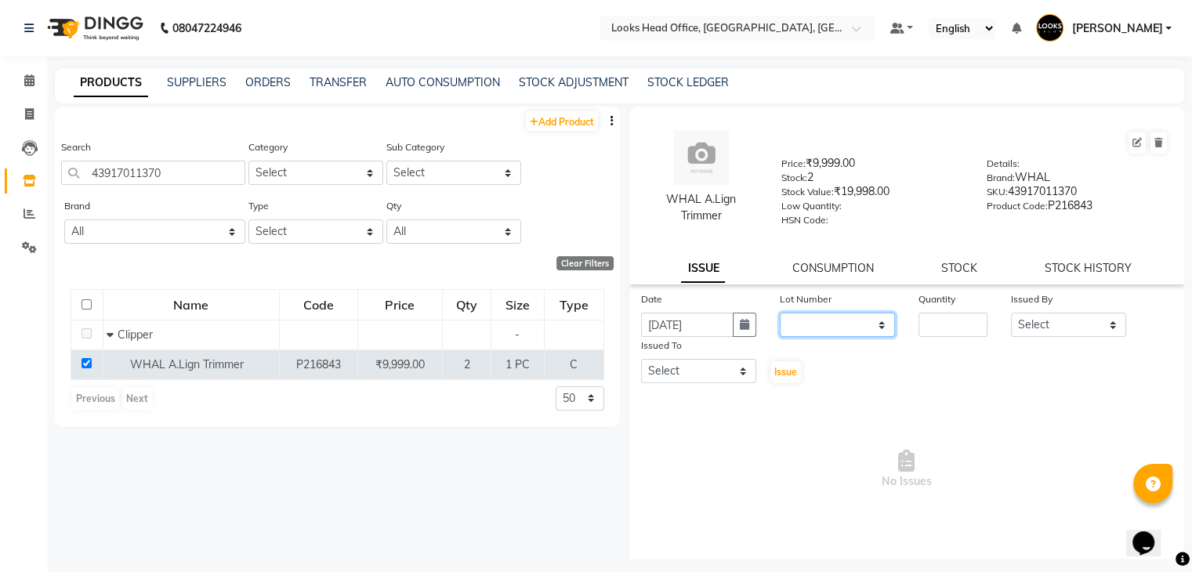
click at [868, 336] on select "None" at bounding box center [837, 325] width 115 height 24
click at [780, 318] on select "None" at bounding box center [837, 325] width 115 height 24
click at [934, 334] on input "number" at bounding box center [953, 325] width 69 height 24
click at [1087, 329] on select "Select Accounts Reports [PERSON_NAME] [PERSON_NAME] [PERSON_NAME] Dingg Support…" at bounding box center [1068, 325] width 115 height 24
click at [1011, 318] on select "Select Accounts Reports [PERSON_NAME] [PERSON_NAME] [PERSON_NAME] Dingg Support…" at bounding box center [1068, 325] width 115 height 24
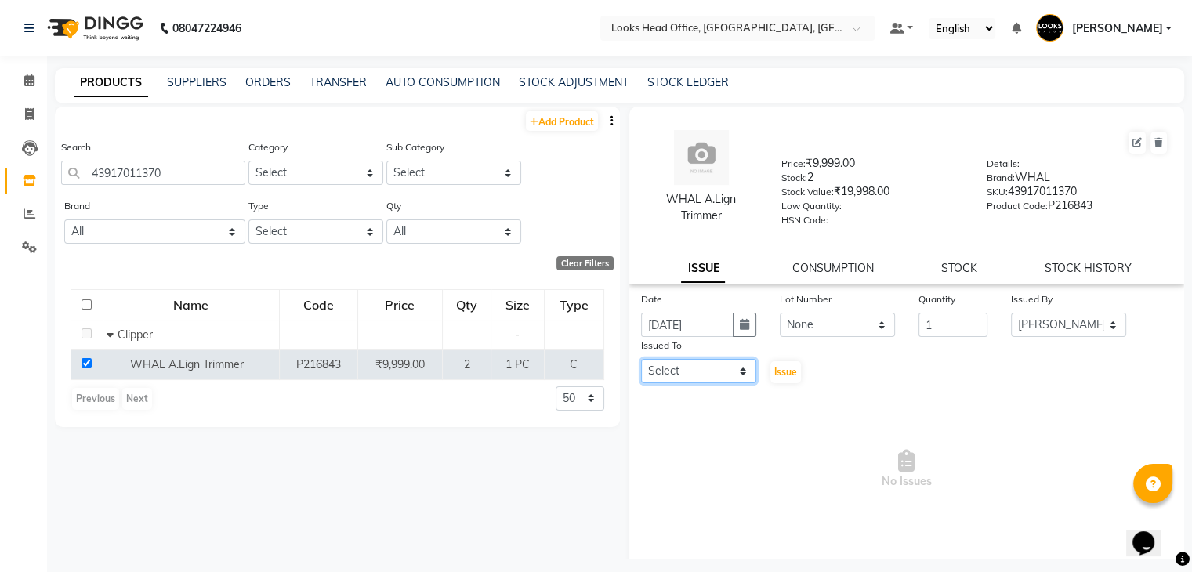
click at [713, 370] on select "Select Accounts Reports [PERSON_NAME] [PERSON_NAME] [PERSON_NAME] Dingg Support…" at bounding box center [698, 371] width 115 height 24
click at [641, 365] on select "Select Accounts Reports [PERSON_NAME] [PERSON_NAME] [PERSON_NAME] Dingg Support…" at bounding box center [698, 371] width 115 height 24
click at [776, 371] on button "Issue" at bounding box center [786, 372] width 31 height 22
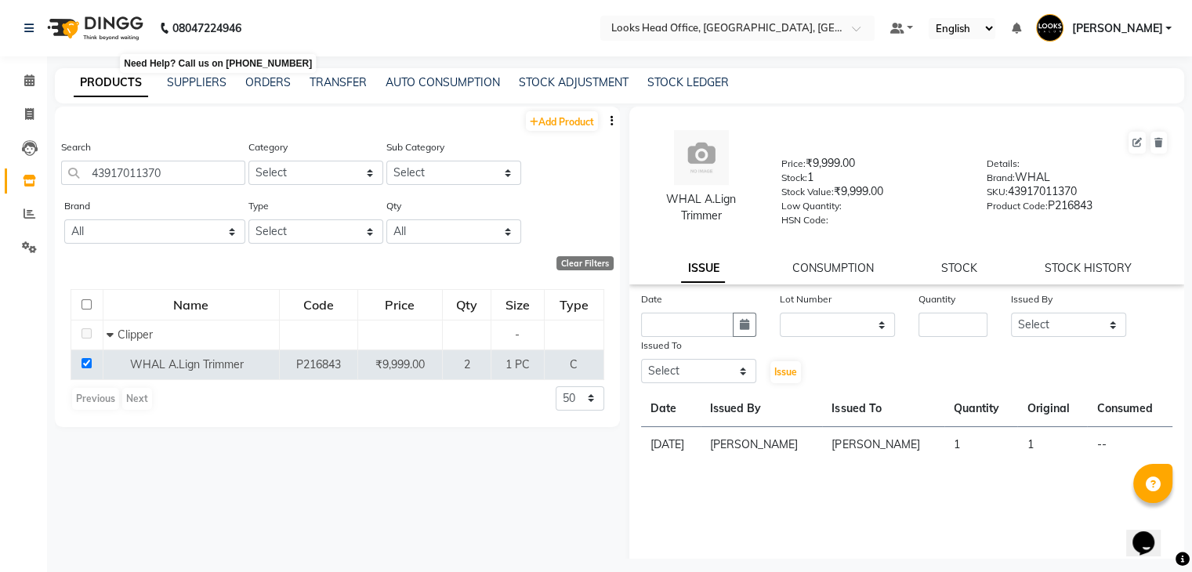
click at [185, 47] on b "08047224946" at bounding box center [206, 28] width 69 height 44
click at [32, 182] on icon at bounding box center [29, 181] width 13 height 12
click at [345, 82] on link "TRANSFER" at bounding box center [338, 82] width 57 height 14
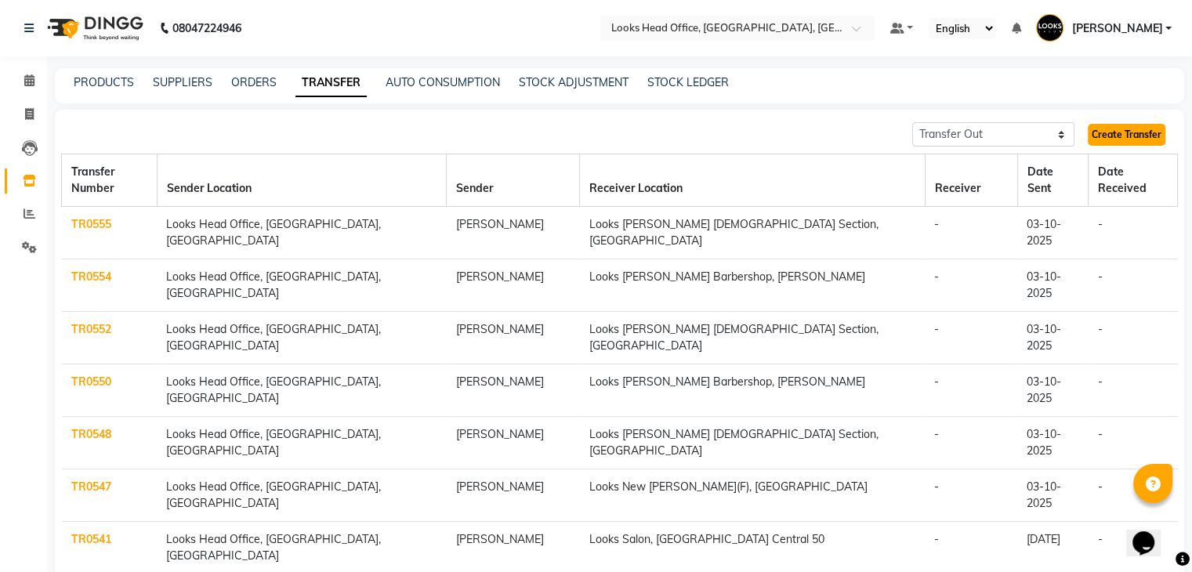
click at [1118, 136] on link "Create Transfer" at bounding box center [1127, 135] width 78 height 22
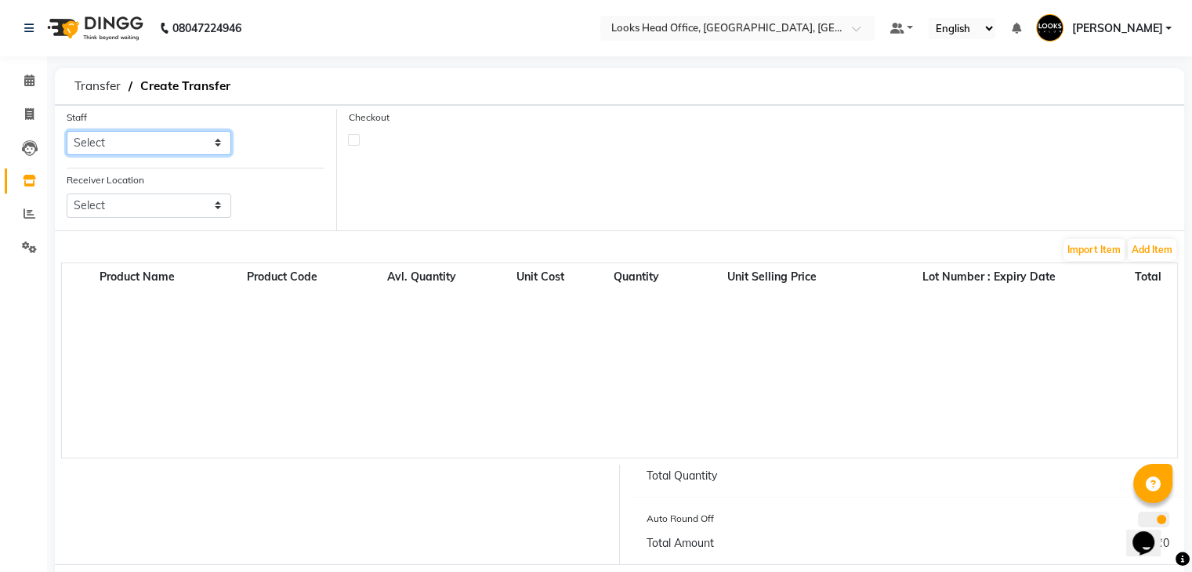
click at [179, 143] on select "Select Accounts Reports [PERSON_NAME] [PERSON_NAME] [PERSON_NAME] Dingg Support…" at bounding box center [149, 143] width 165 height 24
click at [67, 131] on select "Select Accounts Reports [PERSON_NAME] [PERSON_NAME] [PERSON_NAME] Dingg Support…" at bounding box center [149, 143] width 165 height 24
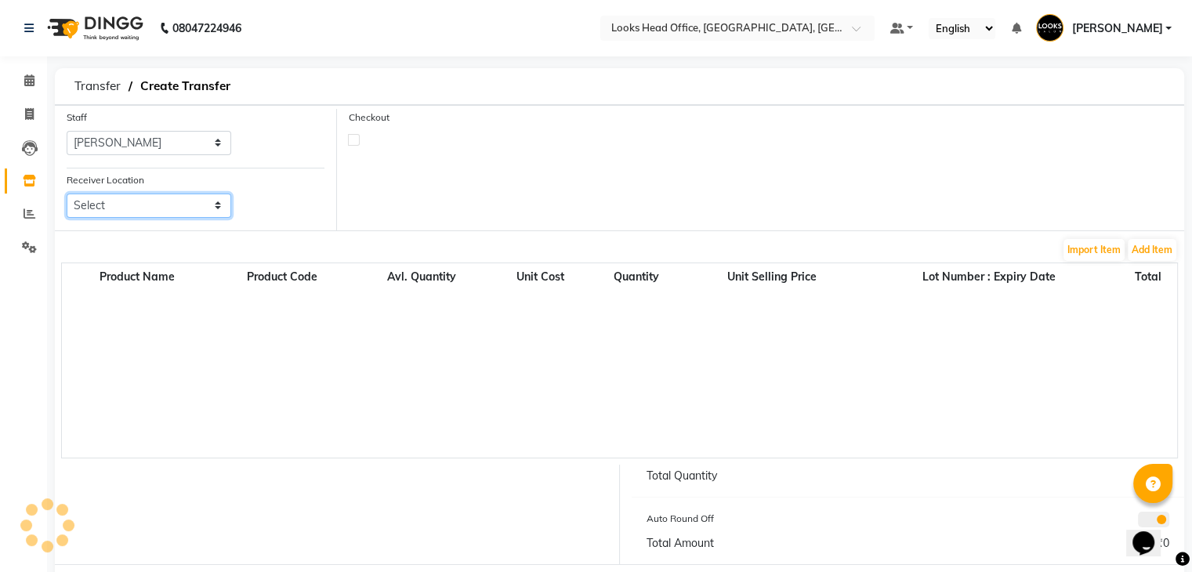
click at [189, 209] on select "Select Looks Prive [GEOGRAPHIC_DATA], [GEOGRAPHIC_DATA] [GEOGRAPHIC_DATA]-42 [G…" at bounding box center [149, 206] width 165 height 24
click at [67, 194] on select "Select Looks Prive [GEOGRAPHIC_DATA], [GEOGRAPHIC_DATA] [GEOGRAPHIC_DATA]-42 [G…" at bounding box center [149, 206] width 165 height 24
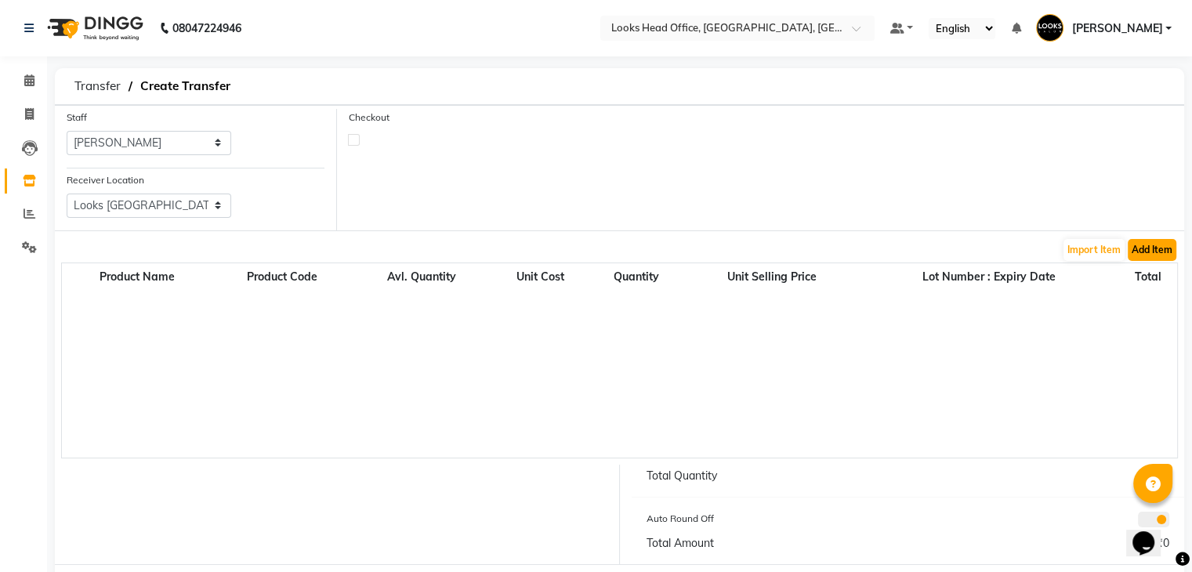
click at [1170, 242] on button "Add Item" at bounding box center [1152, 250] width 49 height 22
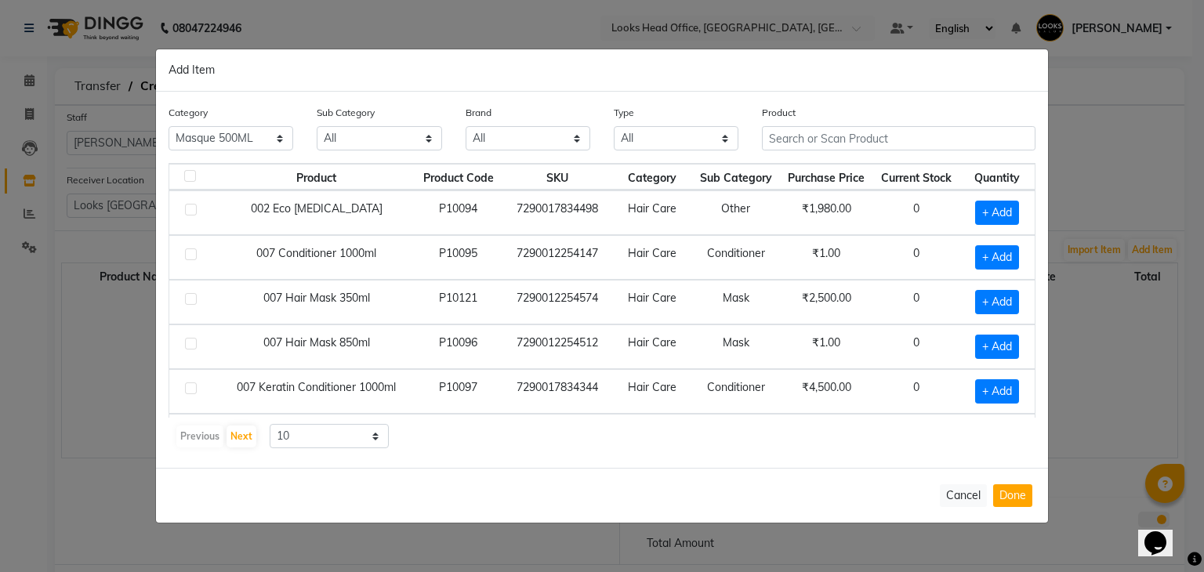
click at [279, 143] on select "All Skin Personal Care Hair Threading Loreal Bio Top Cons. Bio Top Retail Colou…" at bounding box center [231, 138] width 125 height 24
click at [169, 126] on select "All Skin Personal Care Hair Threading Loreal Bio Top Cons. Bio Top Retail Colou…" at bounding box center [231, 138] width 125 height 24
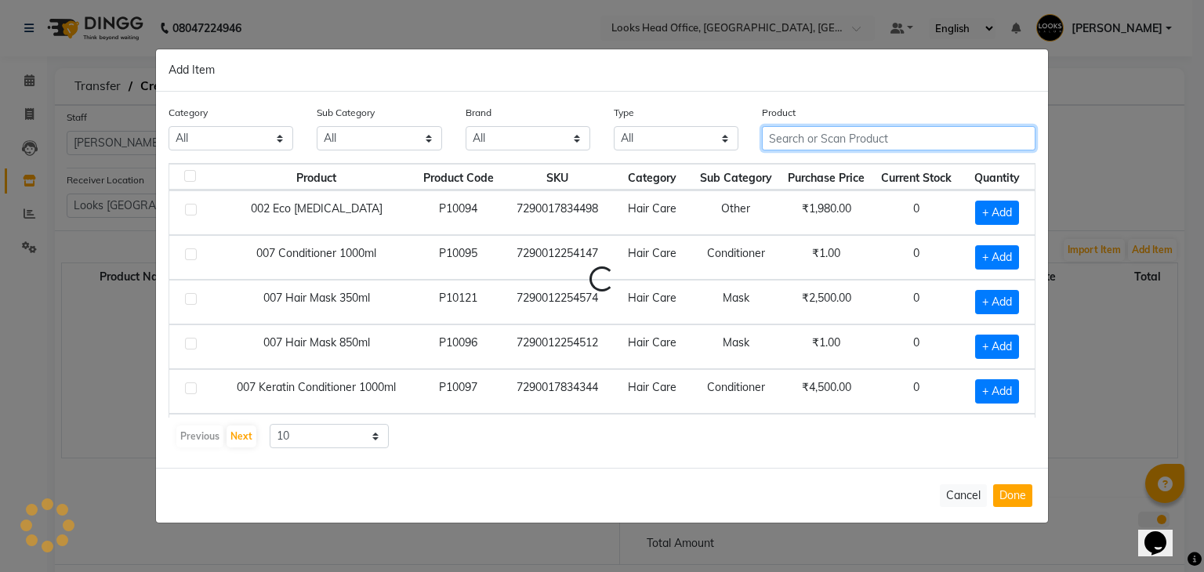
click at [777, 133] on input "text" at bounding box center [899, 138] width 274 height 24
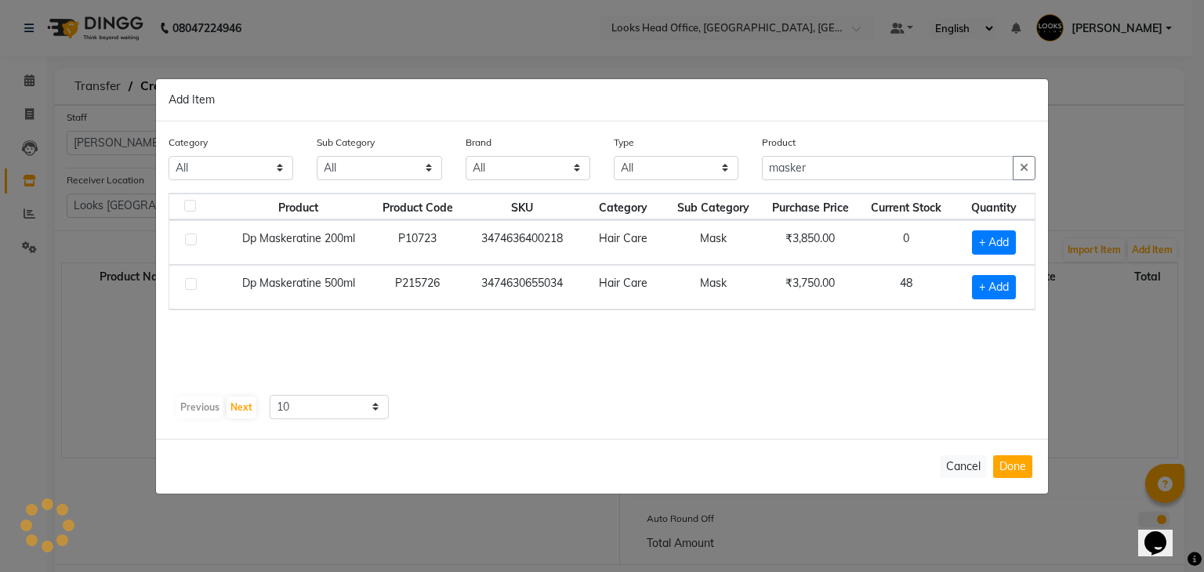
click at [1013, 272] on td "+ Add" at bounding box center [994, 287] width 82 height 45
click at [1009, 277] on span "+ Add" at bounding box center [994, 287] width 44 height 24
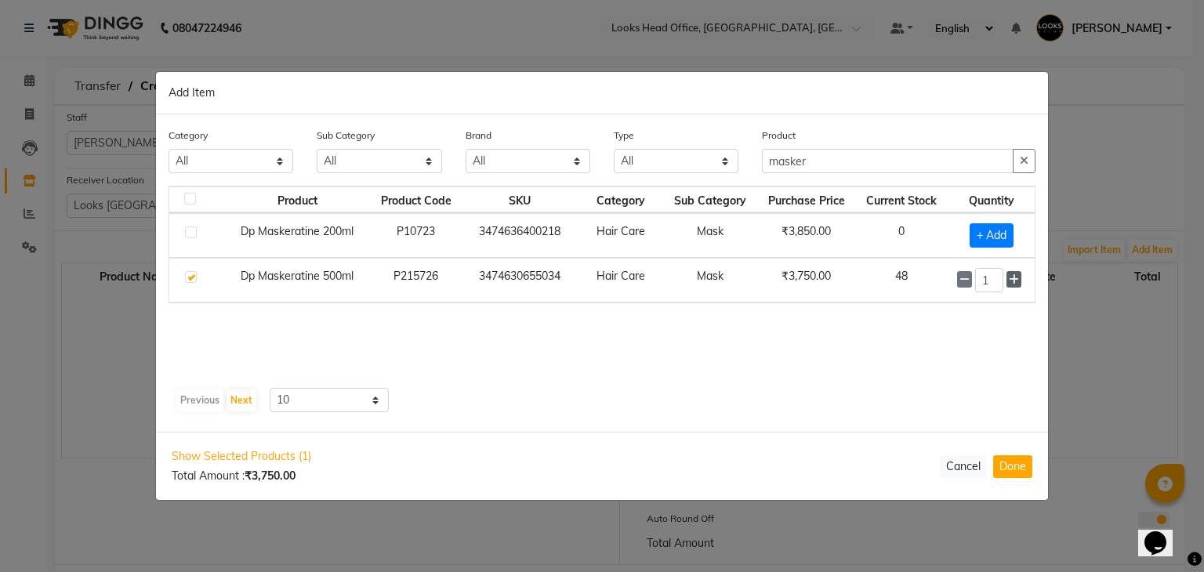
click at [1016, 277] on icon at bounding box center [1014, 279] width 10 height 11
click at [1012, 466] on button "Done" at bounding box center [1012, 466] width 39 height 23
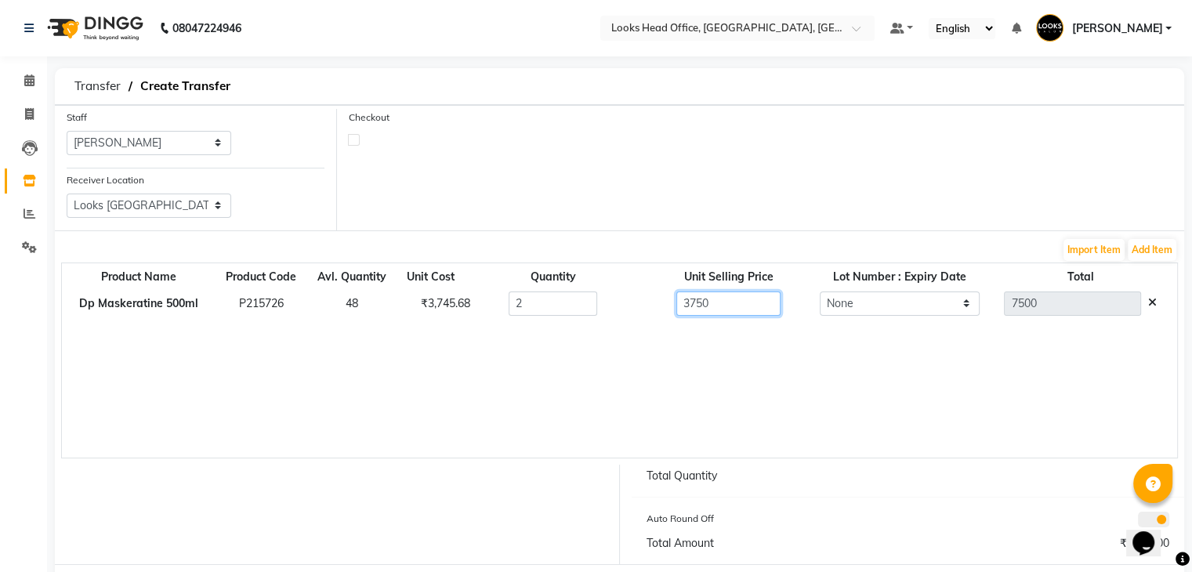
click at [720, 298] on input "3750" at bounding box center [728, 304] width 104 height 24
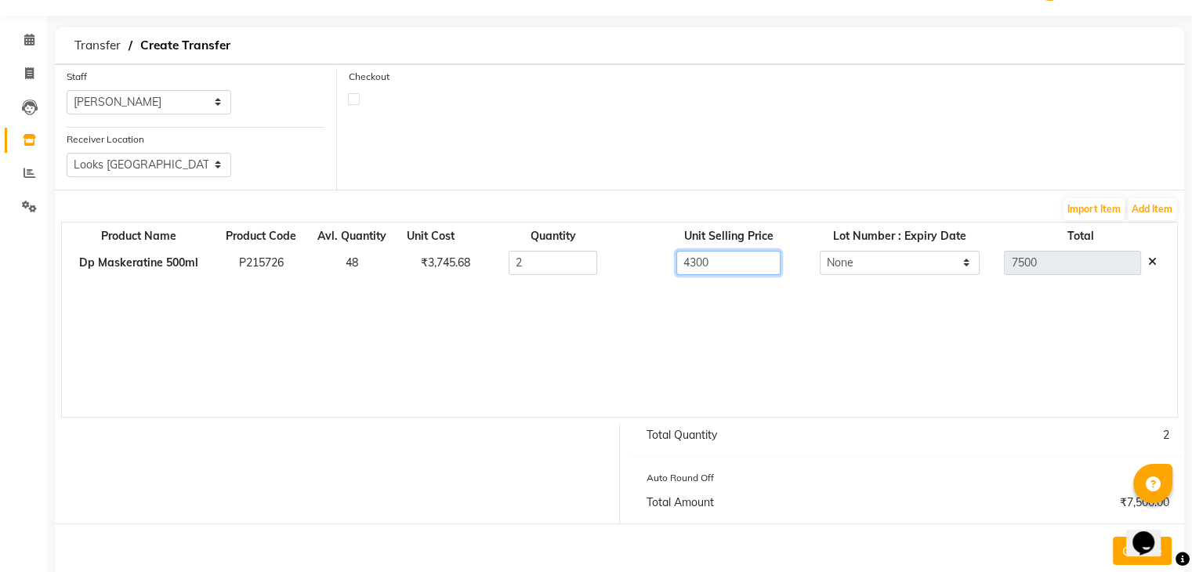
scroll to position [75, 0]
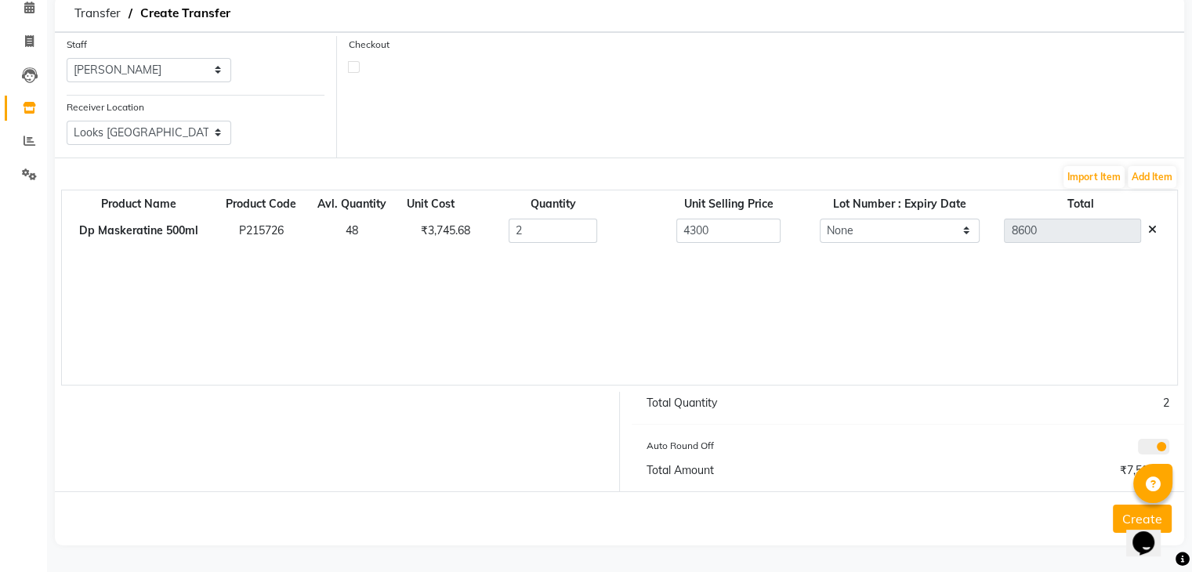
click at [1122, 518] on button "Create" at bounding box center [1142, 519] width 59 height 28
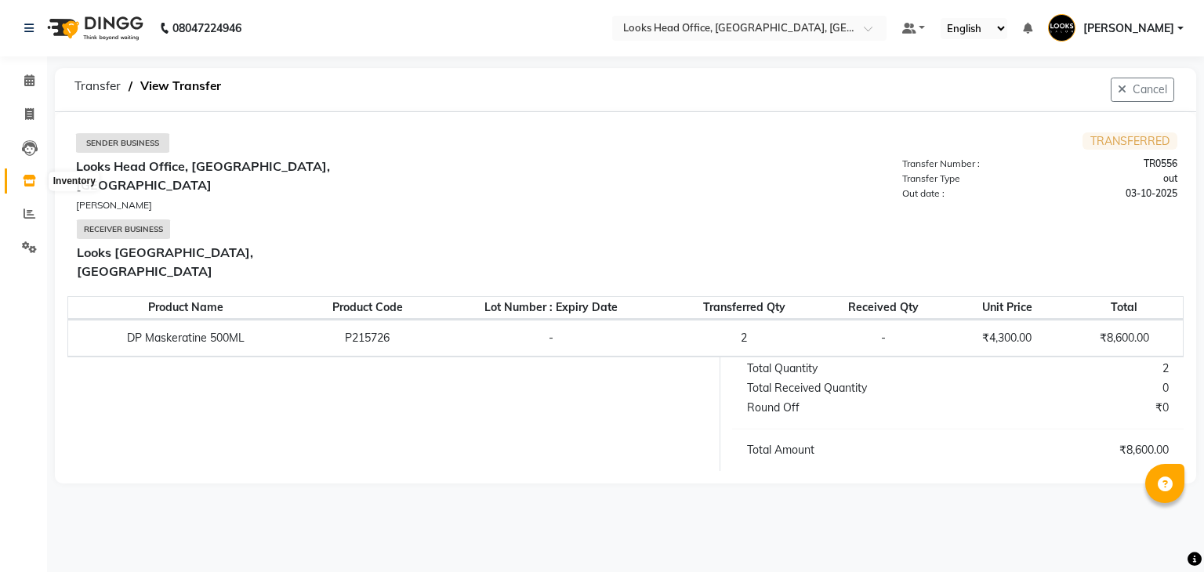
click at [27, 180] on icon at bounding box center [29, 181] width 13 height 12
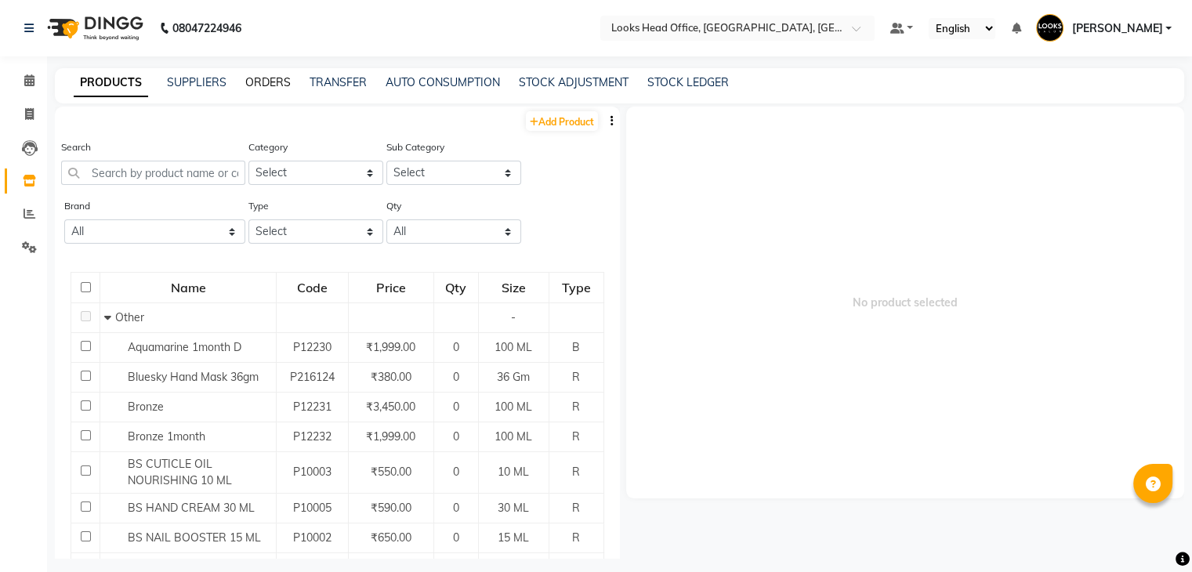
click at [263, 83] on link "ORDERS" at bounding box center [267, 82] width 45 height 14
